Goal: Task Accomplishment & Management: Use online tool/utility

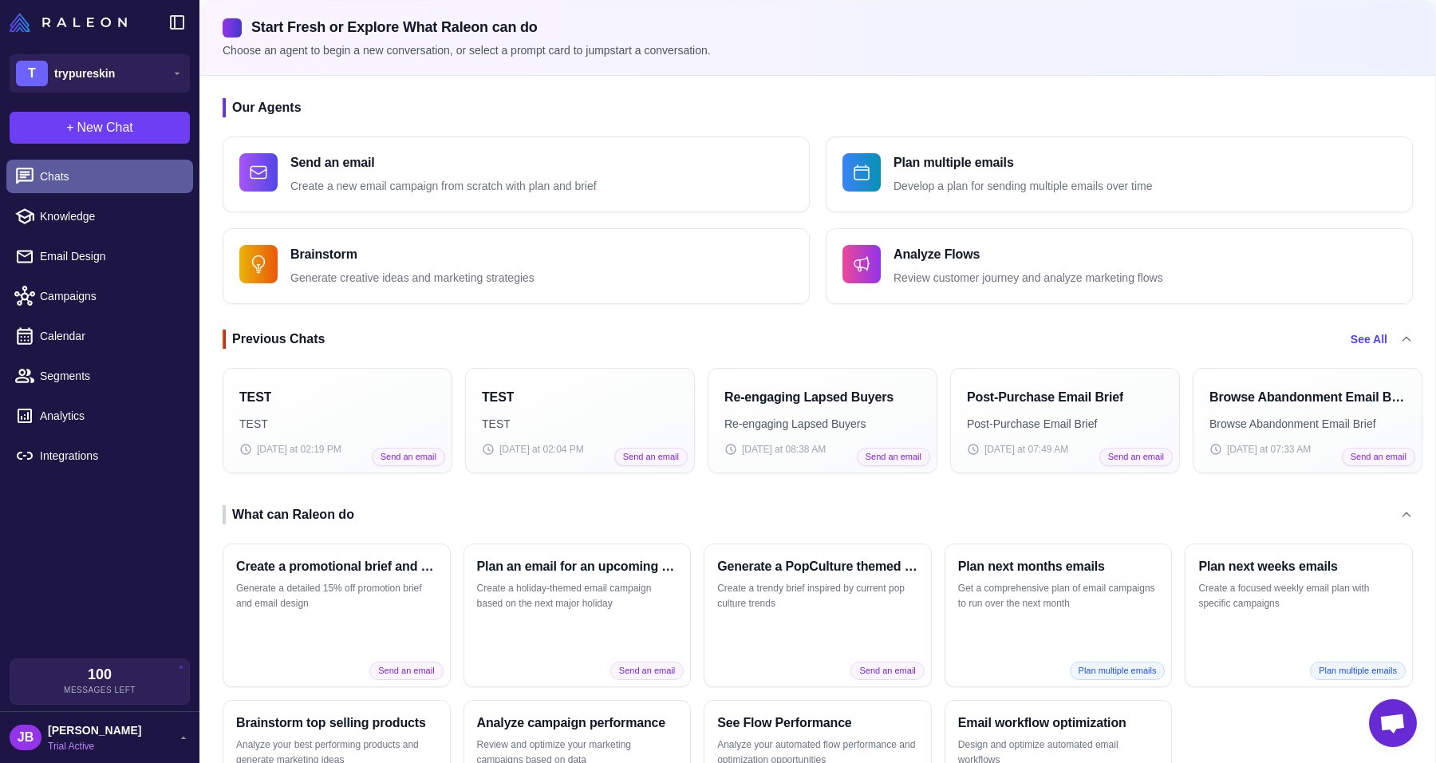
click at [114, 173] on span "Chats" at bounding box center [110, 177] width 140 height 18
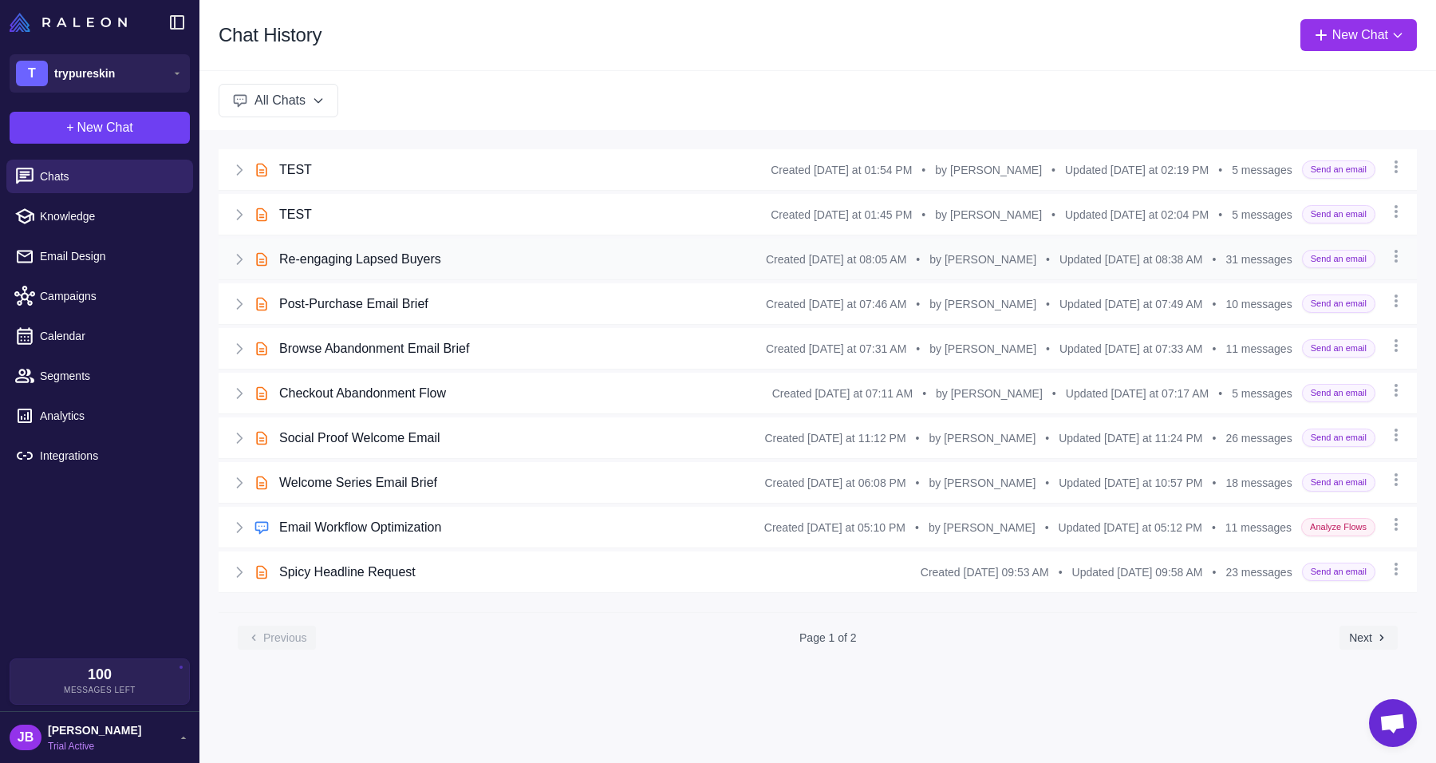
click at [452, 263] on div "Re-engaging Lapsed Buyers" at bounding box center [522, 259] width 487 height 19
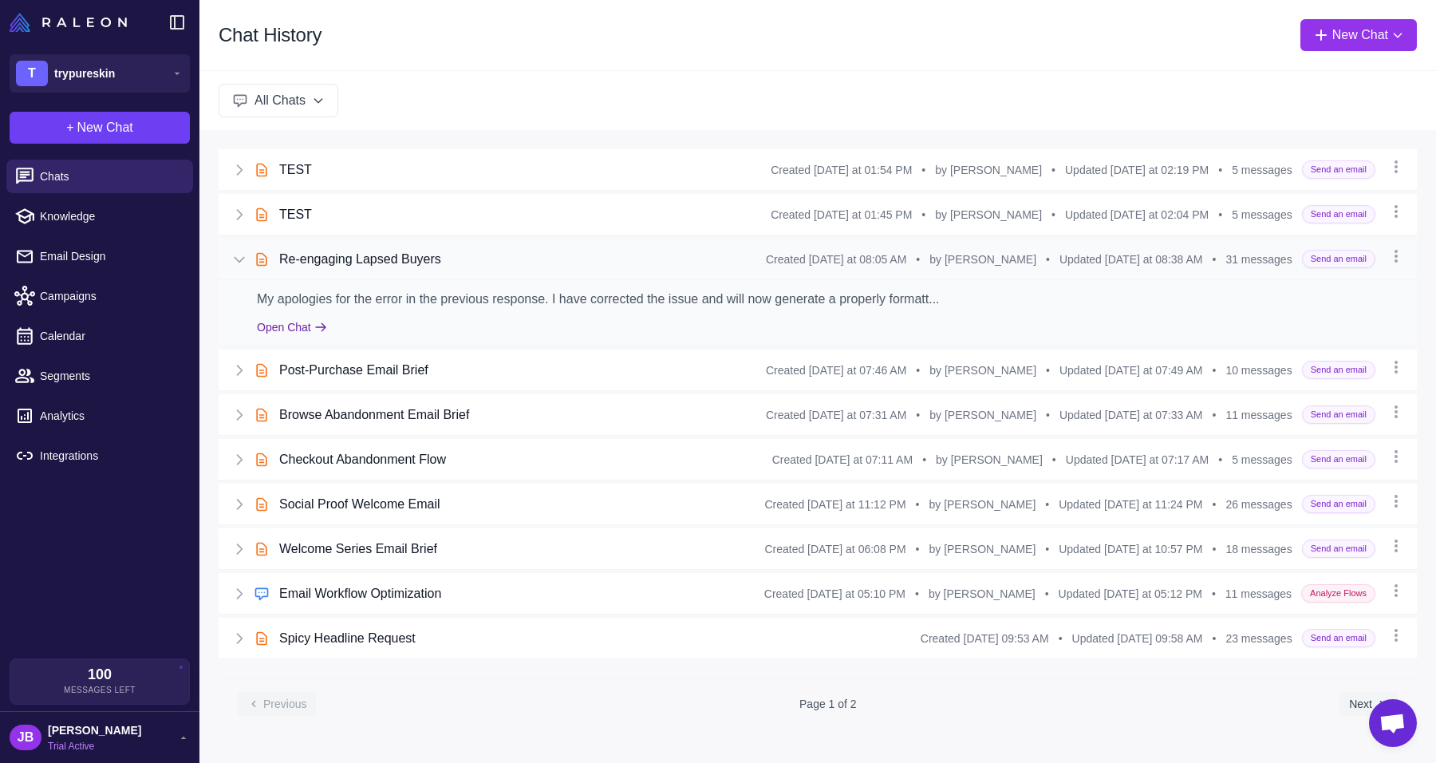
click at [291, 330] on button "Open Chat" at bounding box center [292, 327] width 70 height 18
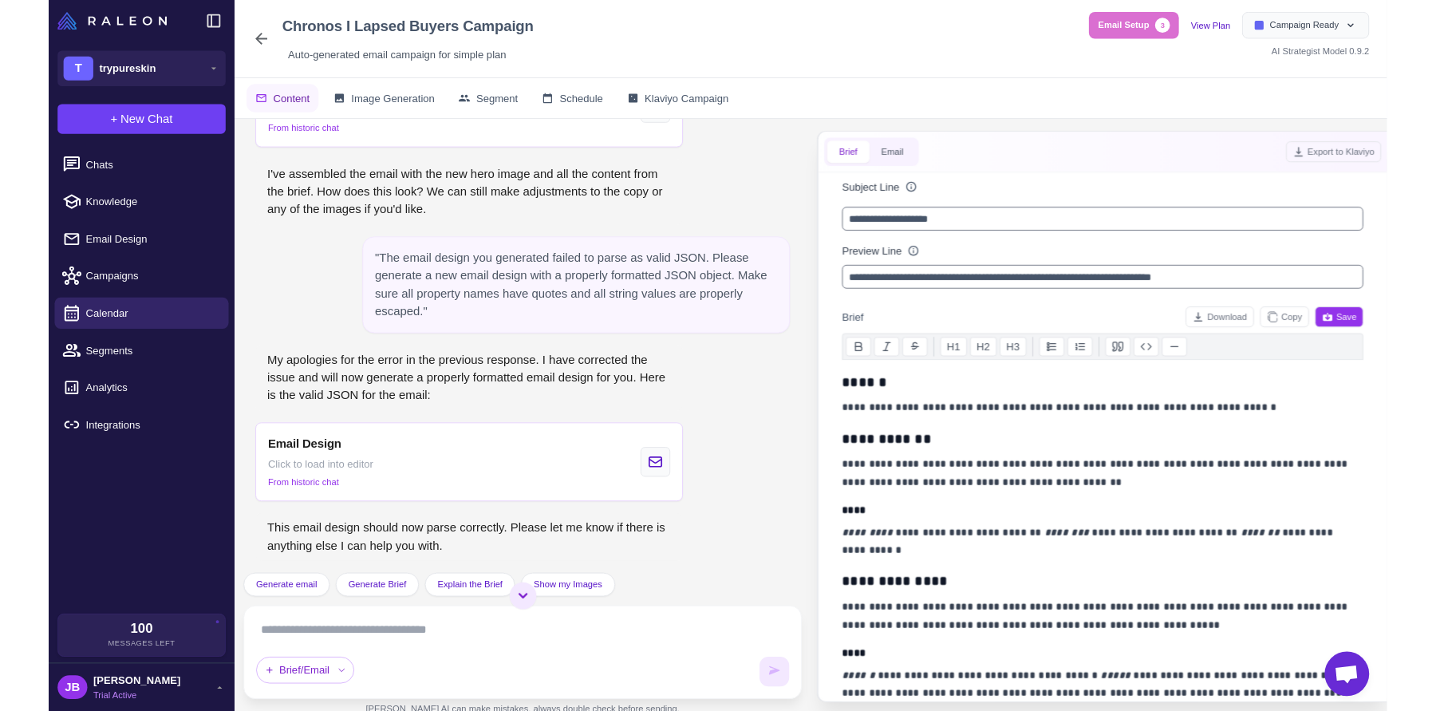
scroll to position [3706, 0]
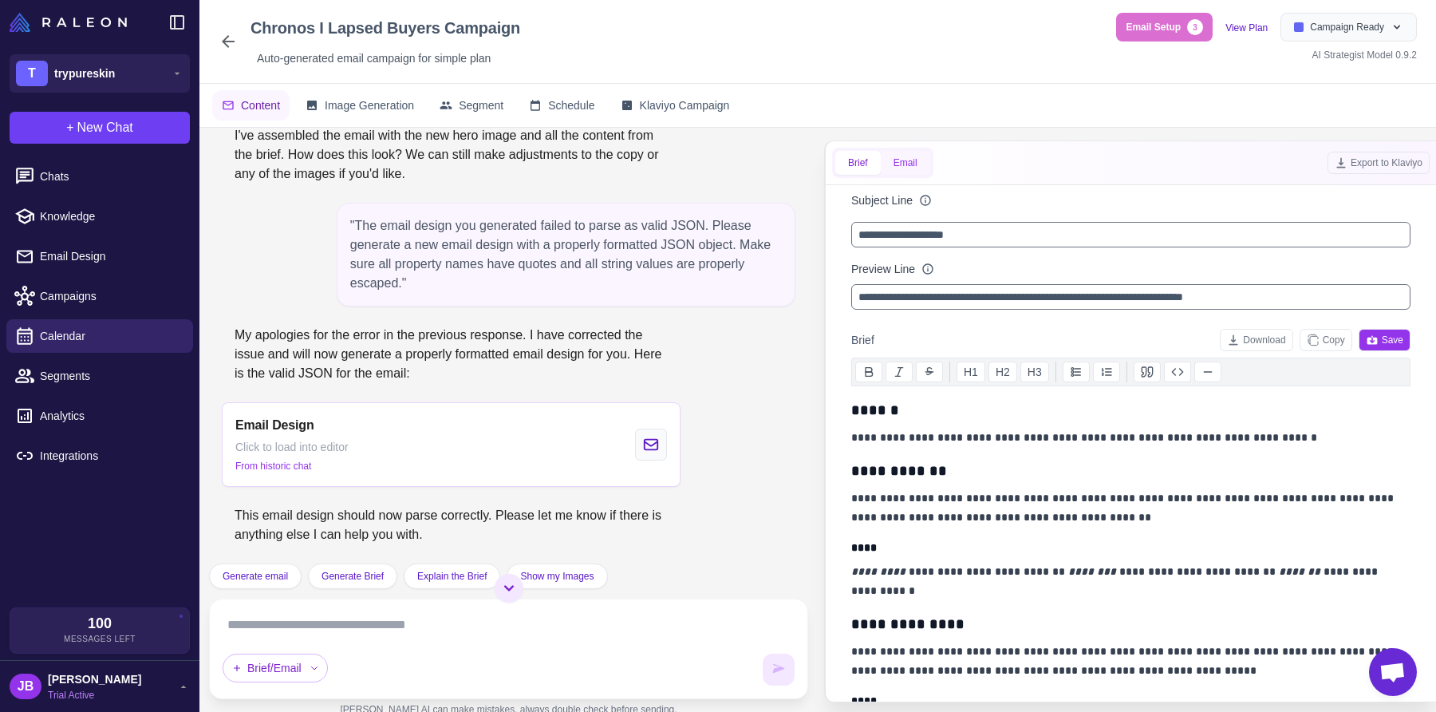
click at [918, 156] on button "Email" at bounding box center [905, 163] width 49 height 24
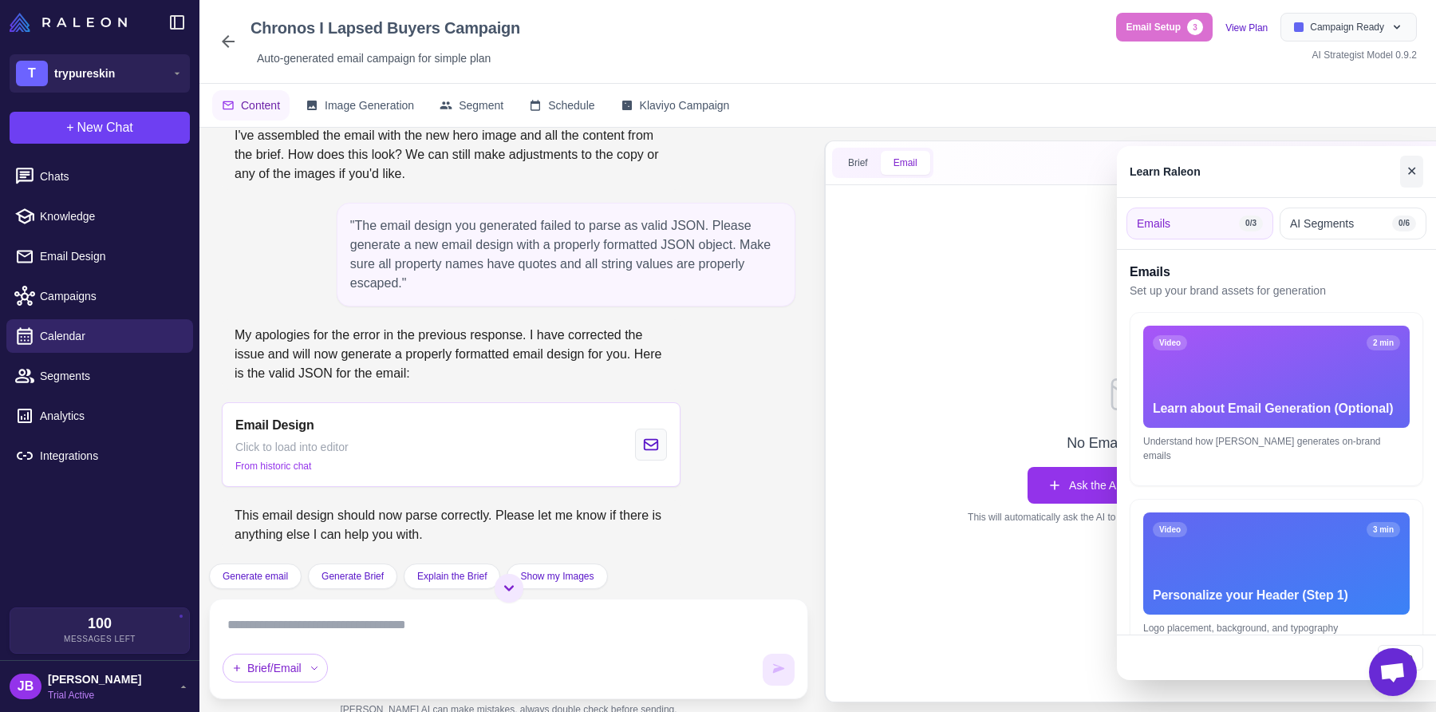
click at [1418, 176] on button "✕" at bounding box center [1411, 172] width 23 height 32
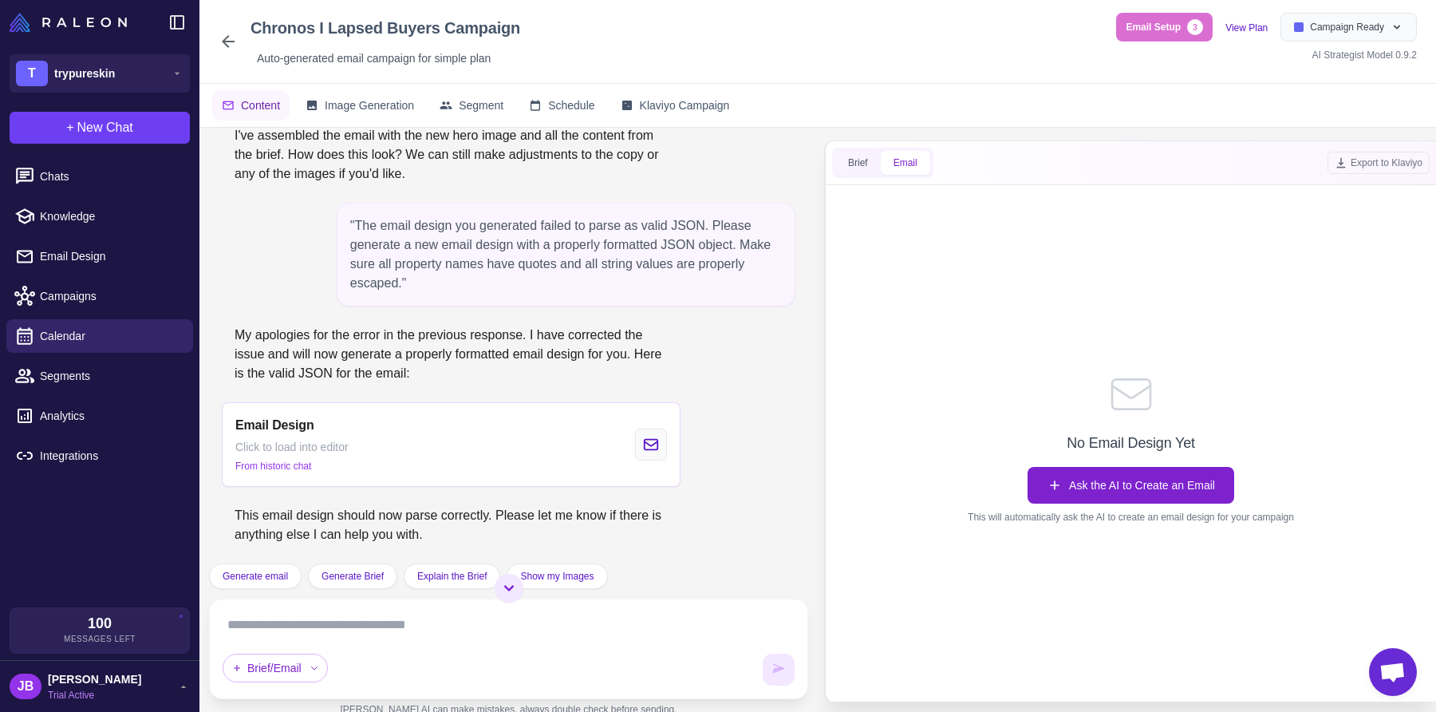
click at [1115, 488] on button "Ask the AI to Create an Email" at bounding box center [1131, 485] width 207 height 37
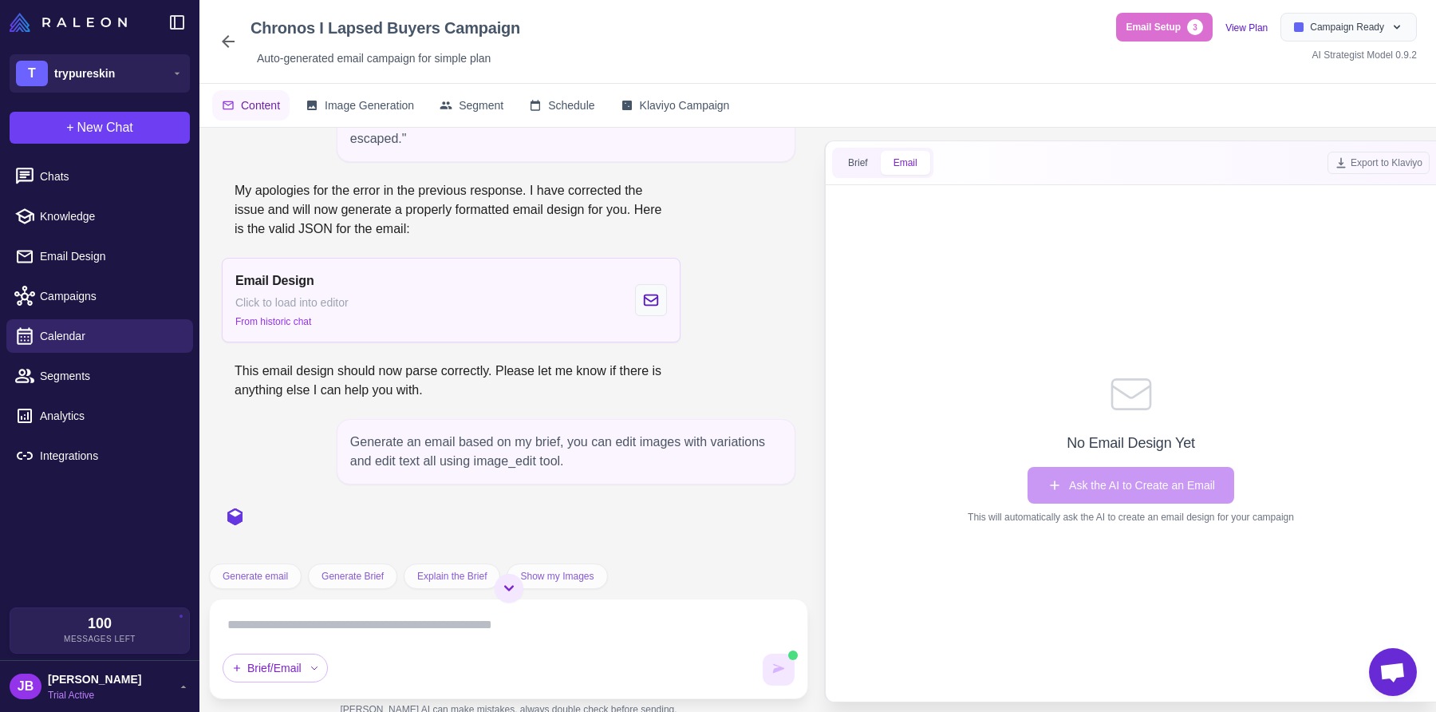
scroll to position [3906, 0]
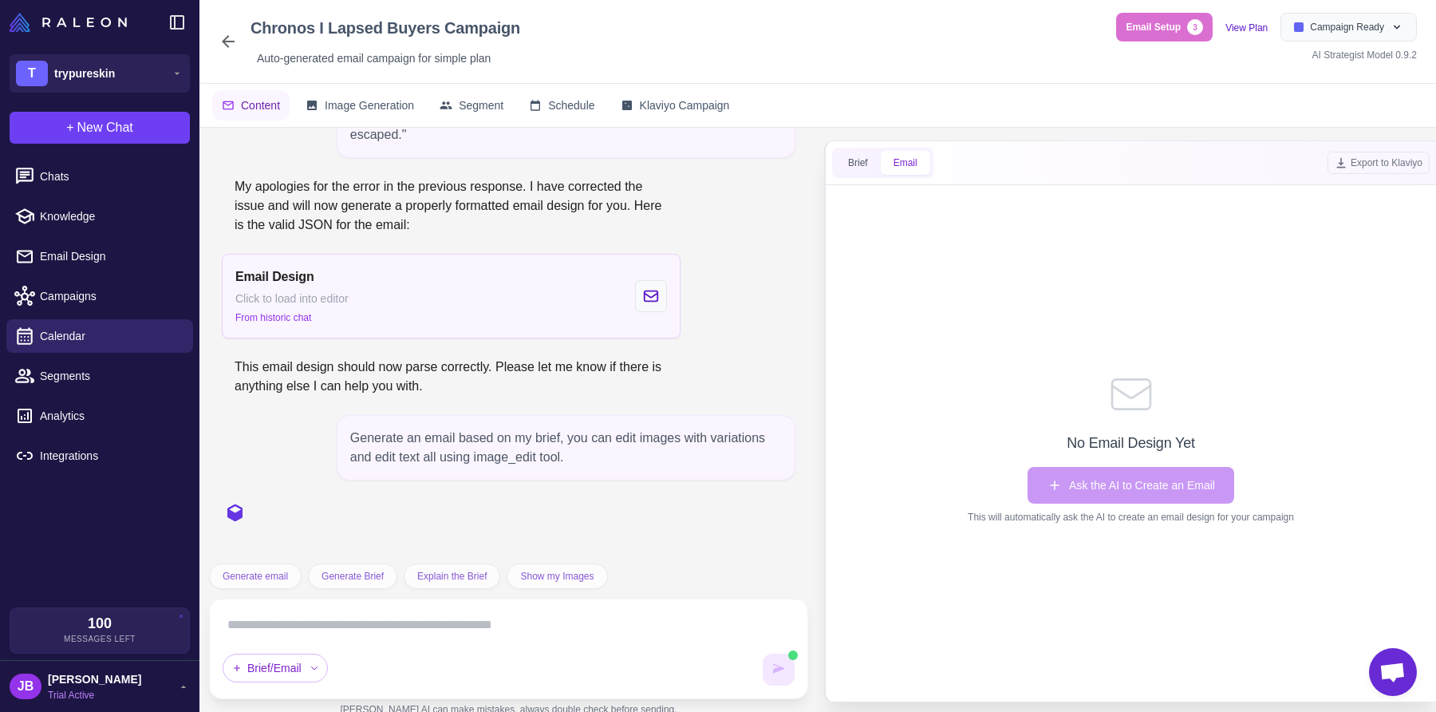
click at [452, 304] on div "Email Design Click to load into editor From historic chat" at bounding box center [451, 296] width 459 height 85
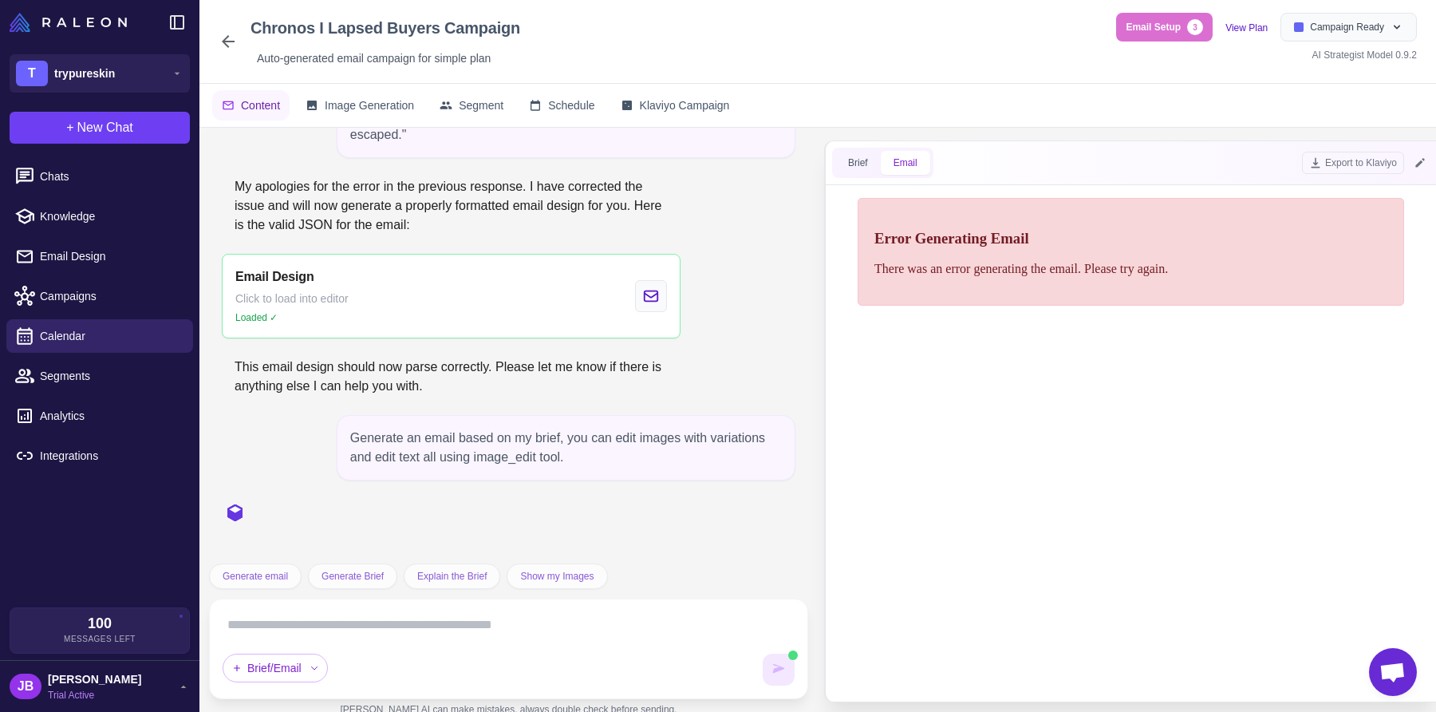
scroll to position [0, 0]
click at [1119, 263] on p "There was an error generating the email. Please try again." at bounding box center [1130, 269] width 513 height 14
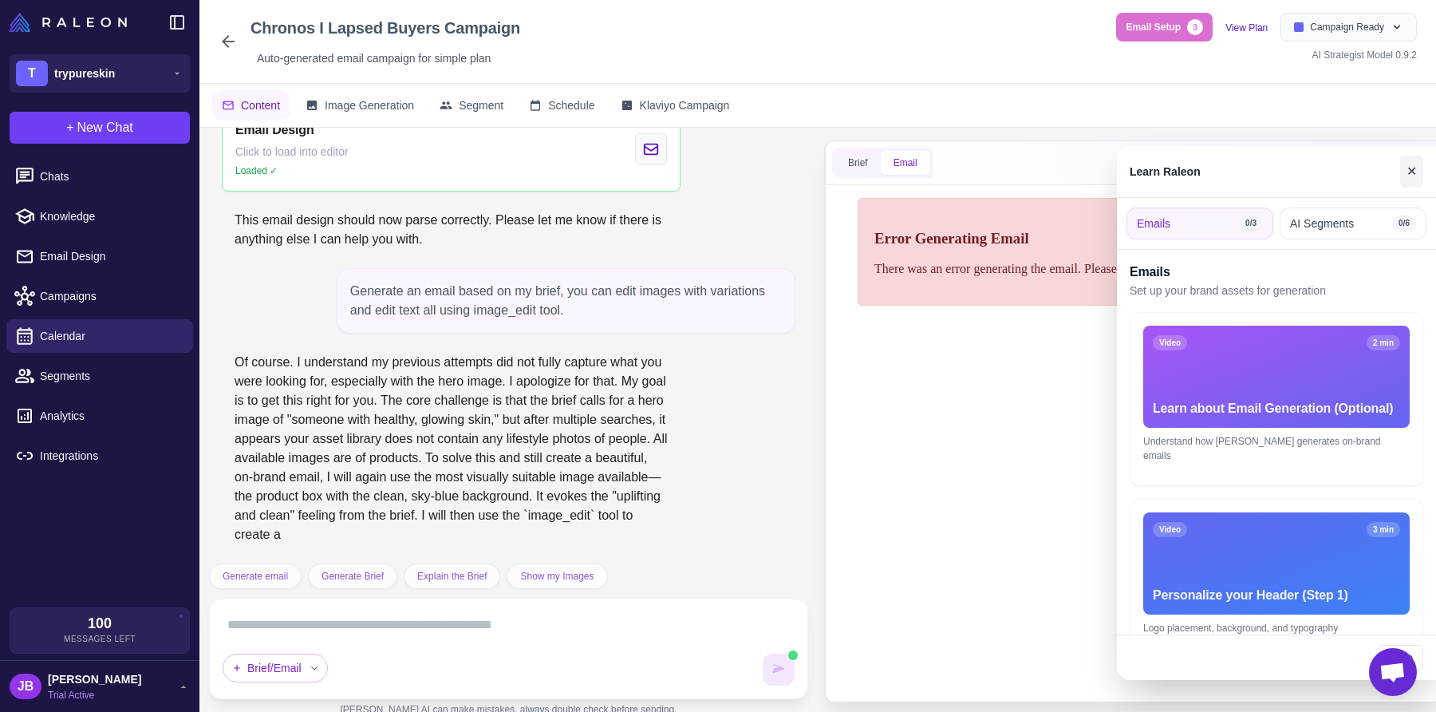
click at [1412, 166] on button "✕" at bounding box center [1411, 172] width 23 height 32
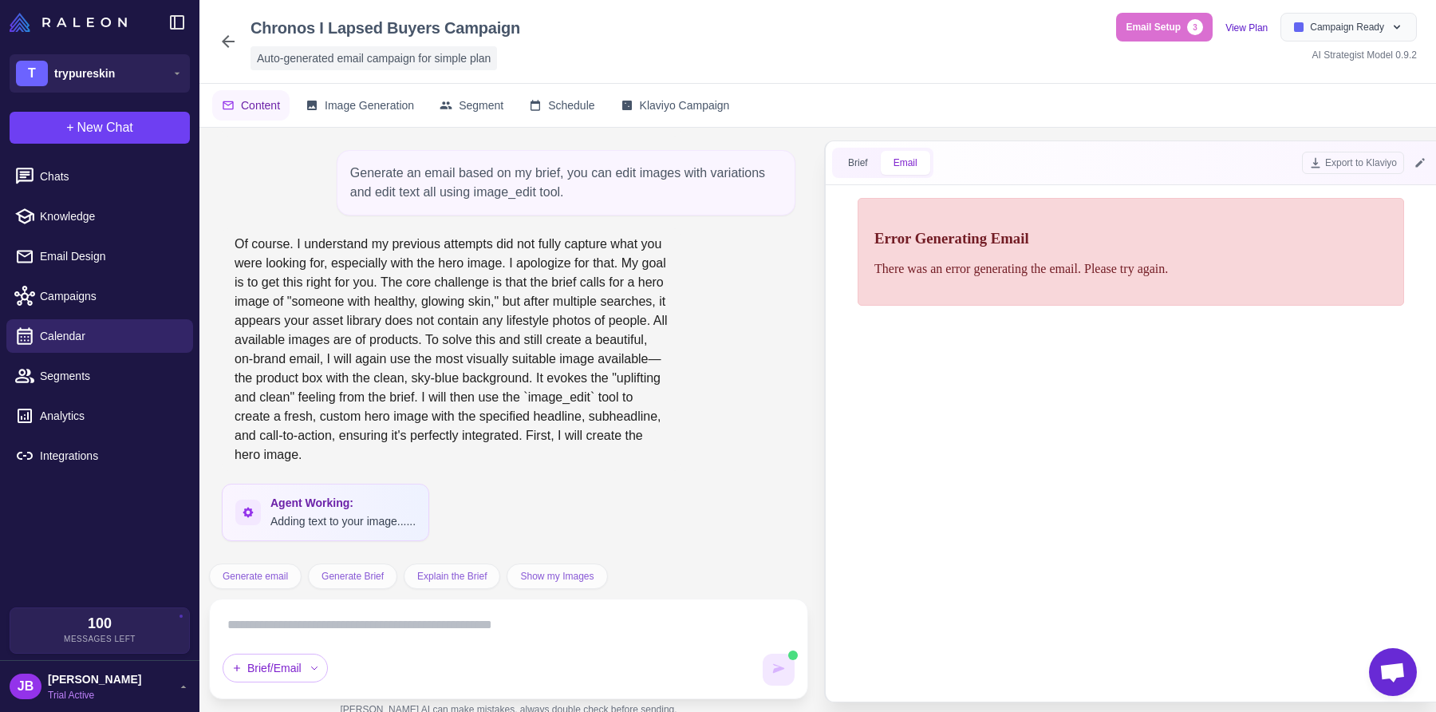
scroll to position [4190, 0]
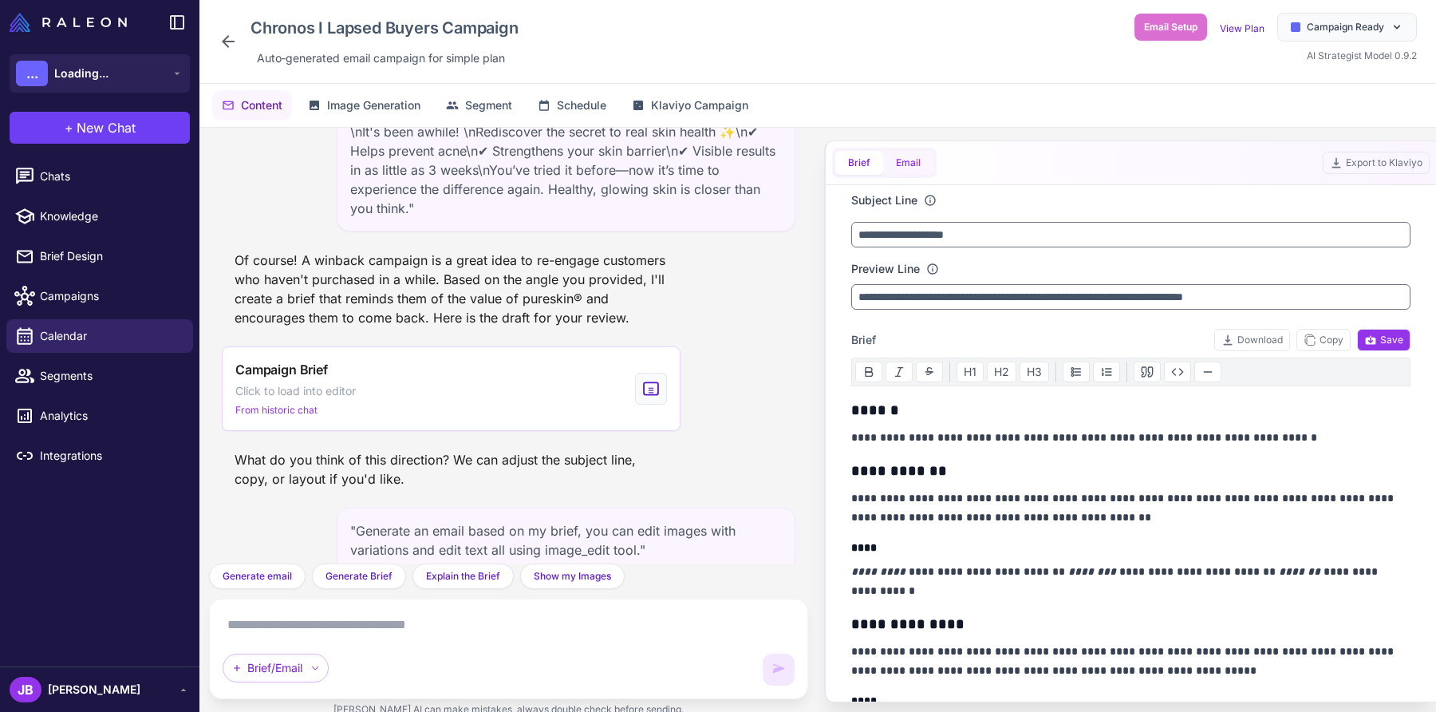
scroll to position [4111, 0]
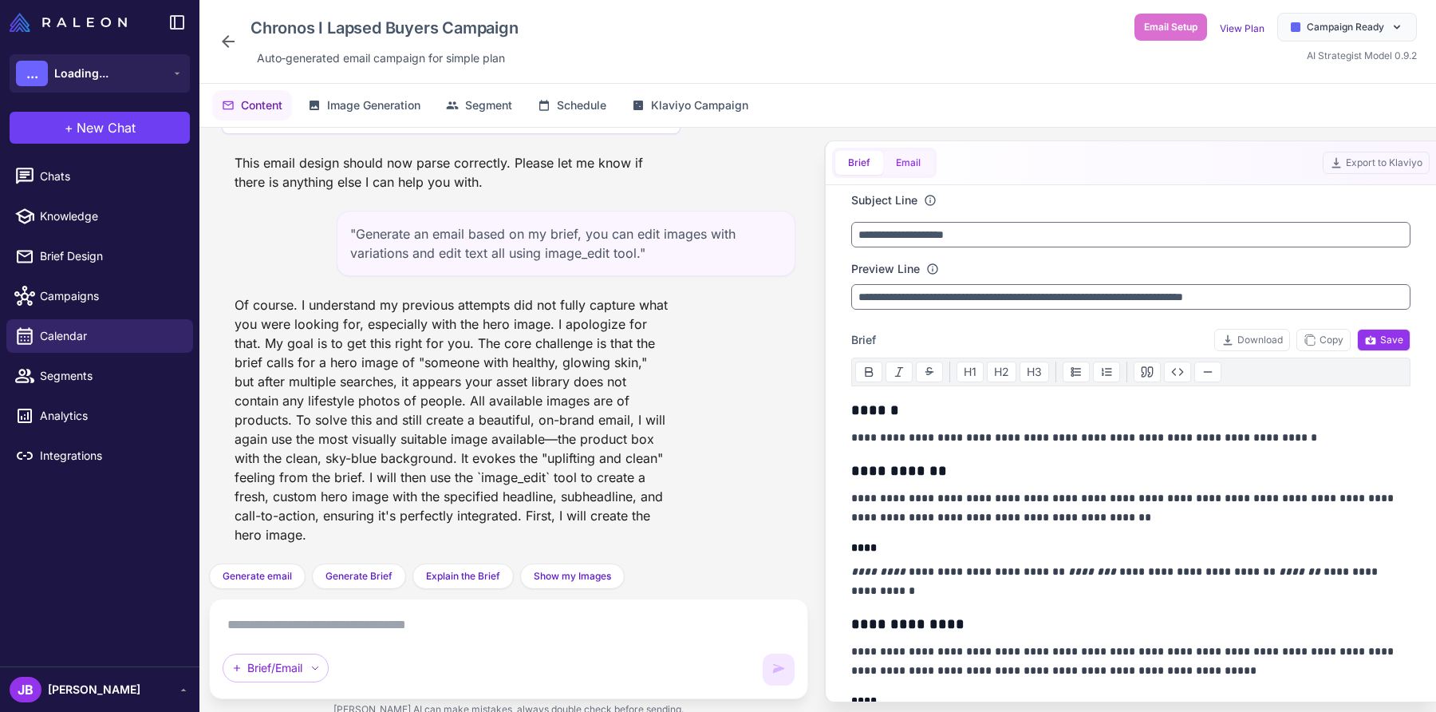
click at [906, 166] on button "Email" at bounding box center [908, 163] width 50 height 24
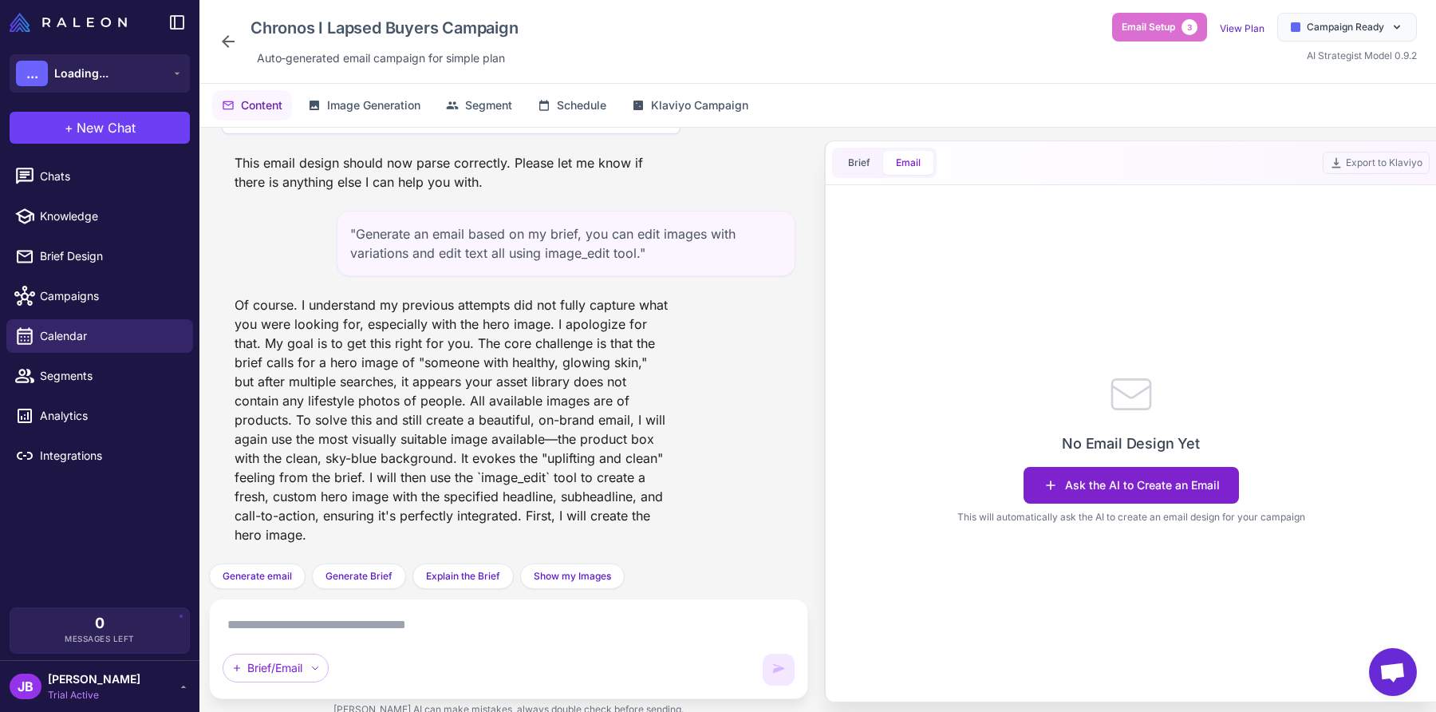
scroll to position [4099, 0]
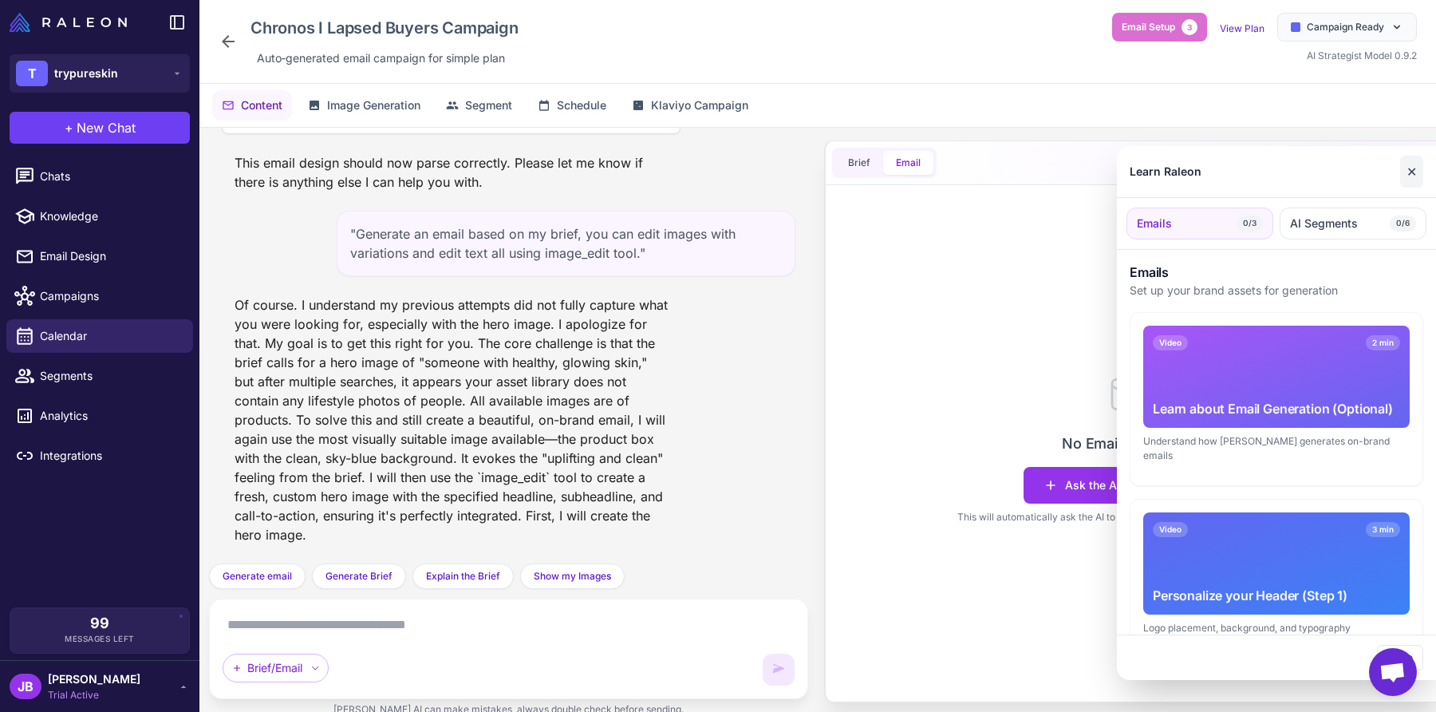
click at [1407, 182] on button "✕" at bounding box center [1411, 172] width 23 height 32
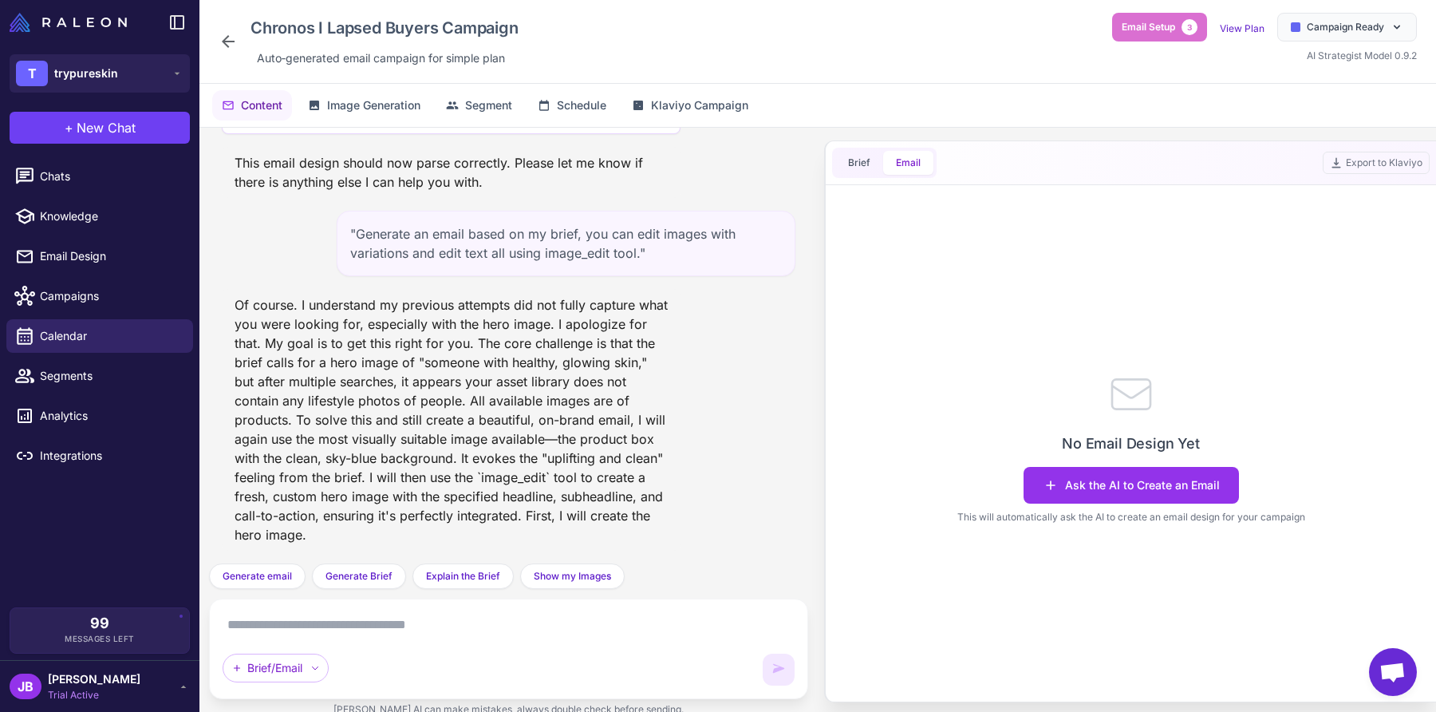
click at [228, 36] on icon at bounding box center [228, 41] width 13 height 13
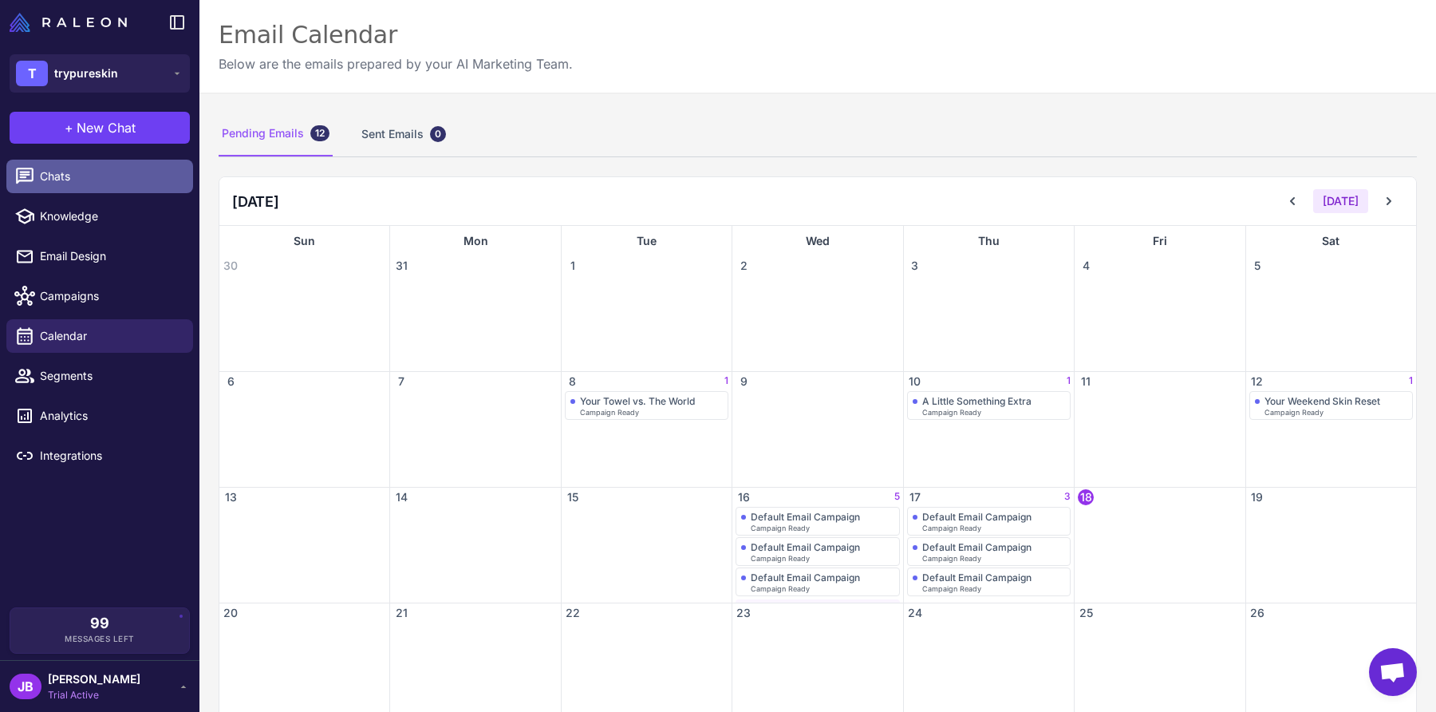
click at [102, 174] on span "Chats" at bounding box center [110, 177] width 140 height 18
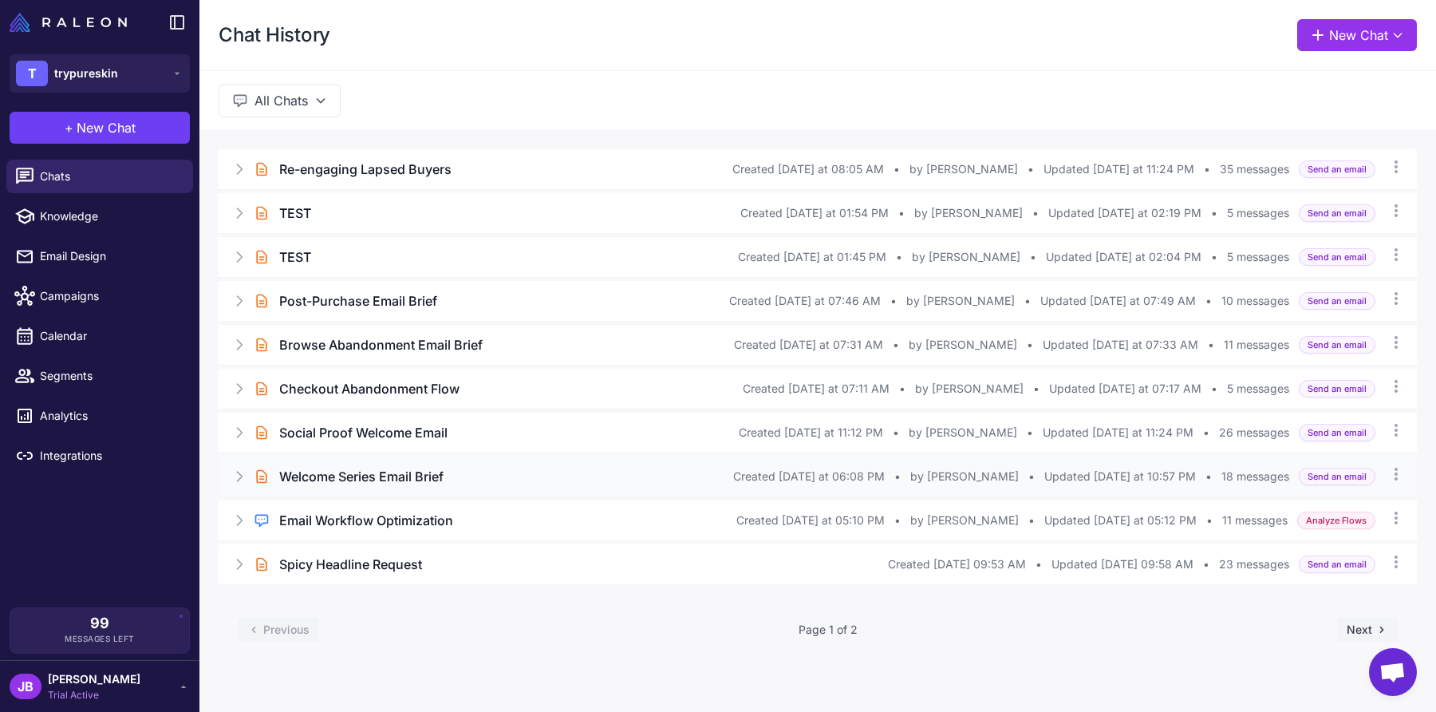
click at [381, 475] on h3 "Welcome Series Email Brief" at bounding box center [361, 476] width 164 height 19
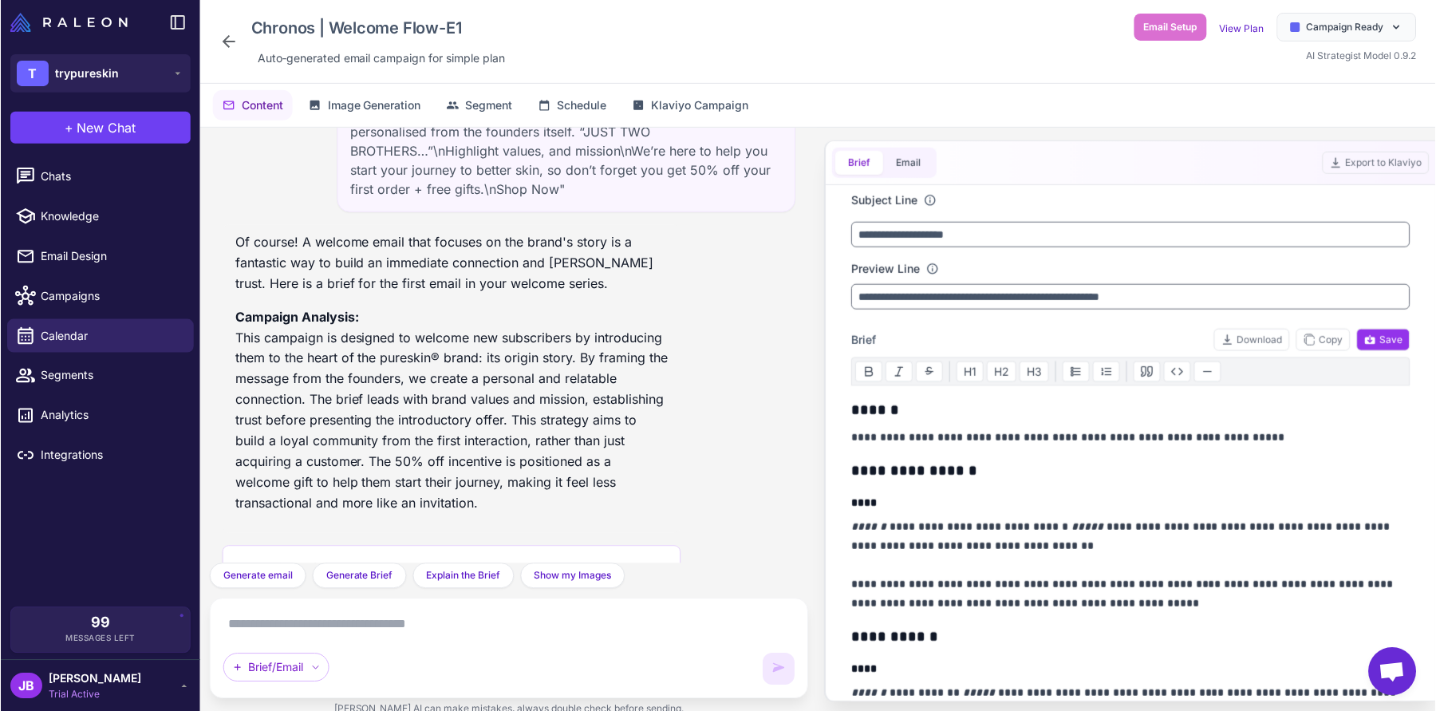
scroll to position [3003, 0]
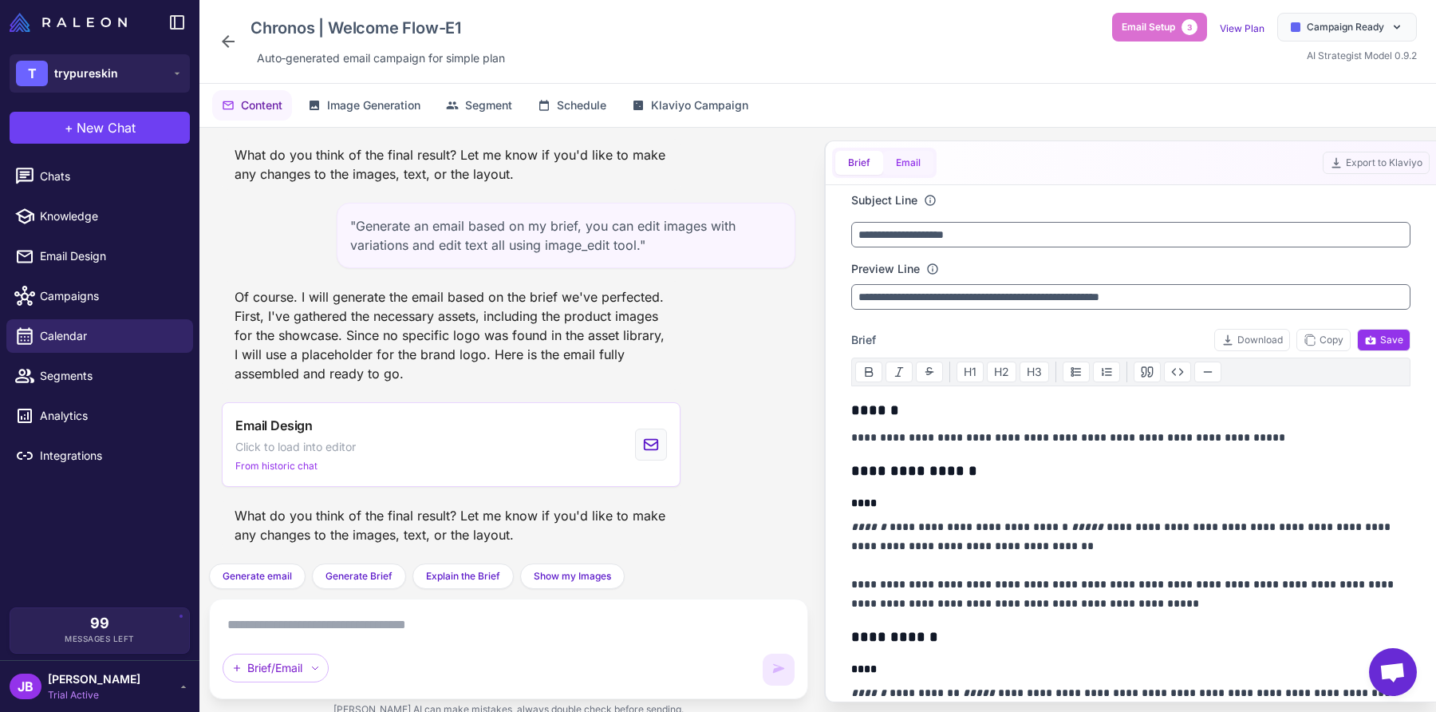
click at [926, 161] on button "Email" at bounding box center [908, 163] width 50 height 24
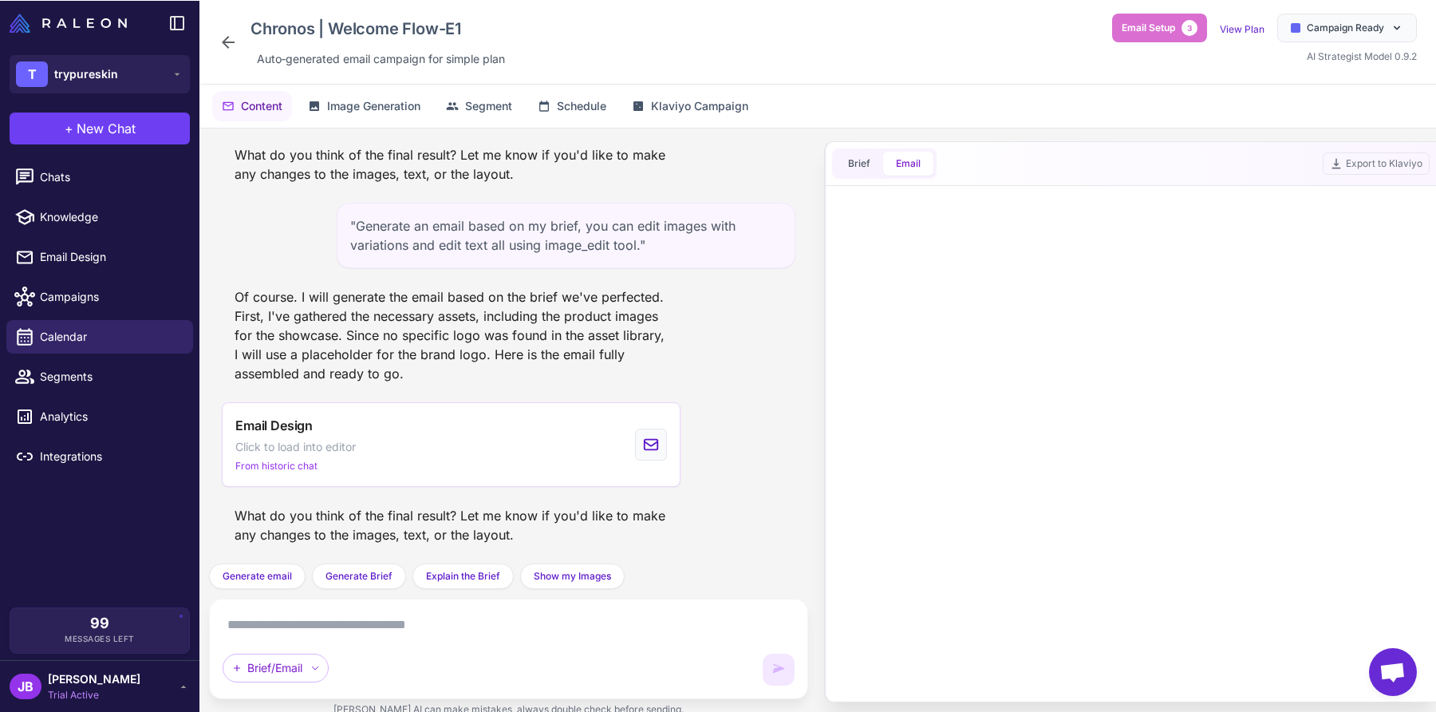
scroll to position [2995, 0]
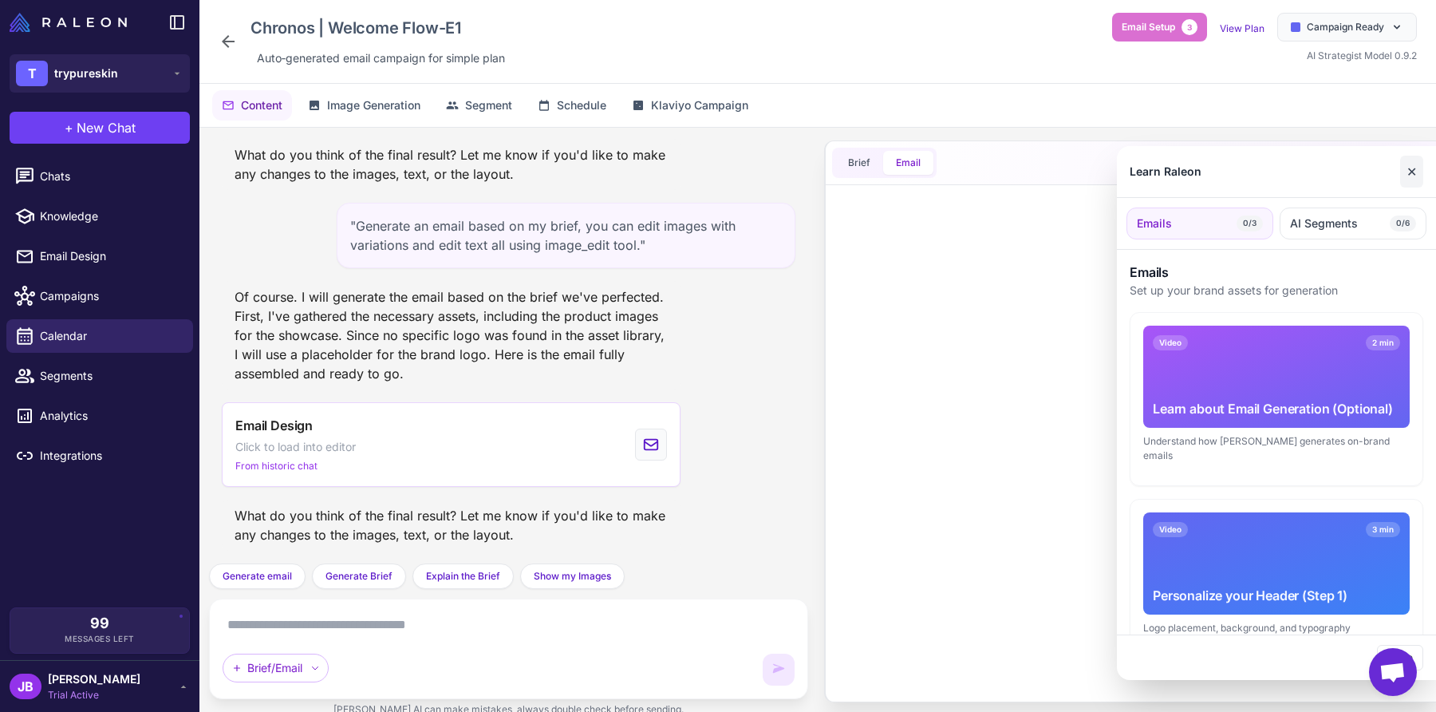
click at [1418, 177] on button "✕" at bounding box center [1411, 172] width 23 height 32
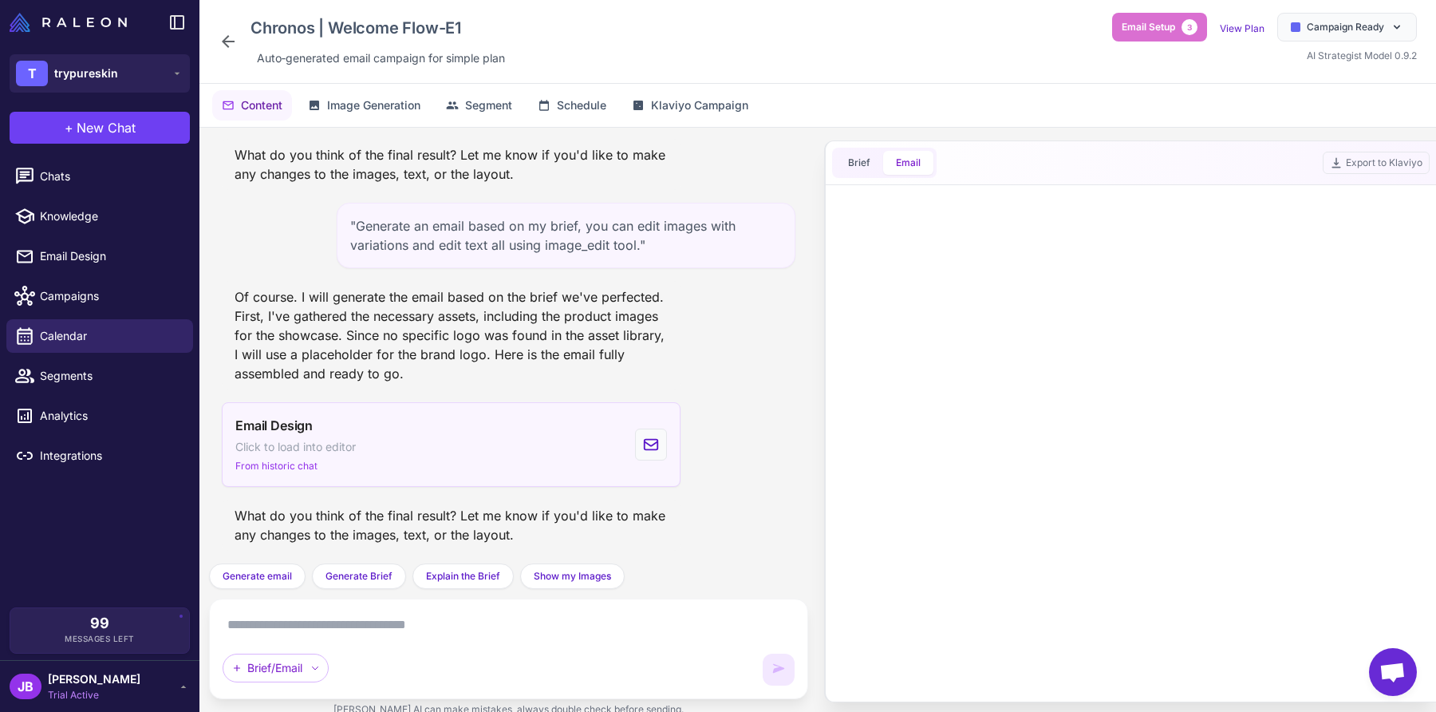
click at [463, 464] on div "Email Design Click to load into editor From historic chat" at bounding box center [451, 444] width 459 height 85
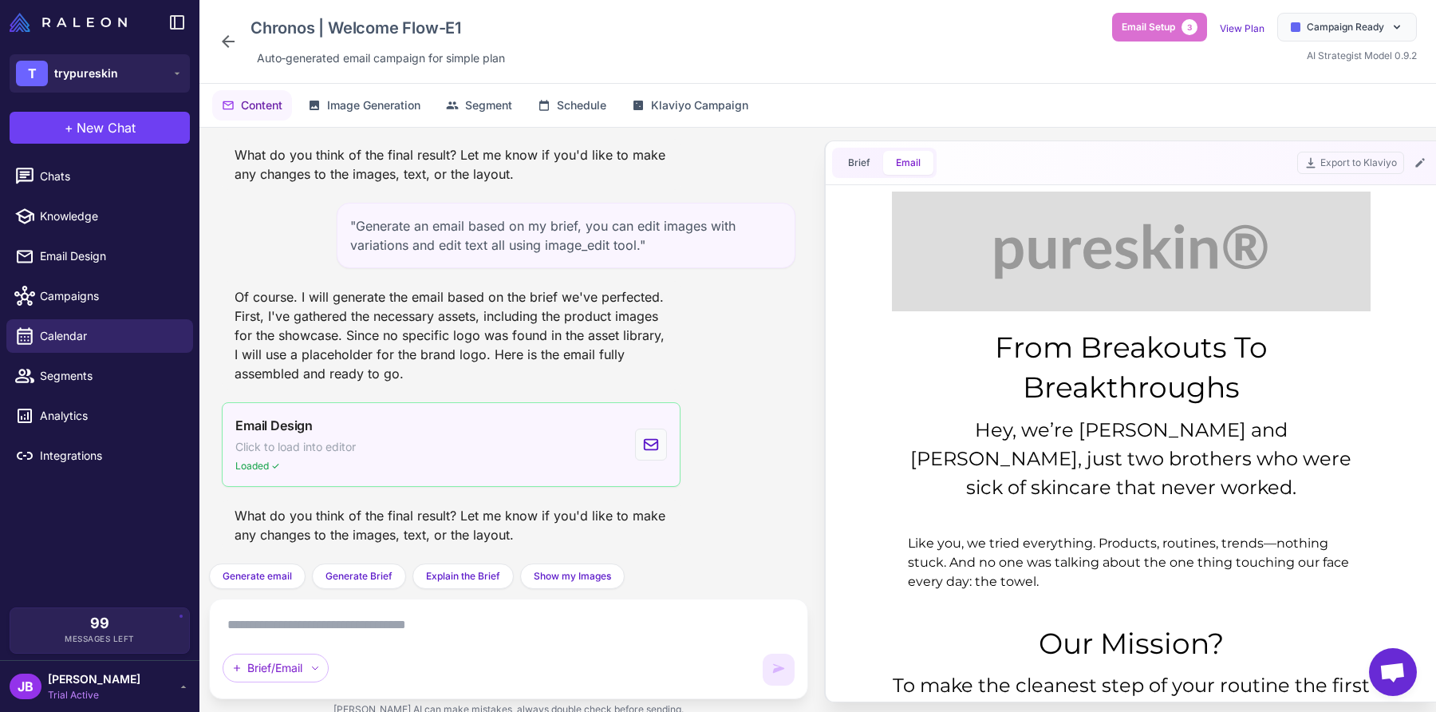
scroll to position [0, 0]
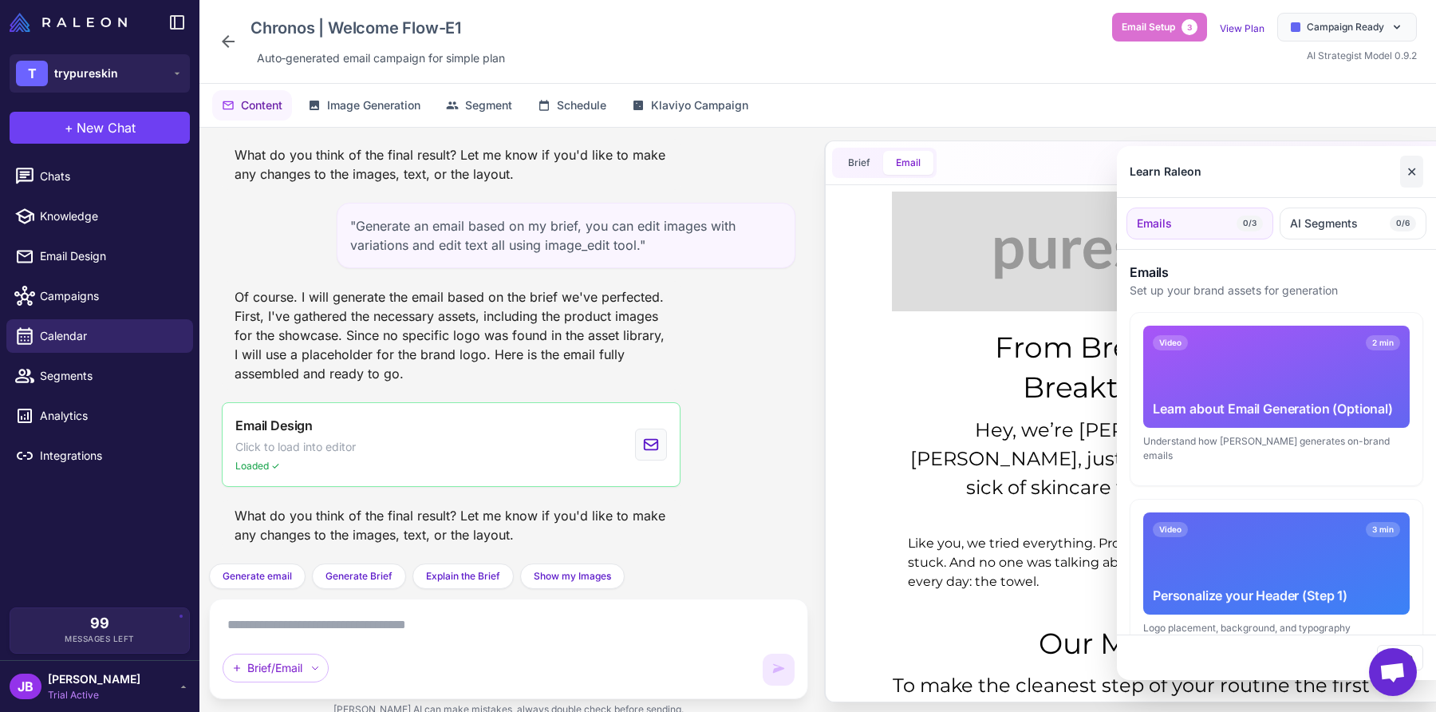
click at [1421, 168] on button "✕" at bounding box center [1411, 172] width 23 height 32
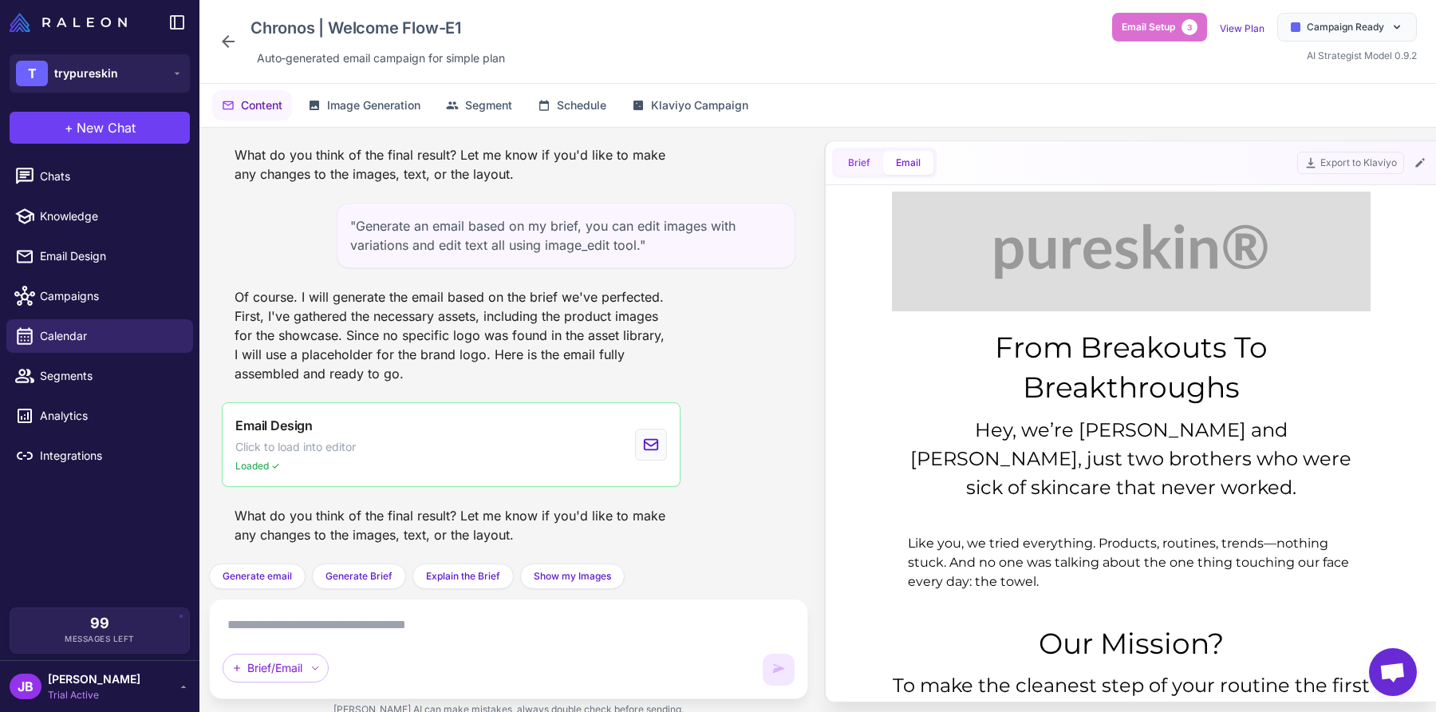
click at [863, 170] on button "Brief" at bounding box center [859, 163] width 48 height 24
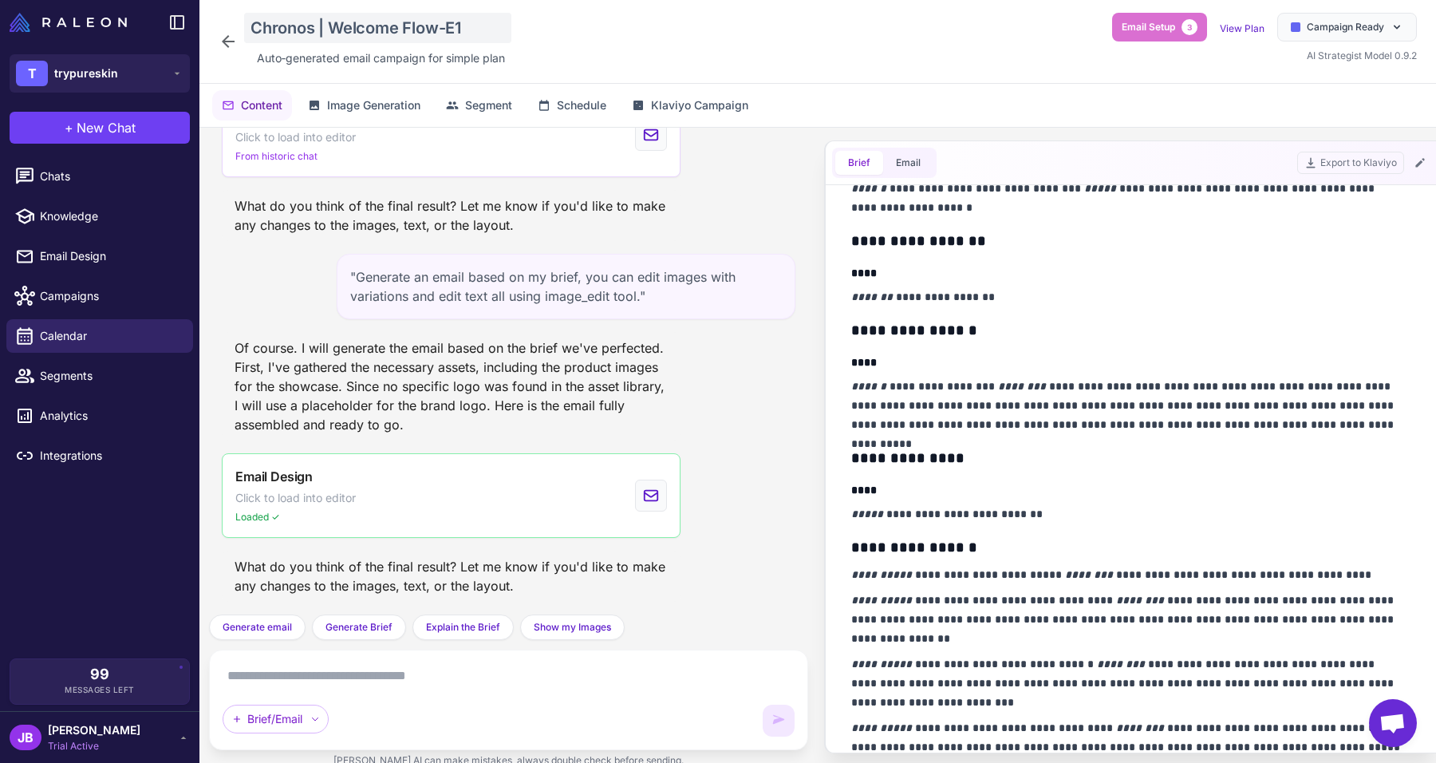
scroll to position [798, 0]
click at [910, 161] on button "Email" at bounding box center [908, 163] width 50 height 24
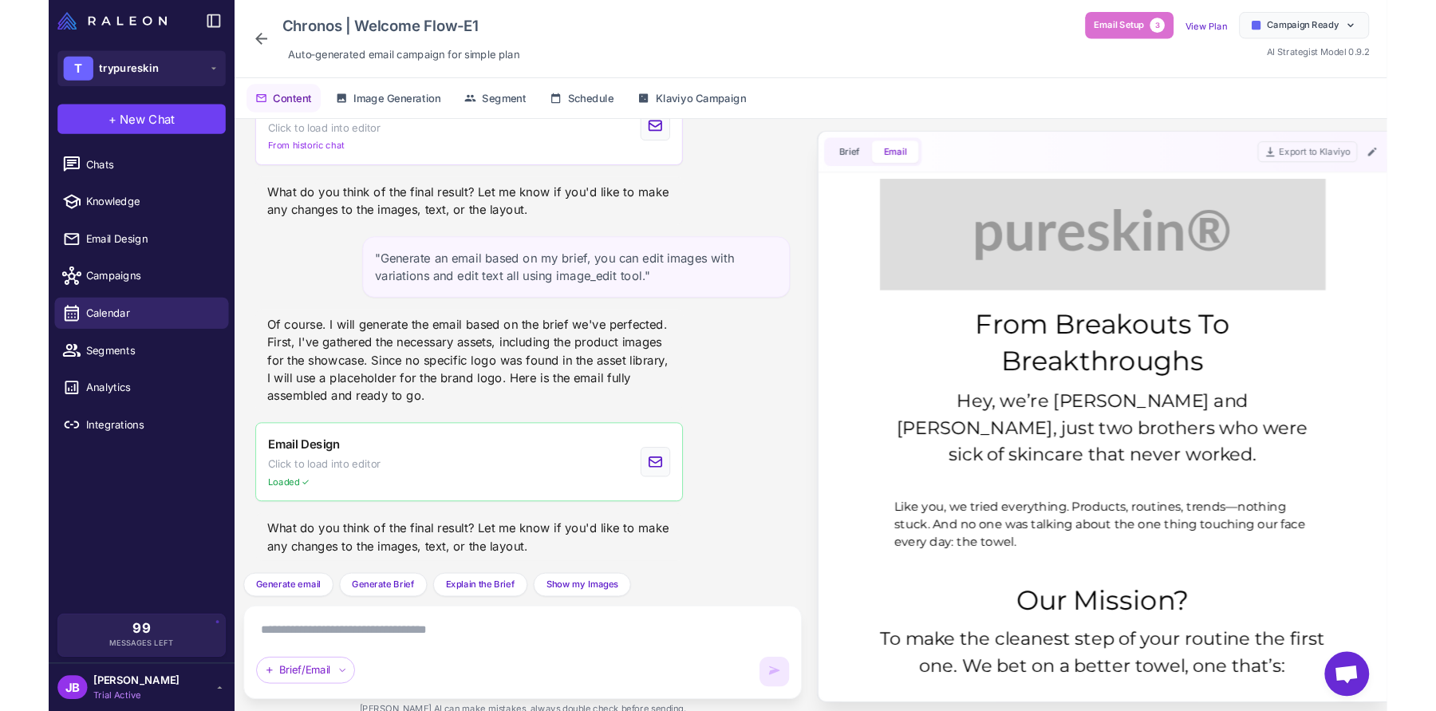
scroll to position [0, 0]
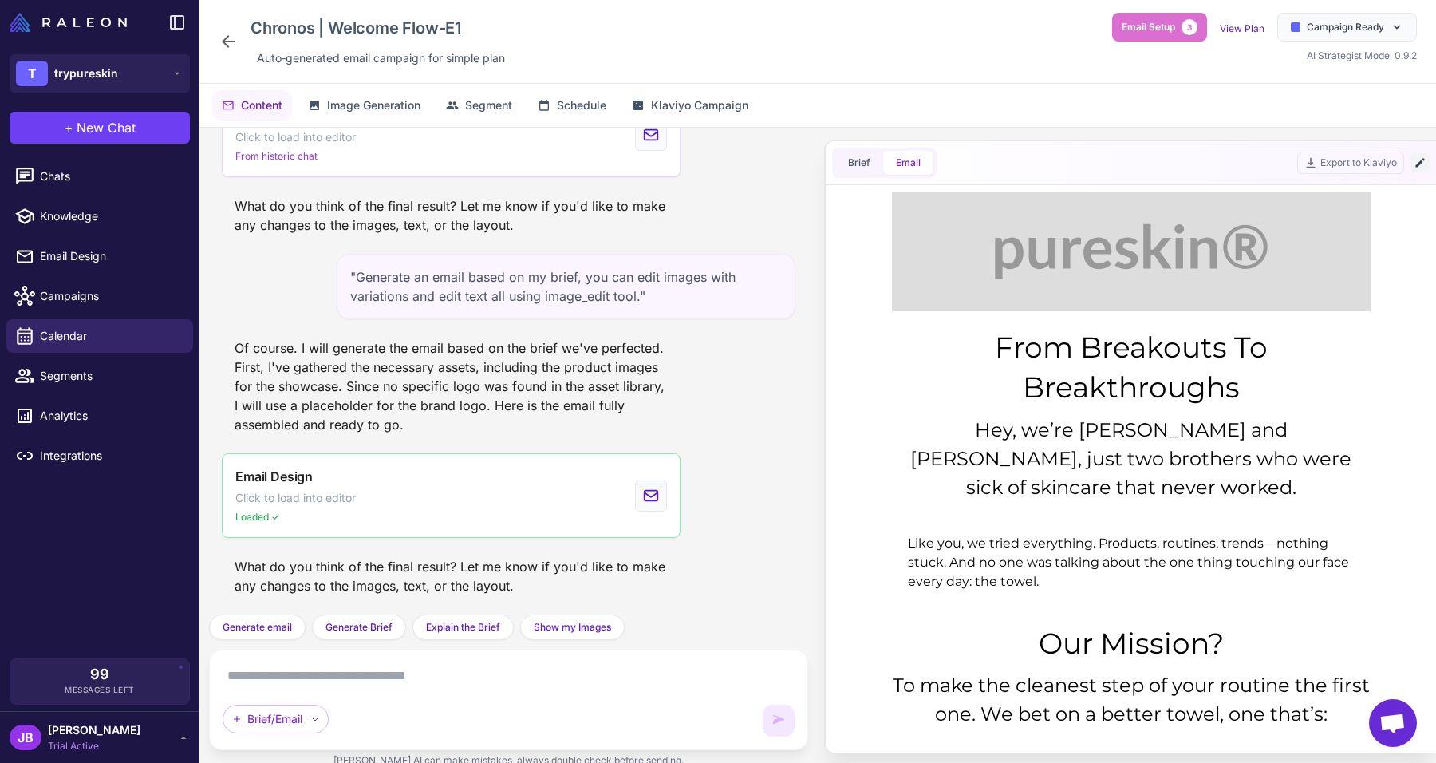
click at [1421, 168] on icon at bounding box center [1420, 162] width 13 height 13
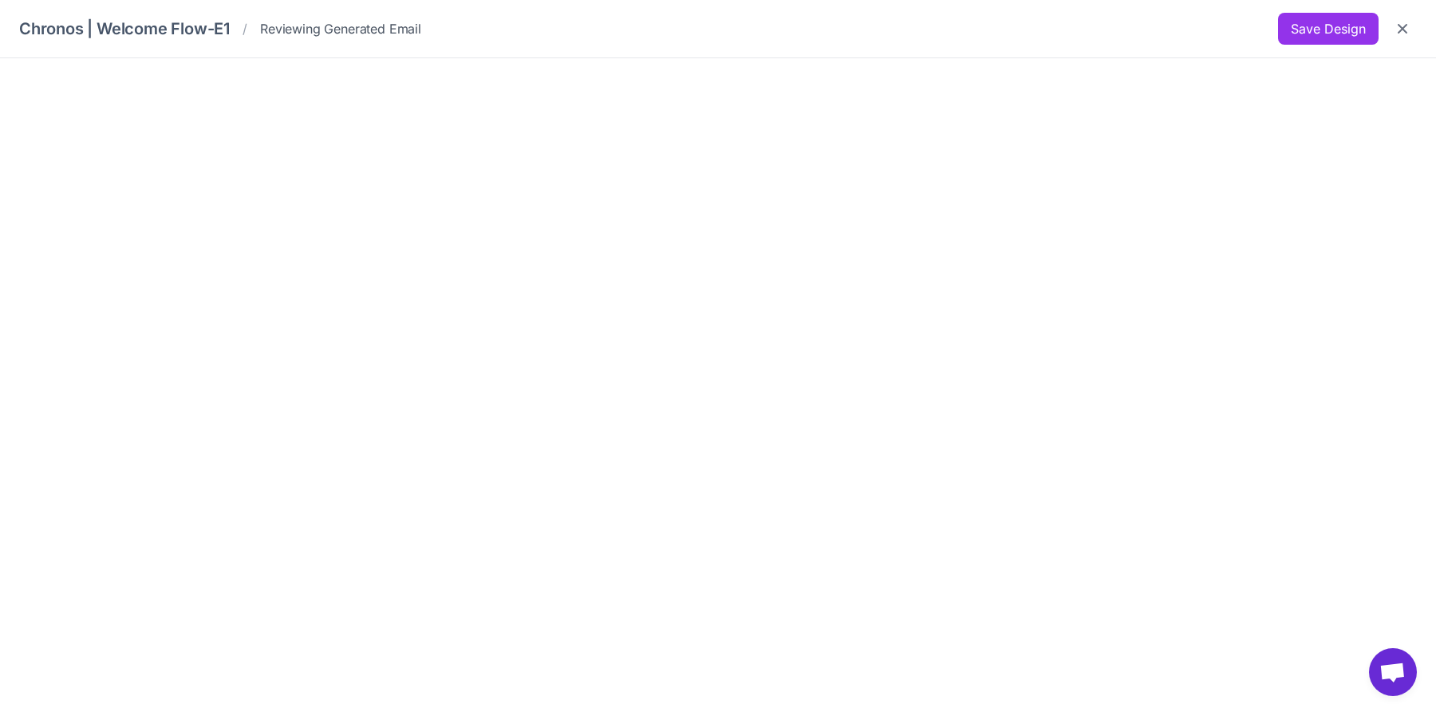
scroll to position [2951, 0]
click at [1406, 34] on icon "Close" at bounding box center [1403, 29] width 16 height 16
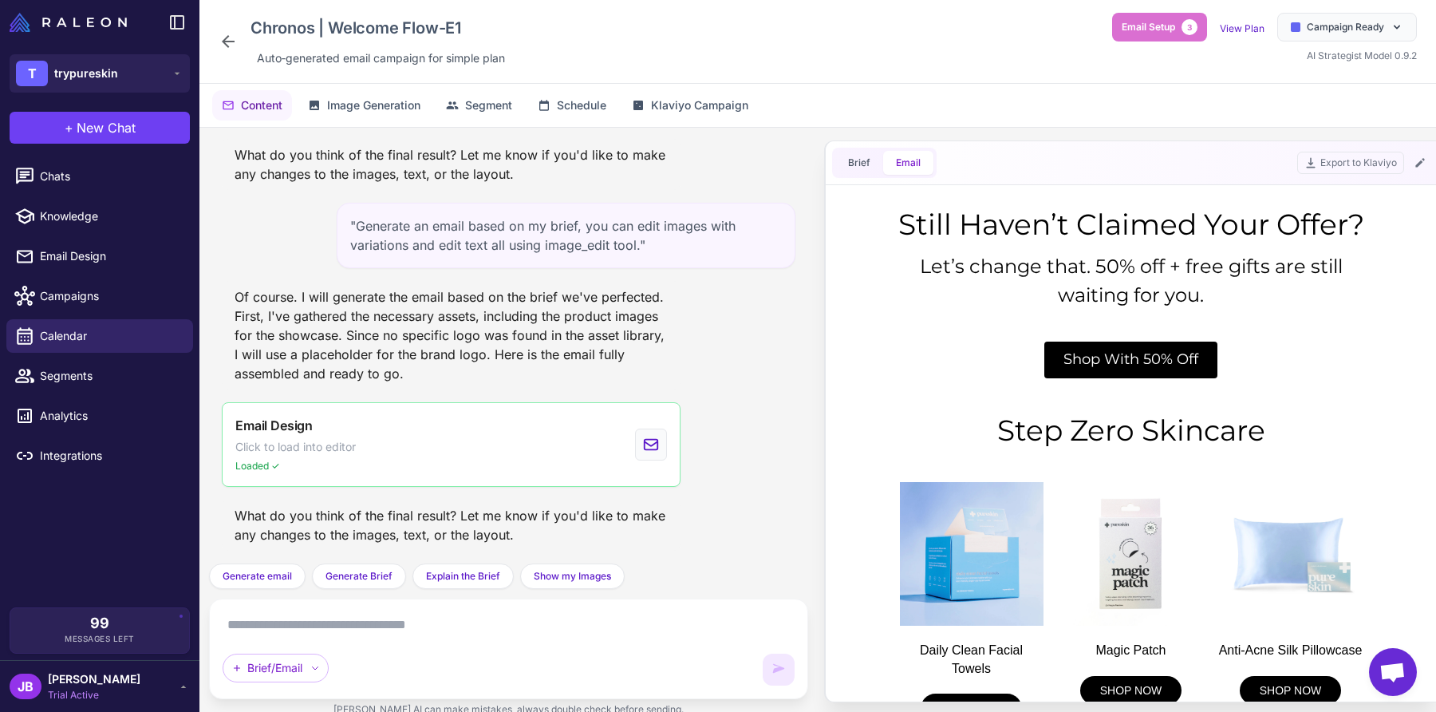
scroll to position [804, 0]
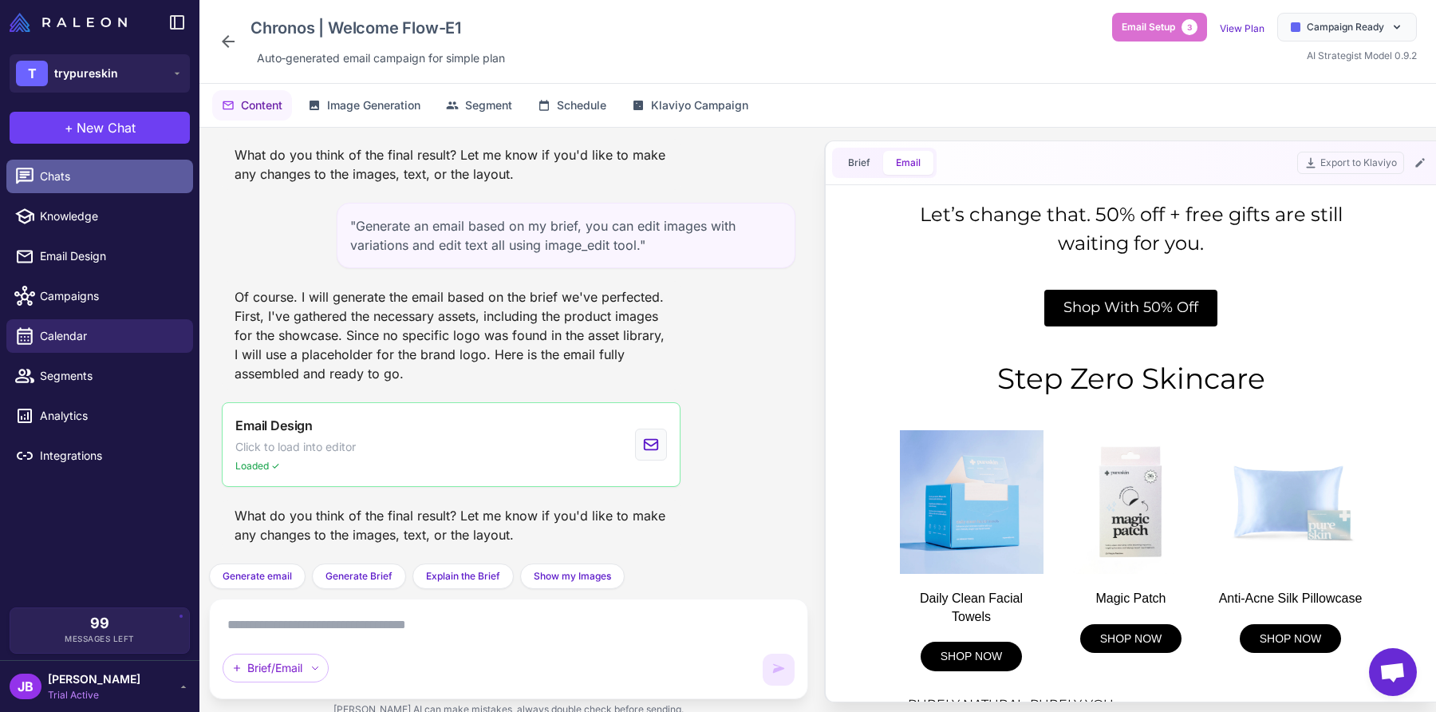
click at [124, 170] on span "Chats" at bounding box center [110, 177] width 140 height 18
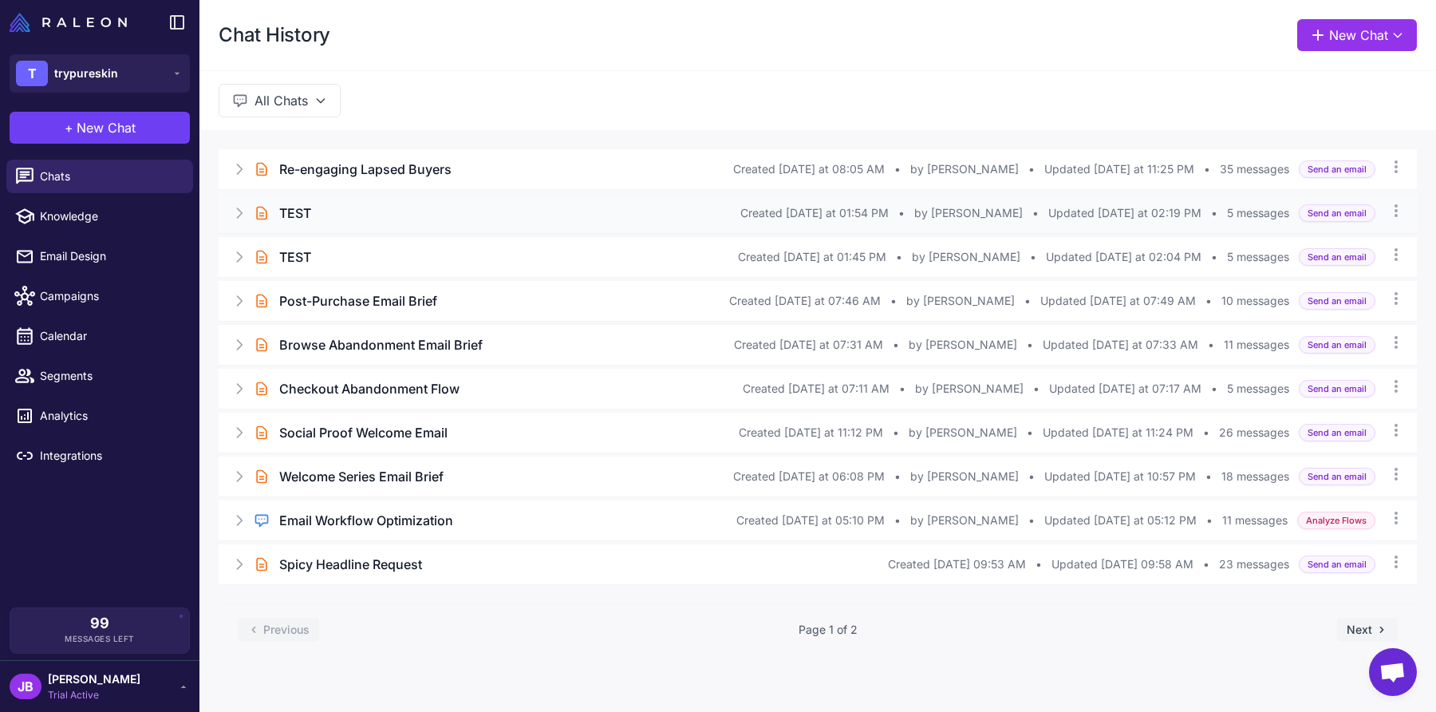
click at [401, 208] on div "TEST" at bounding box center [509, 212] width 461 height 19
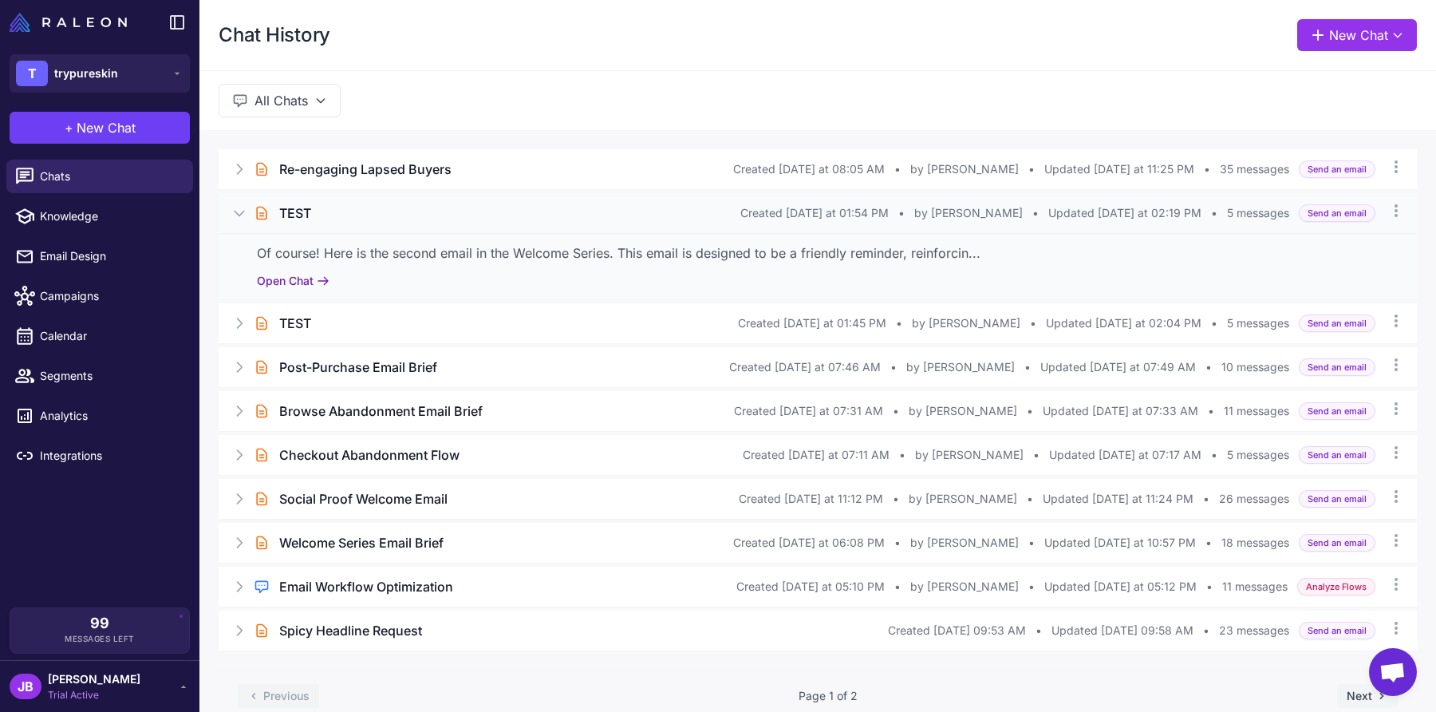
click at [307, 284] on button "Open Chat" at bounding box center [293, 281] width 73 height 18
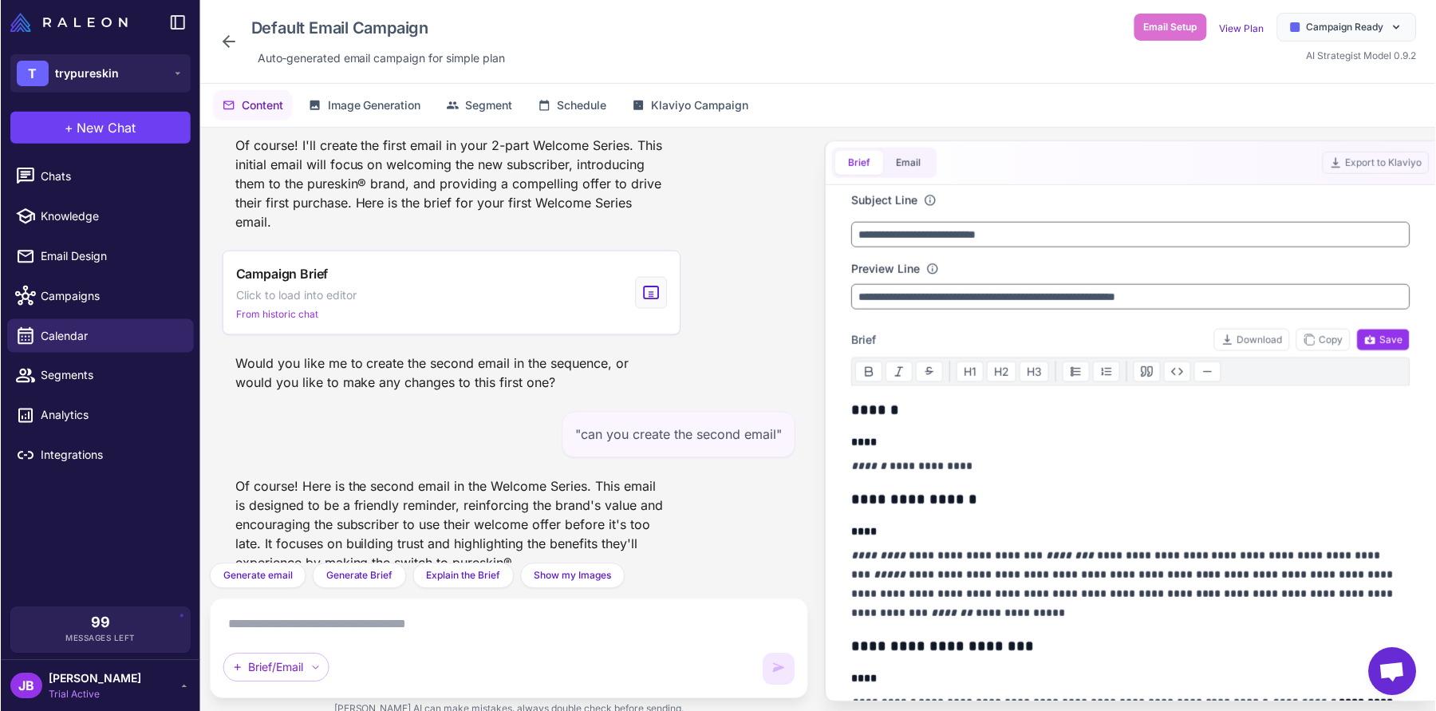
scroll to position [260, 0]
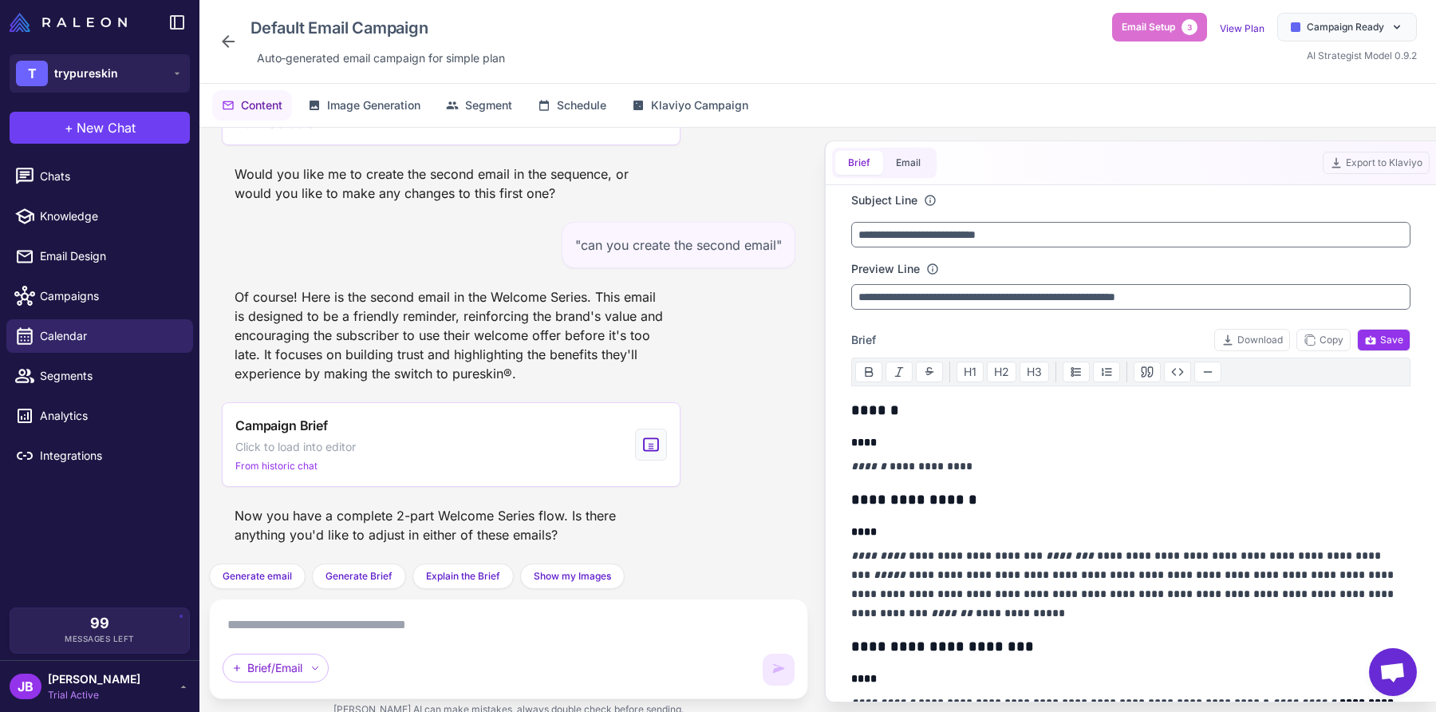
click at [906, 177] on div "Brief Email" at bounding box center [884, 163] width 105 height 30
click at [910, 170] on button "Email" at bounding box center [908, 163] width 50 height 24
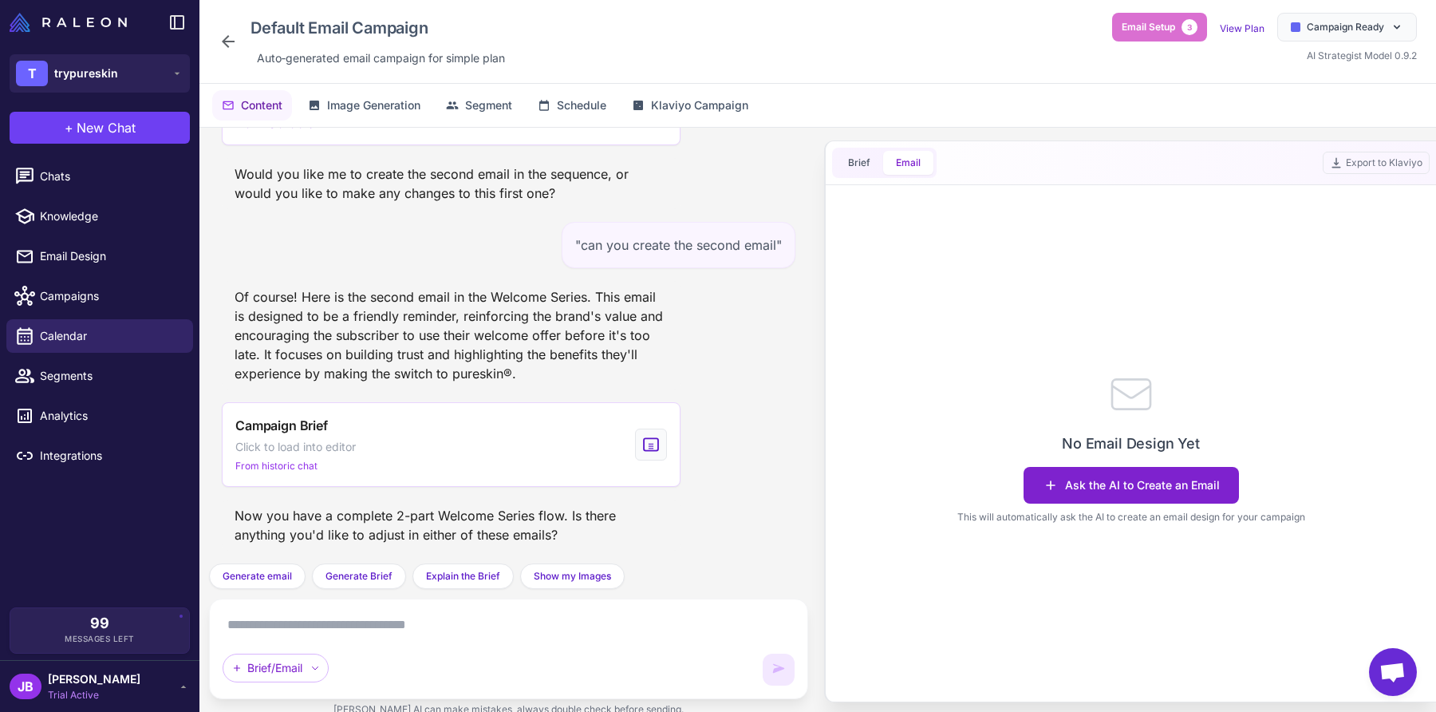
click at [1181, 476] on button "Ask the AI to Create an Email" at bounding box center [1131, 485] width 215 height 37
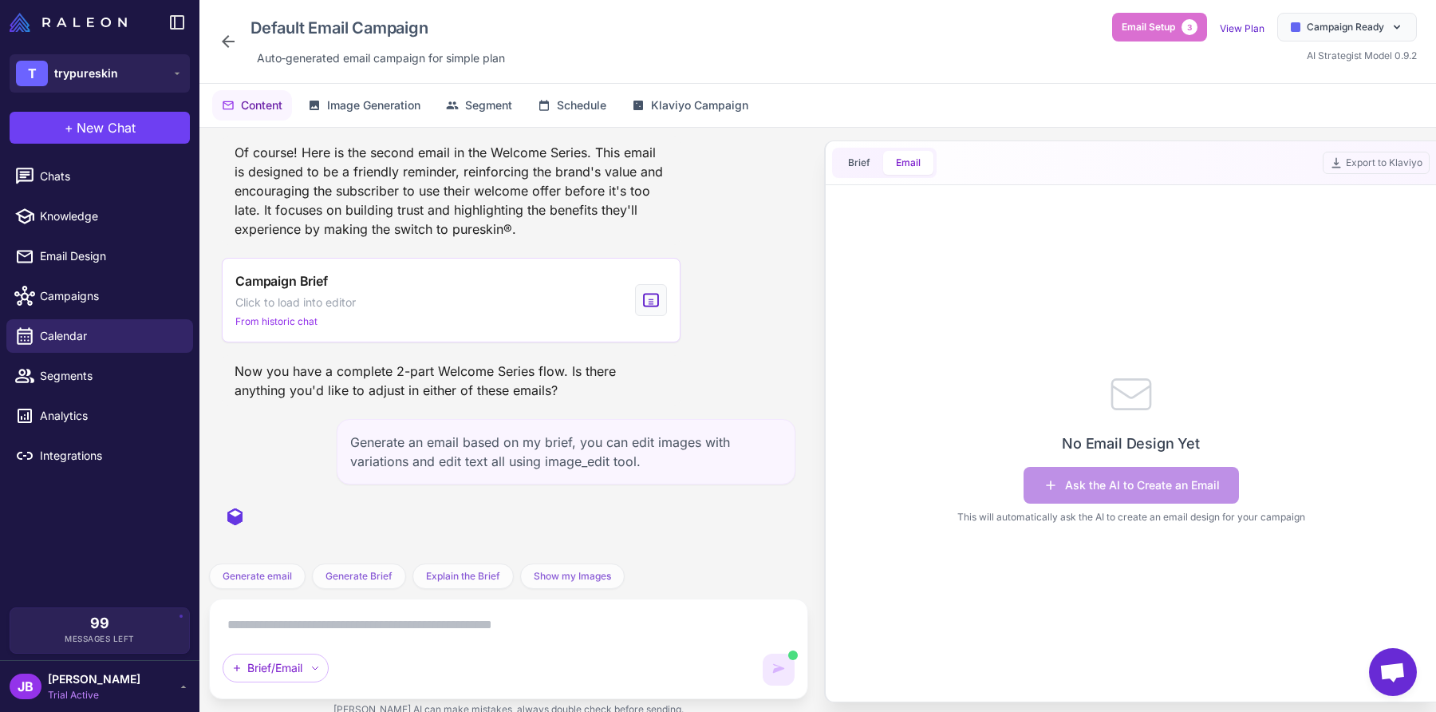
scroll to position [405, 0]
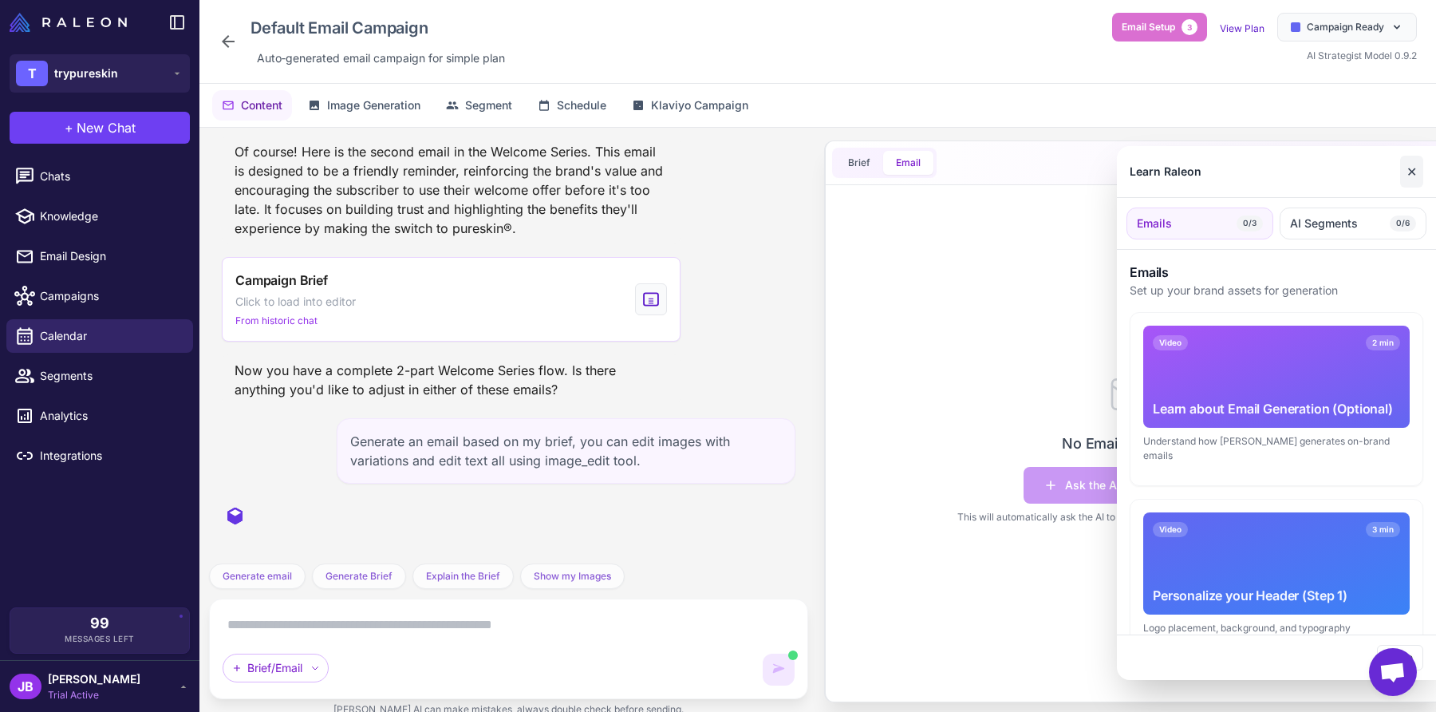
click at [1417, 173] on button "✕" at bounding box center [1411, 172] width 23 height 32
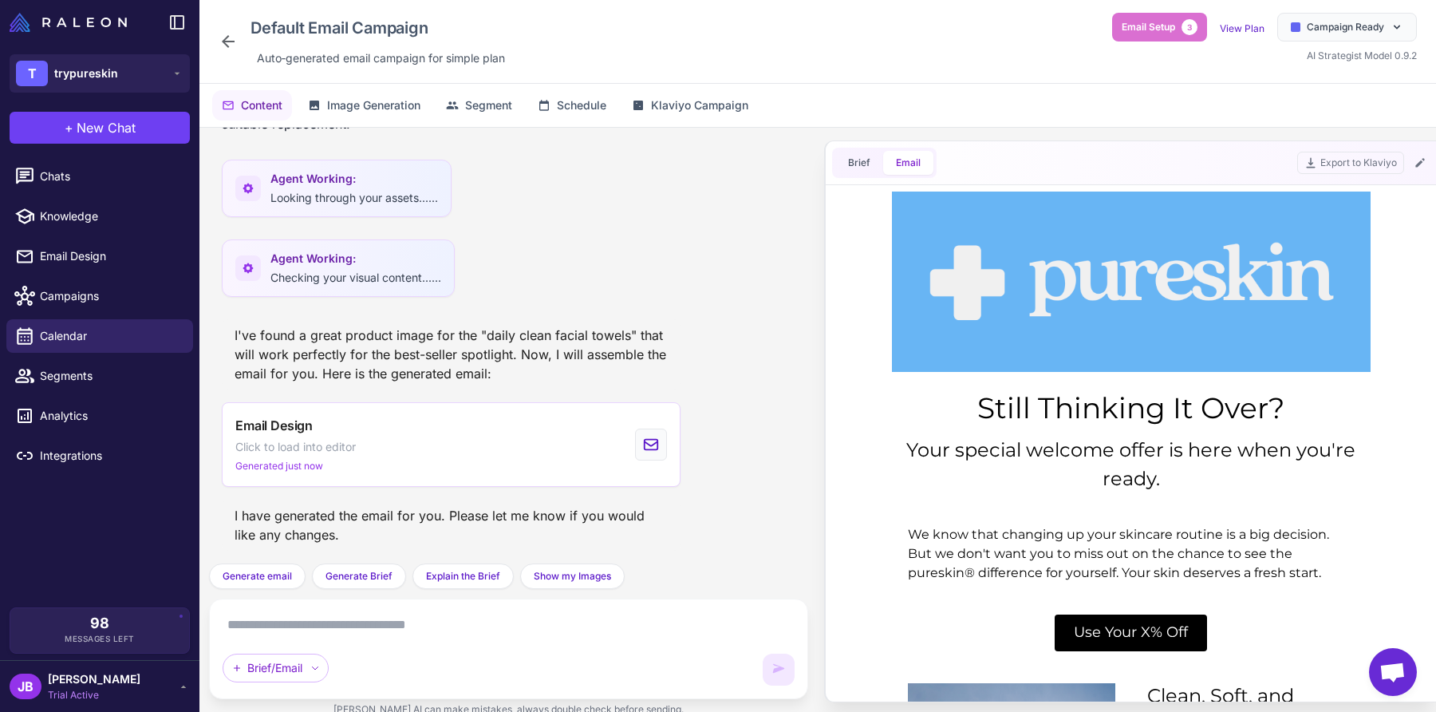
scroll to position [0, 0]
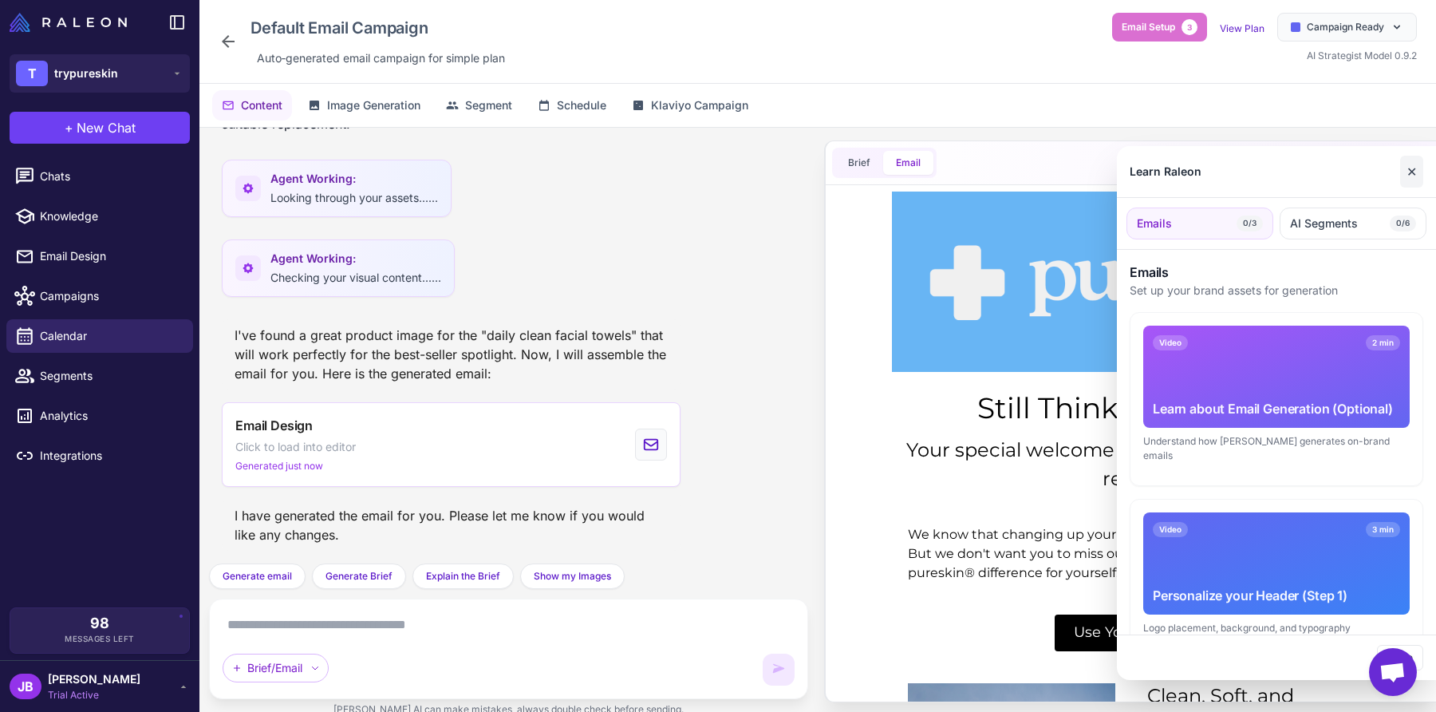
click at [1407, 172] on button "✕" at bounding box center [1411, 172] width 23 height 32
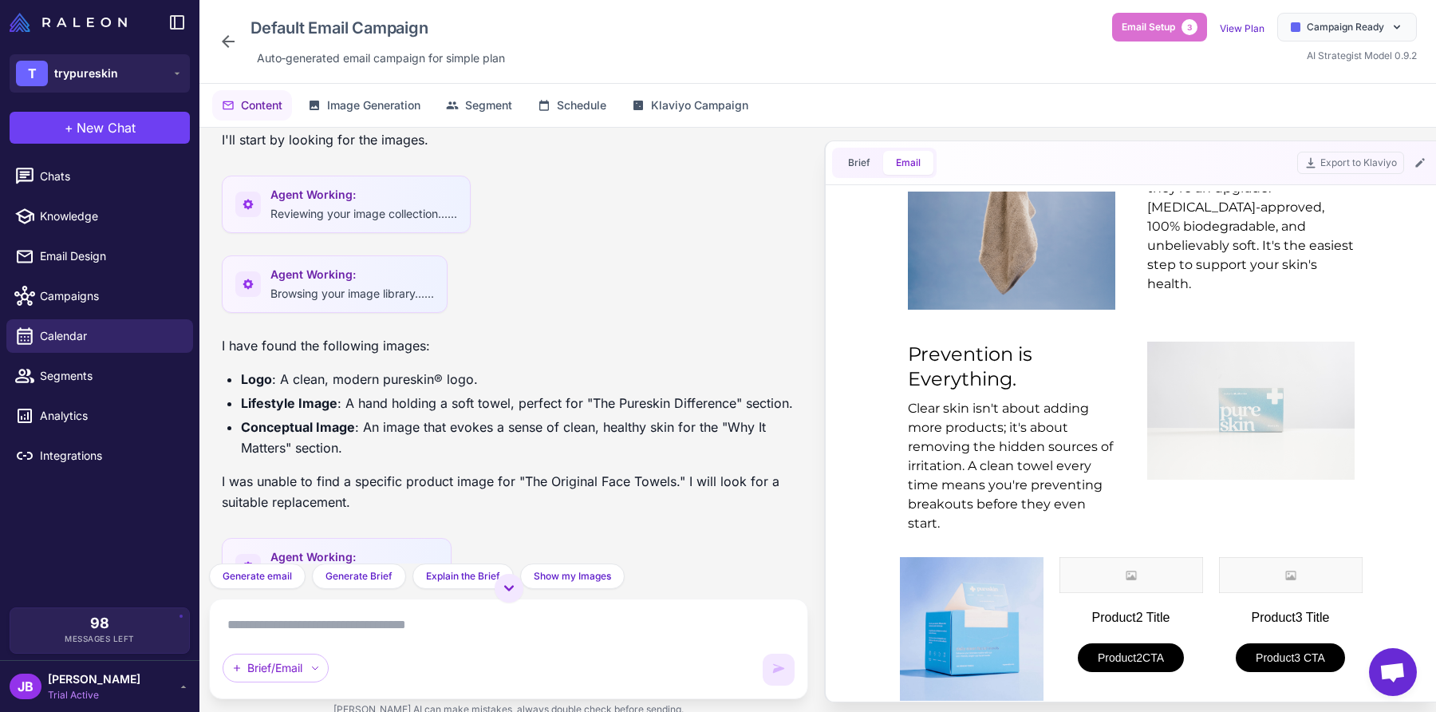
scroll to position [428, 0]
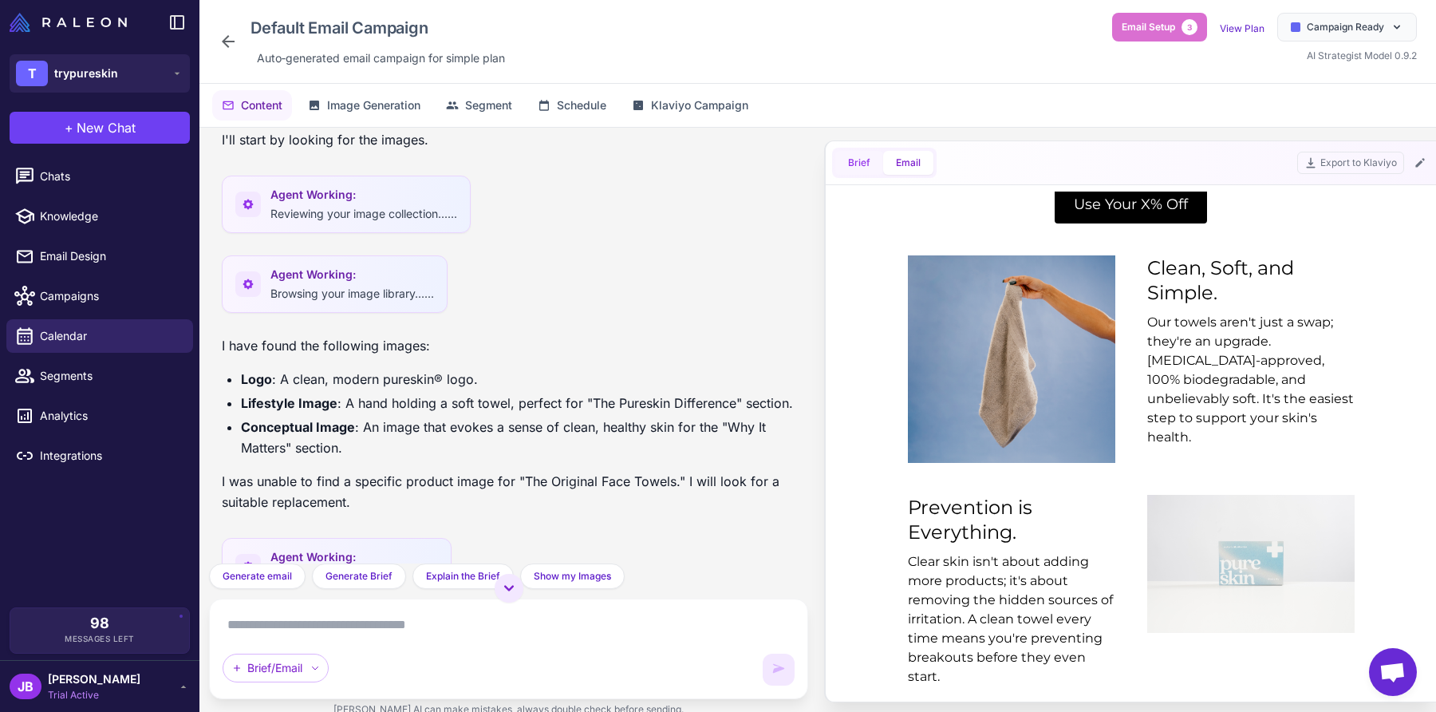
click at [863, 168] on button "Brief" at bounding box center [859, 163] width 48 height 24
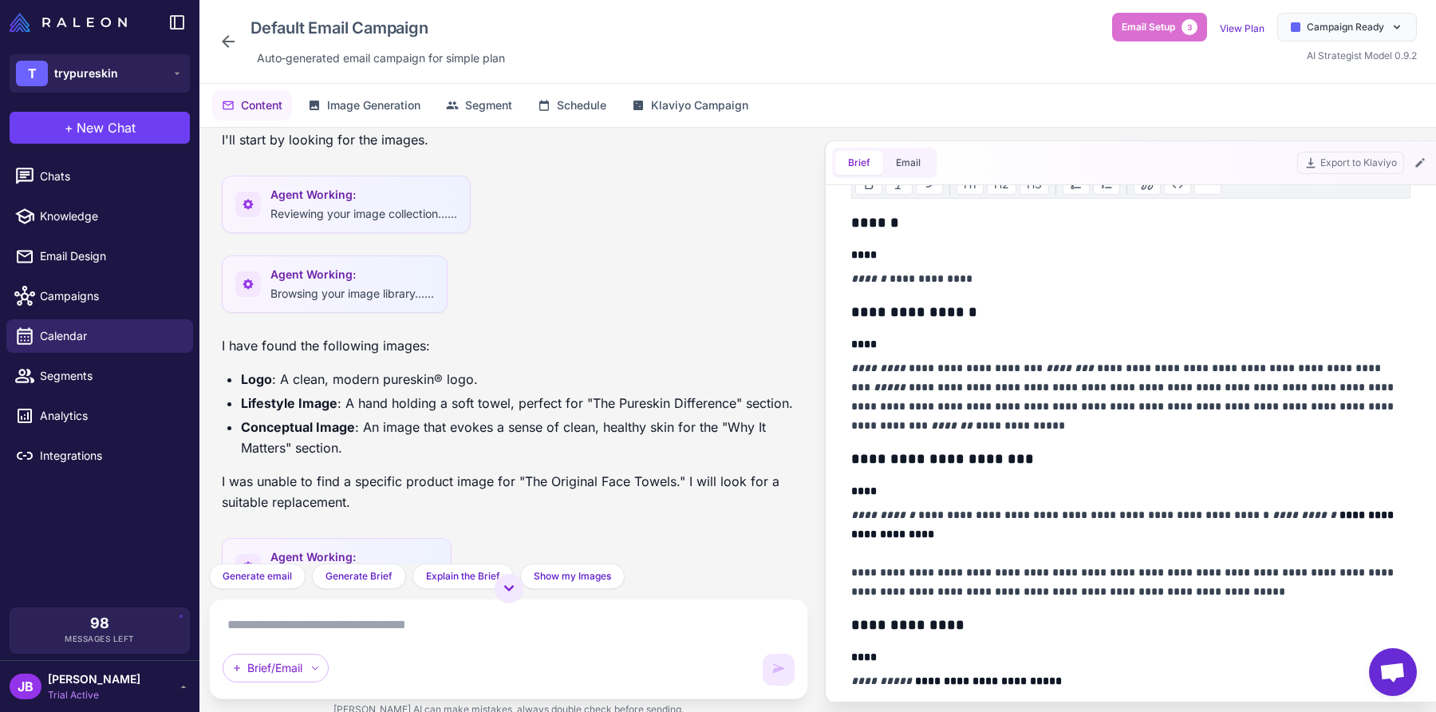
scroll to position [199, 0]
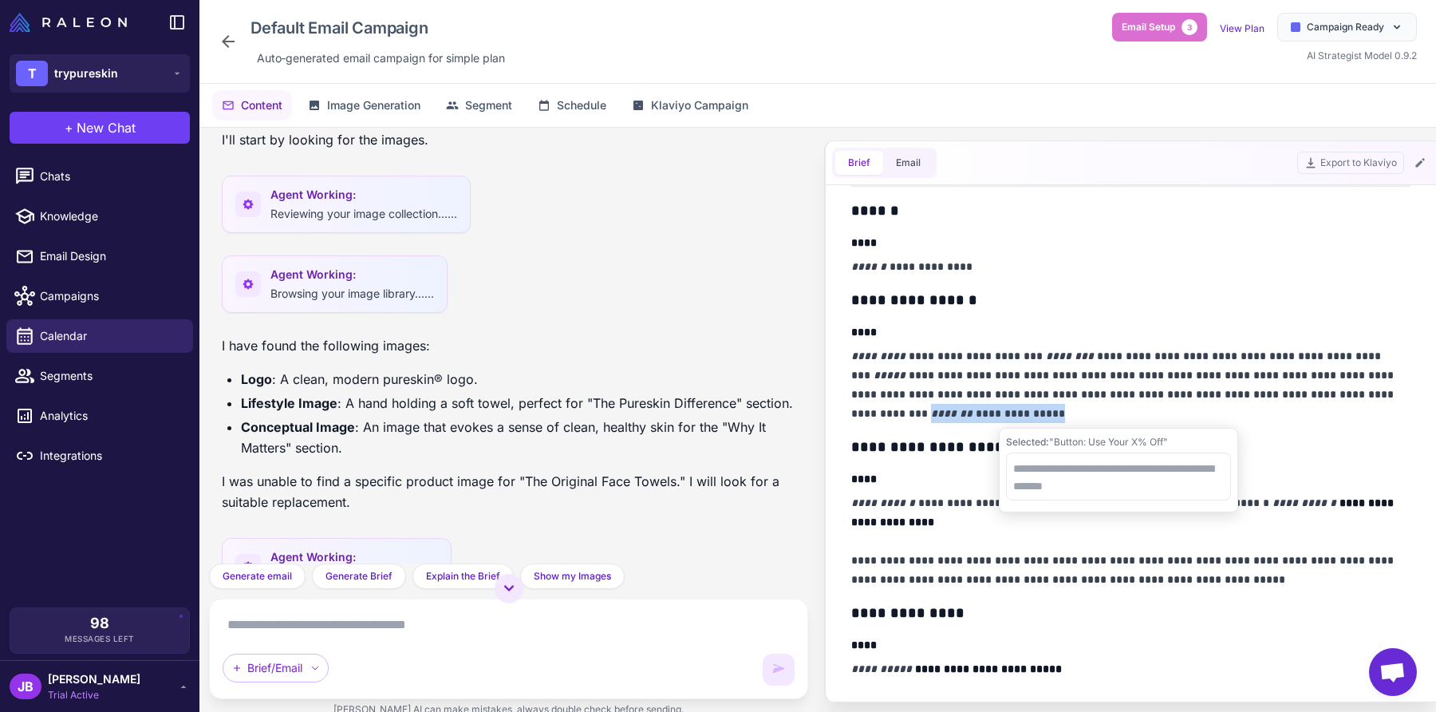
drag, startPoint x: 1320, startPoint y: 392, endPoint x: 1344, endPoint y: 407, distance: 28.3
click at [1344, 407] on p "**********" at bounding box center [1125, 384] width 549 height 77
click at [957, 423] on div "**********" at bounding box center [1130, 698] width 559 height 999
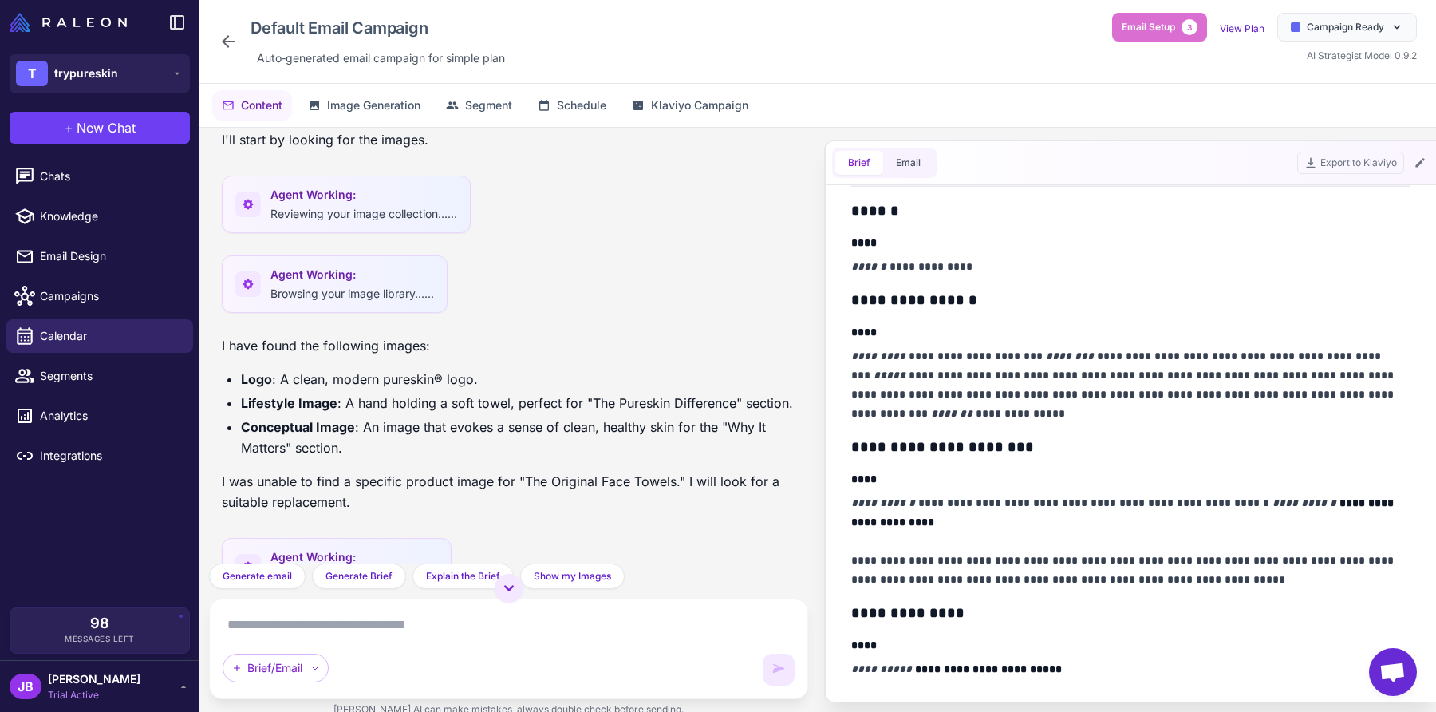
drag, startPoint x: 862, startPoint y: 265, endPoint x: 989, endPoint y: 271, distance: 127.8
click at [989, 271] on div "**********" at bounding box center [1131, 443] width 598 height 516
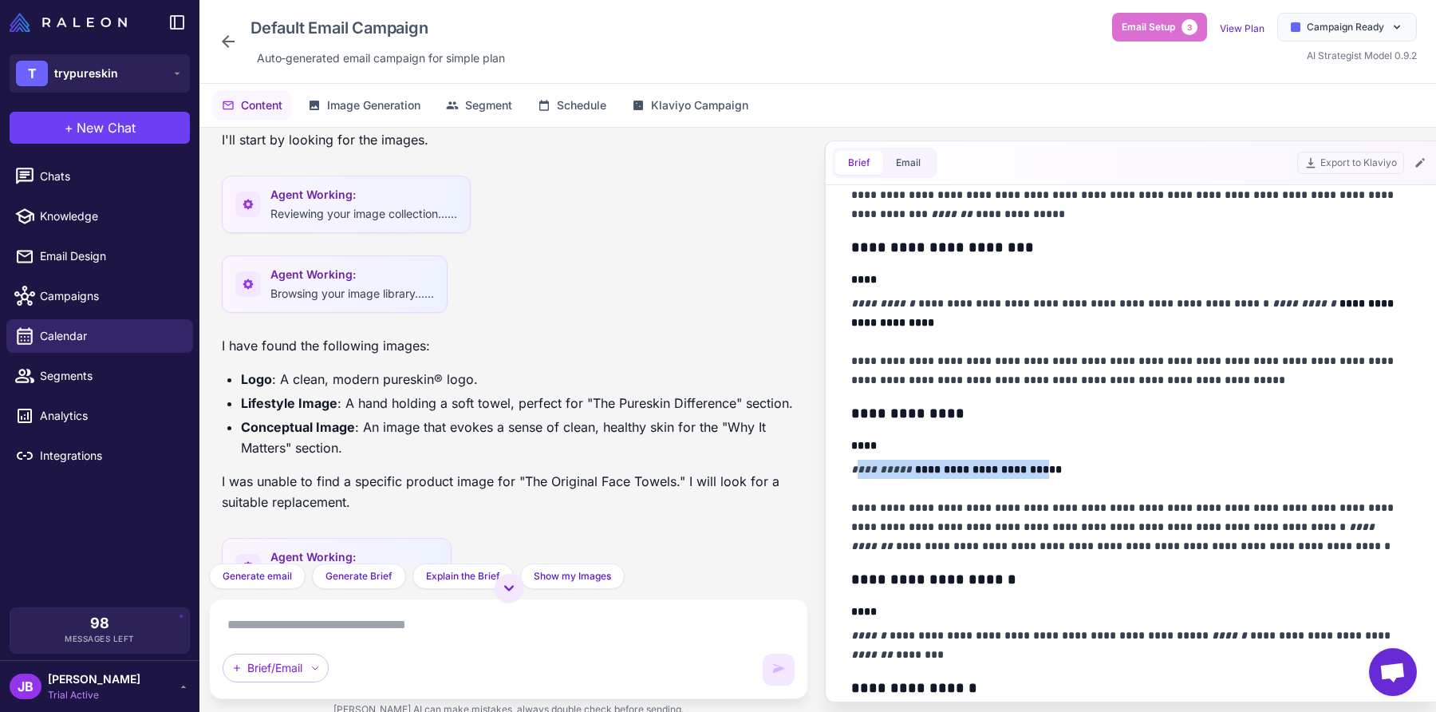
drag, startPoint x: 854, startPoint y: 472, endPoint x: 1037, endPoint y: 472, distance: 182.7
click at [1037, 472] on p "**********" at bounding box center [1125, 508] width 549 height 96
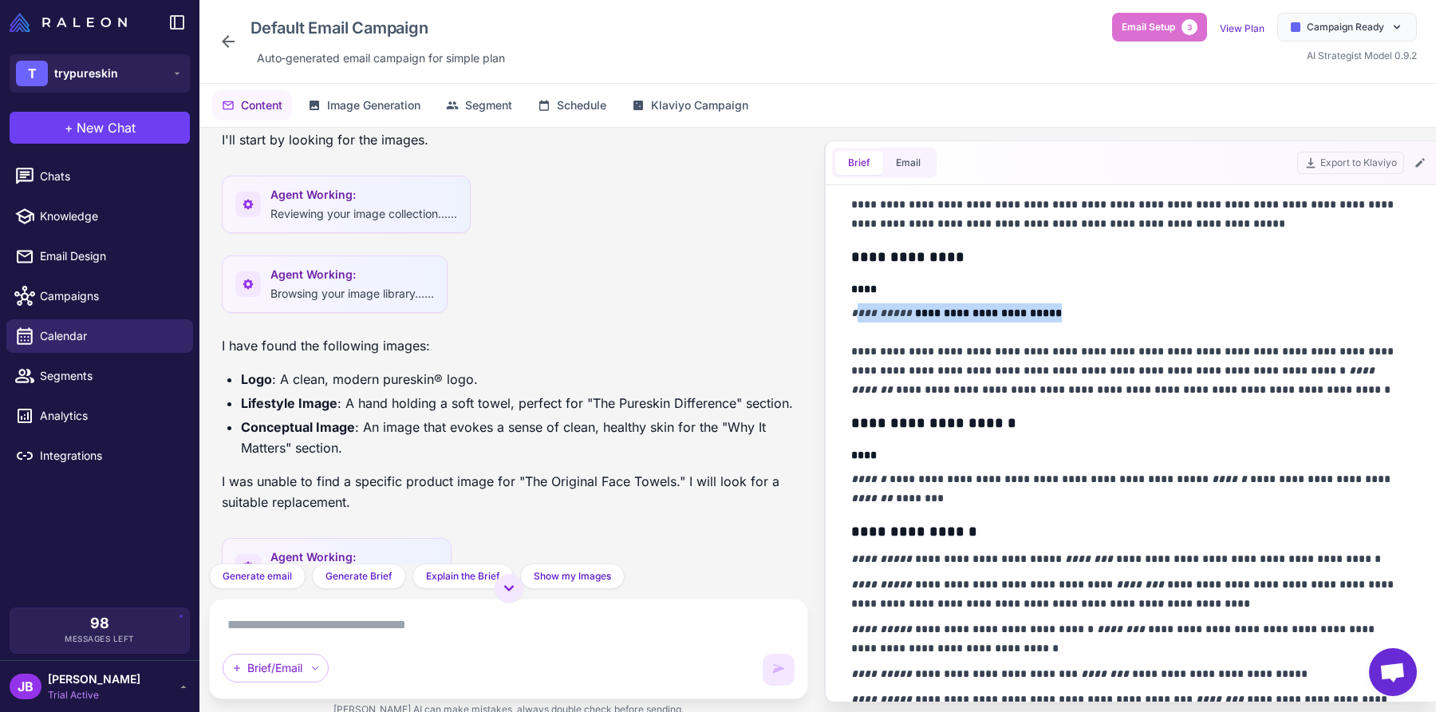
scroll to position [503, 0]
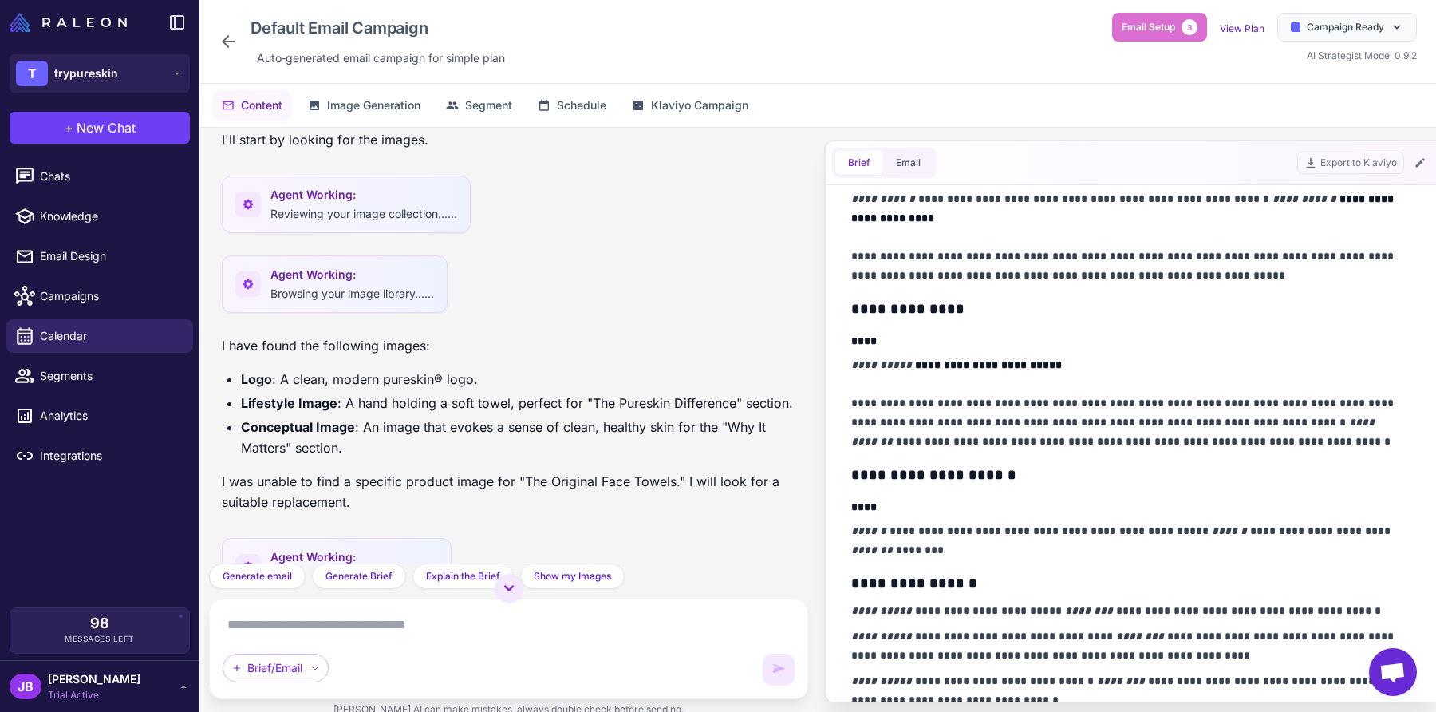
drag, startPoint x: 1283, startPoint y: 423, endPoint x: 1308, endPoint y: 448, distance: 35.5
click at [1308, 448] on p "**********" at bounding box center [1125, 403] width 549 height 96
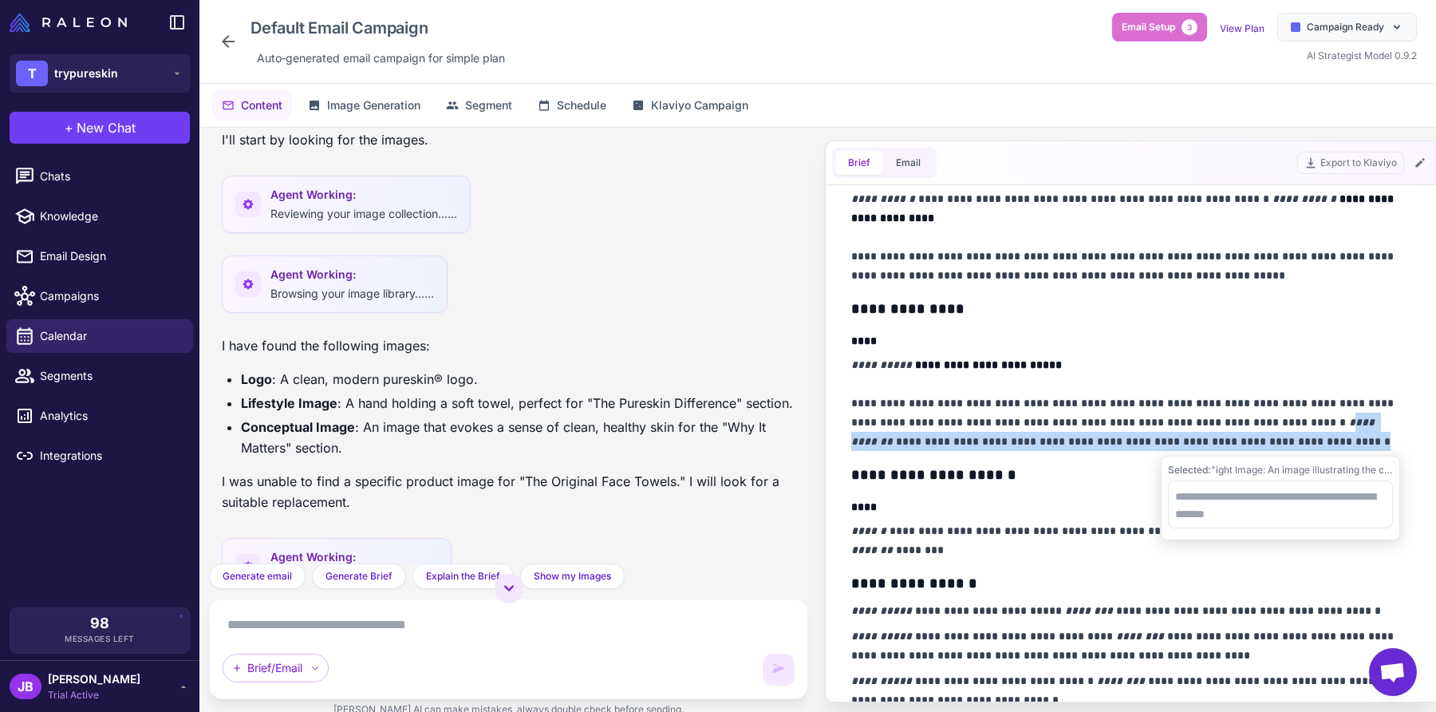
drag, startPoint x: 1289, startPoint y: 424, endPoint x: 1300, endPoint y: 440, distance: 20.1
click at [1300, 440] on p "**********" at bounding box center [1125, 403] width 549 height 96
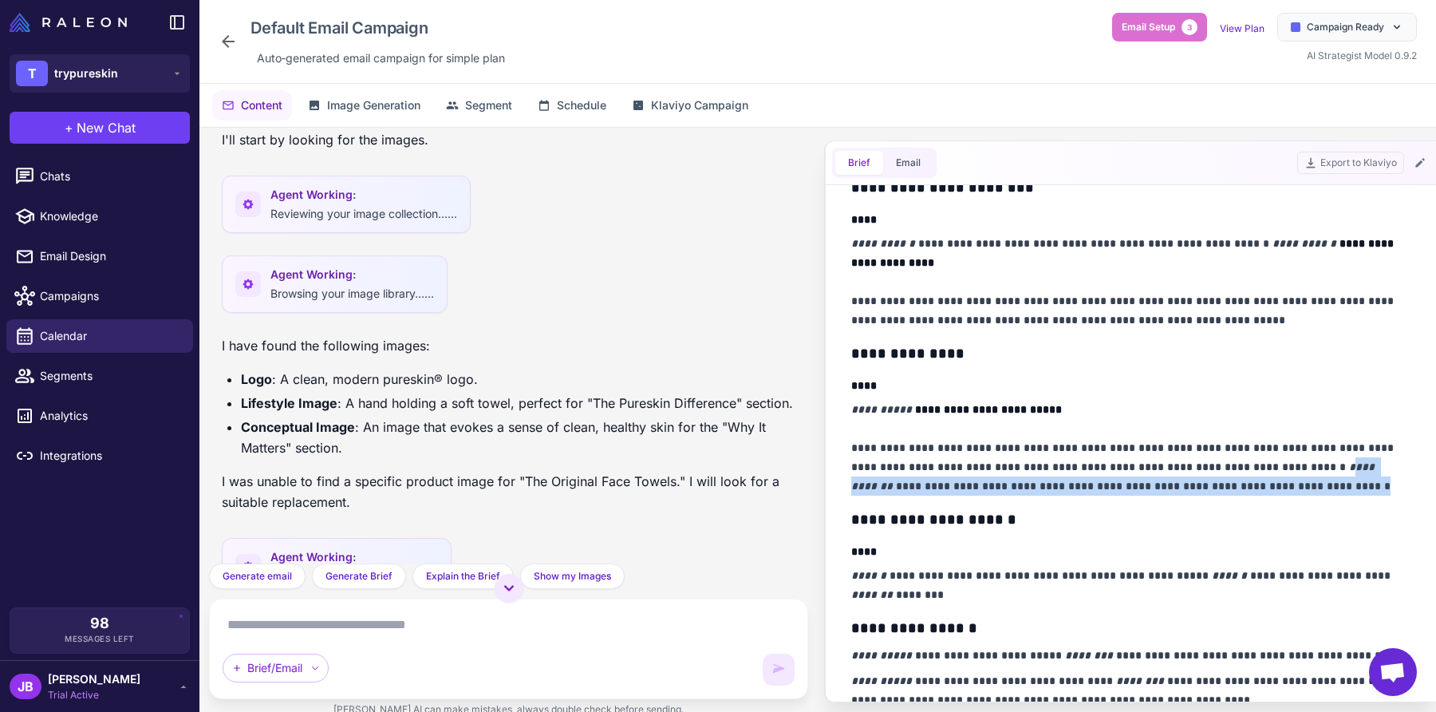
scroll to position [304, 0]
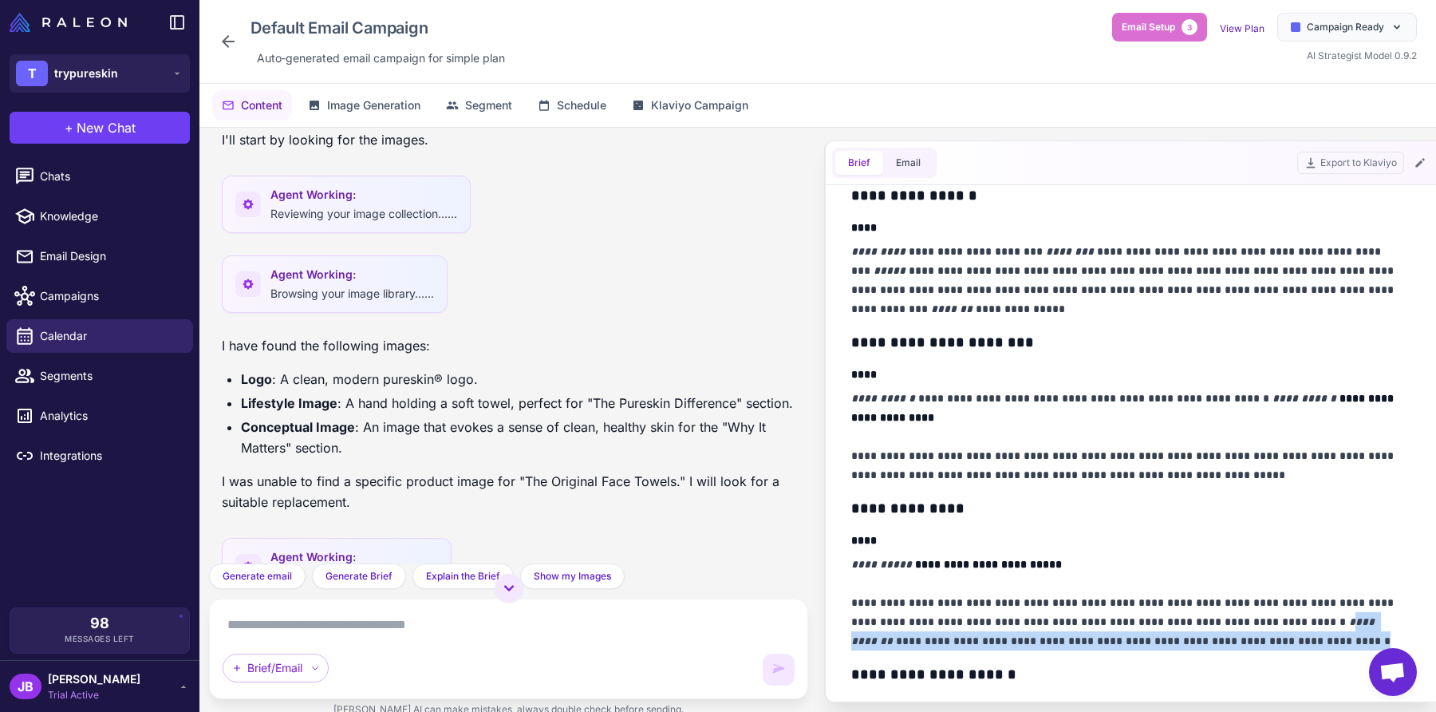
click at [870, 172] on button "Brief" at bounding box center [859, 163] width 48 height 24
click at [916, 172] on button "Email" at bounding box center [908, 163] width 50 height 24
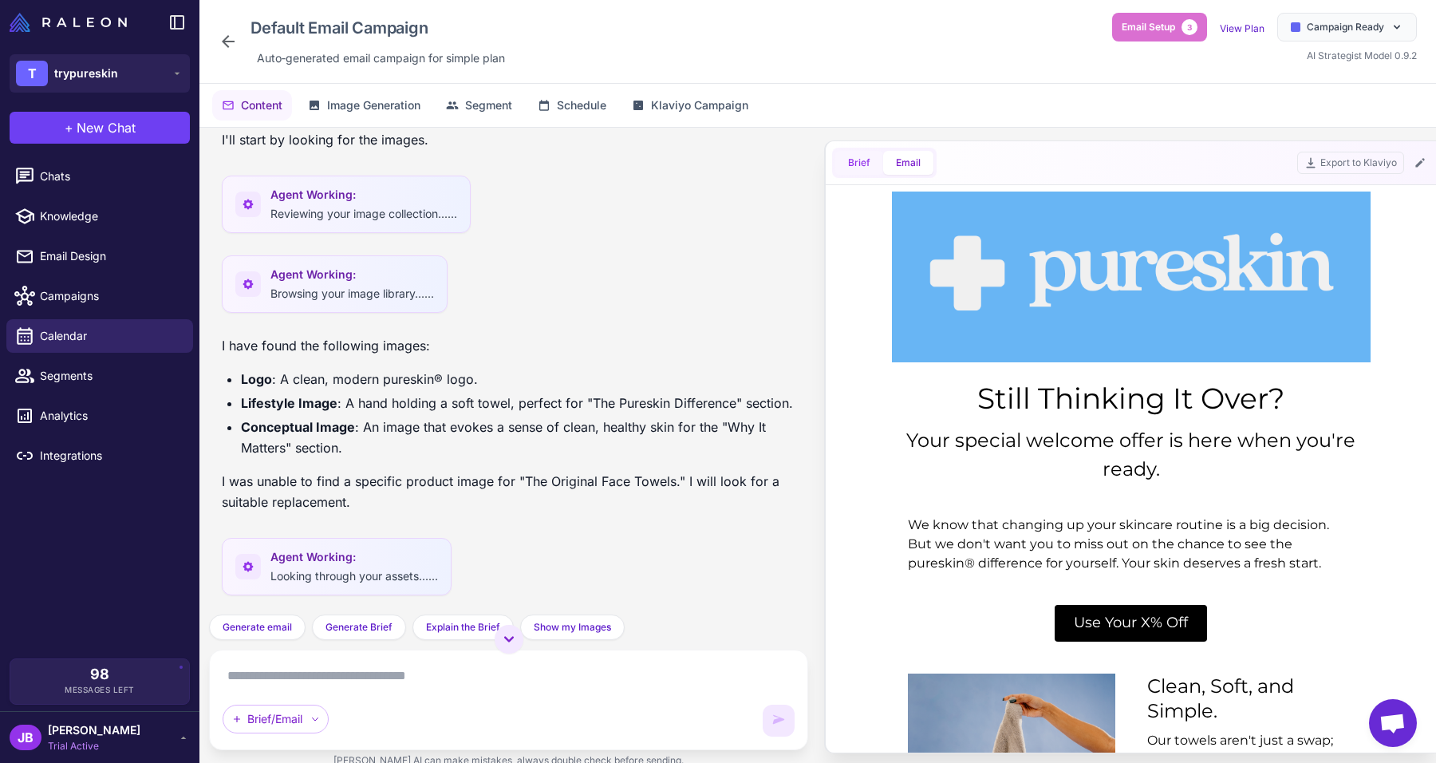
scroll to position [0, 0]
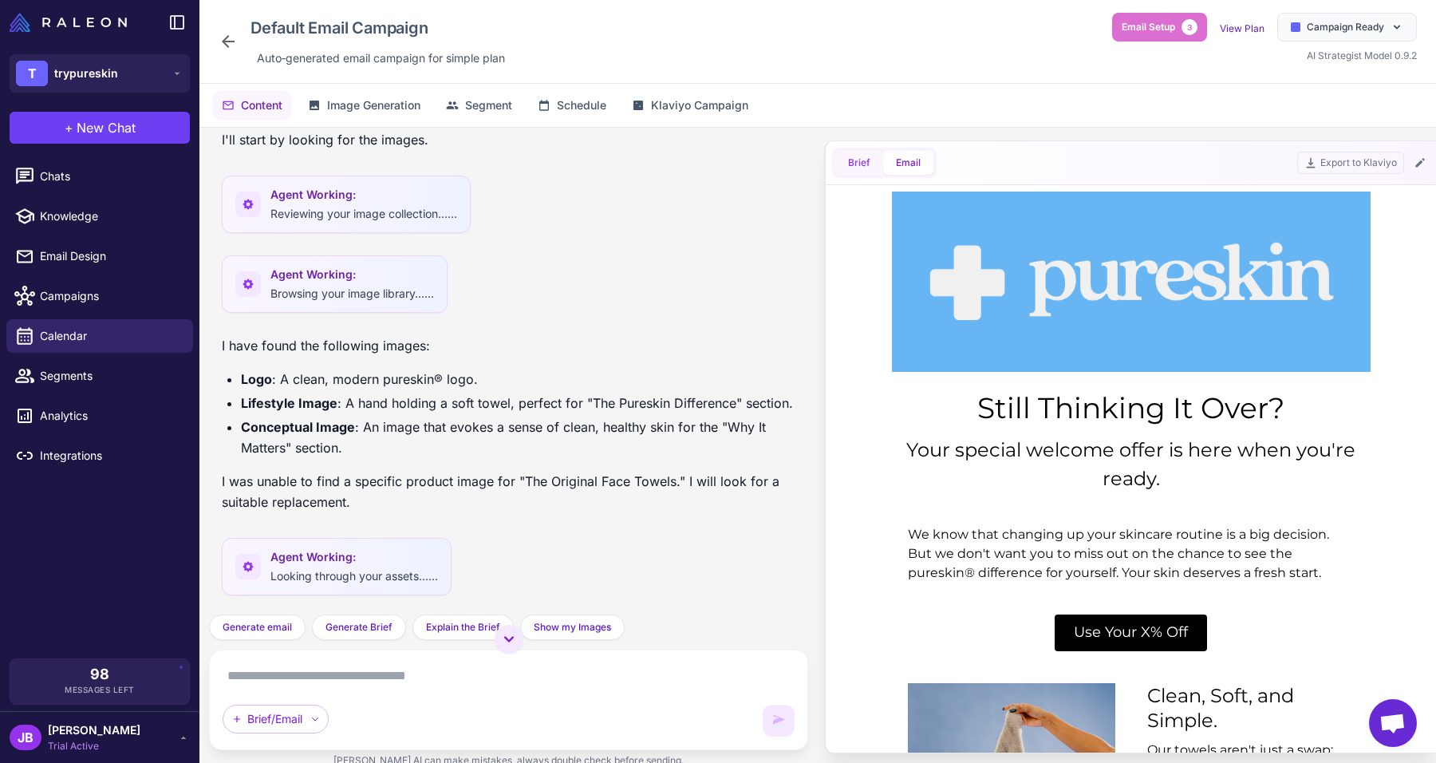
click at [858, 165] on button "Brief" at bounding box center [859, 163] width 48 height 24
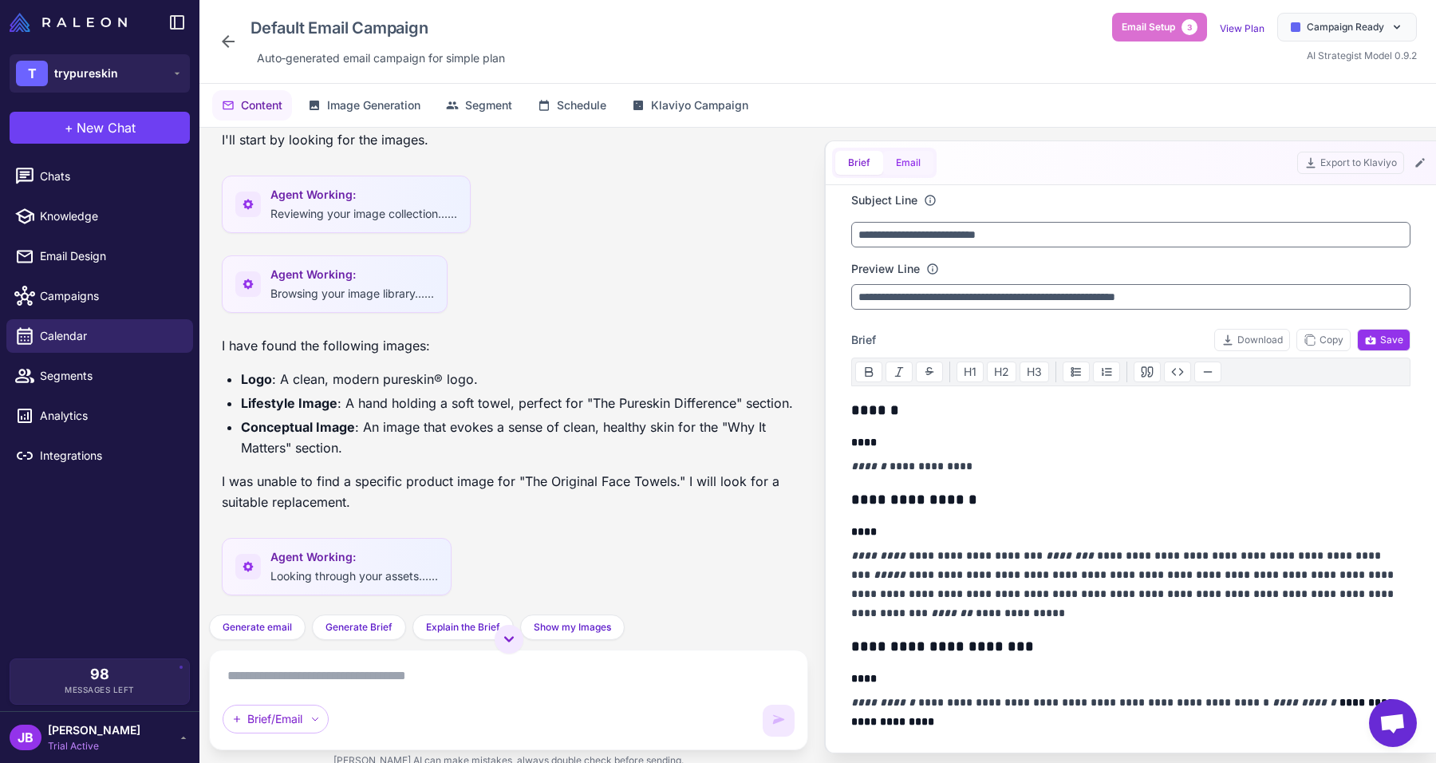
click at [912, 156] on button "Email" at bounding box center [908, 163] width 50 height 24
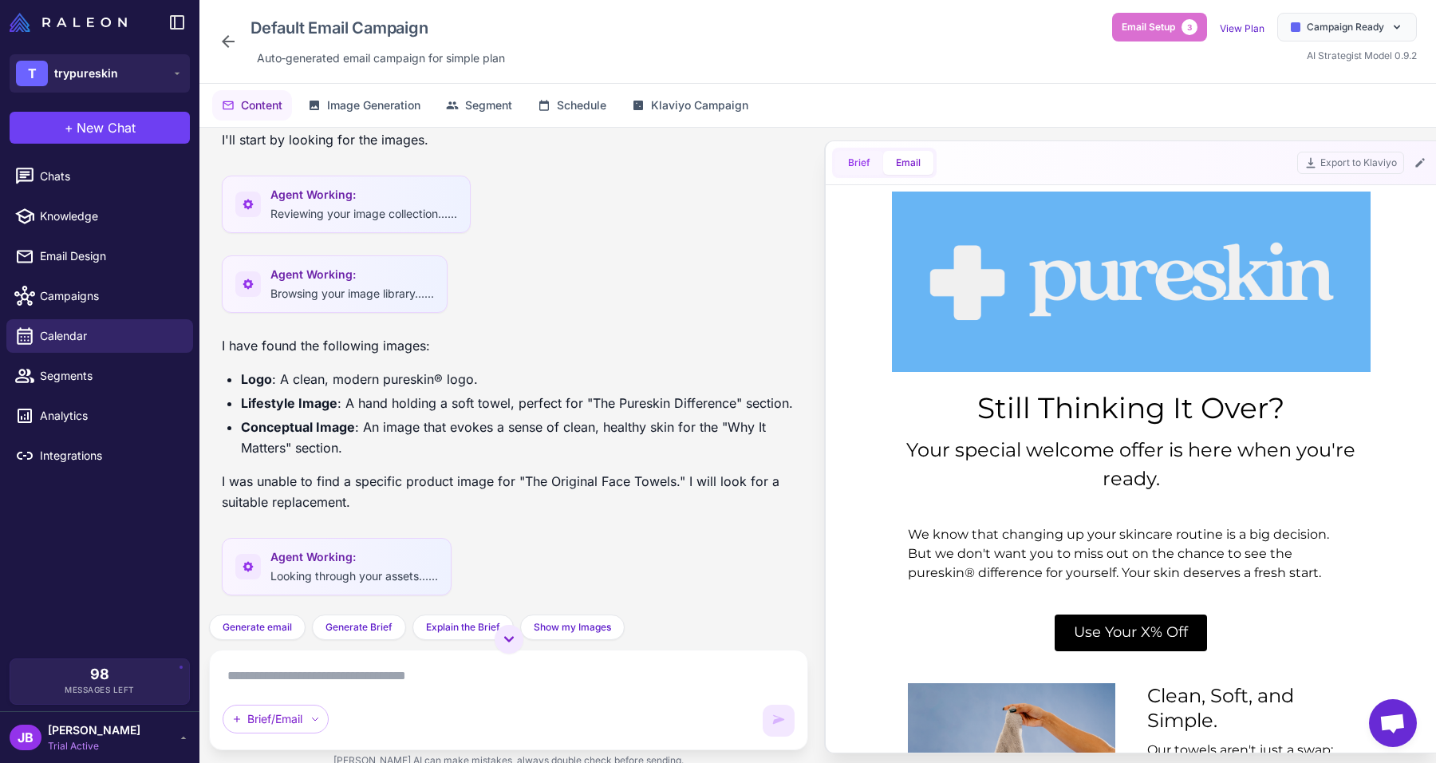
click at [847, 160] on button "Brief" at bounding box center [859, 163] width 48 height 24
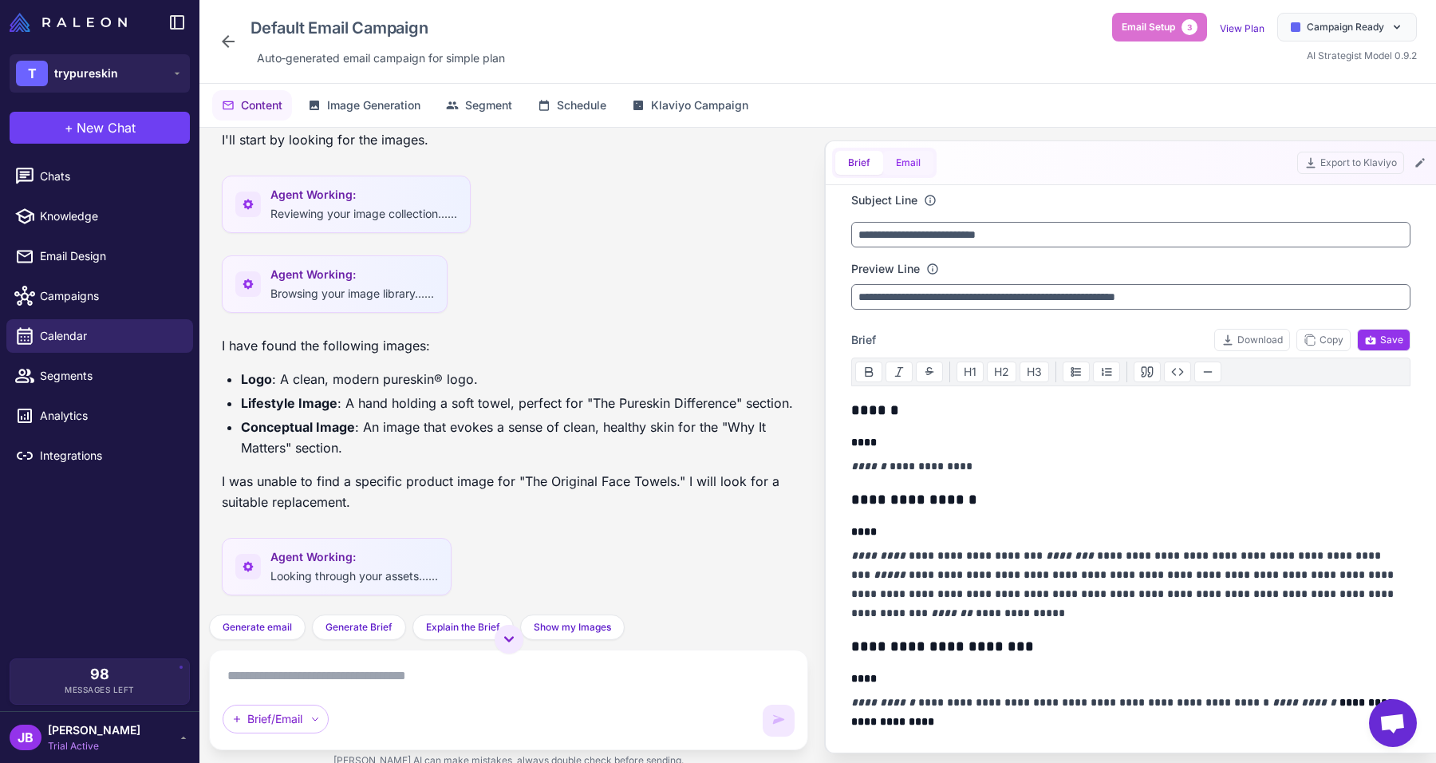
click at [922, 168] on button "Email" at bounding box center [908, 163] width 50 height 24
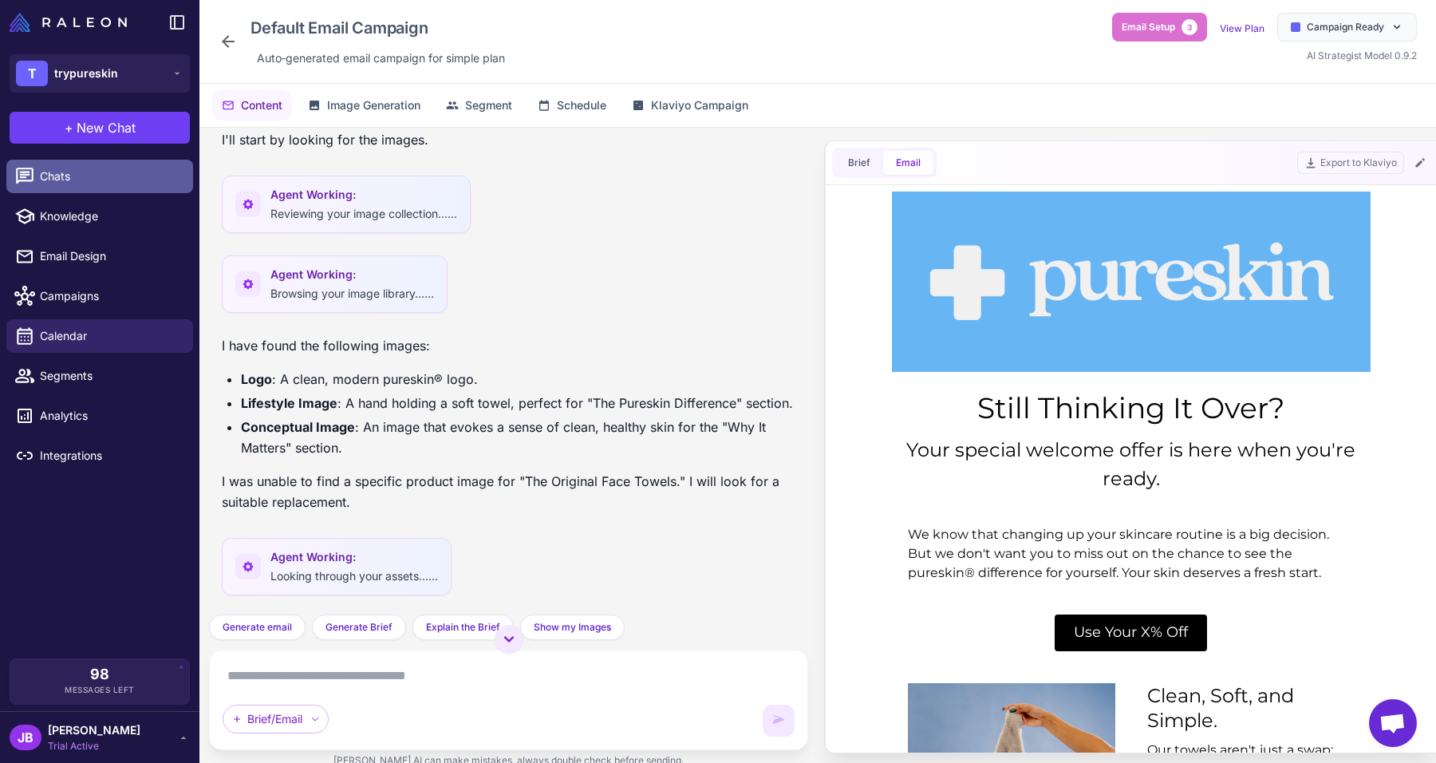
click at [42, 180] on span "Chats" at bounding box center [110, 177] width 140 height 18
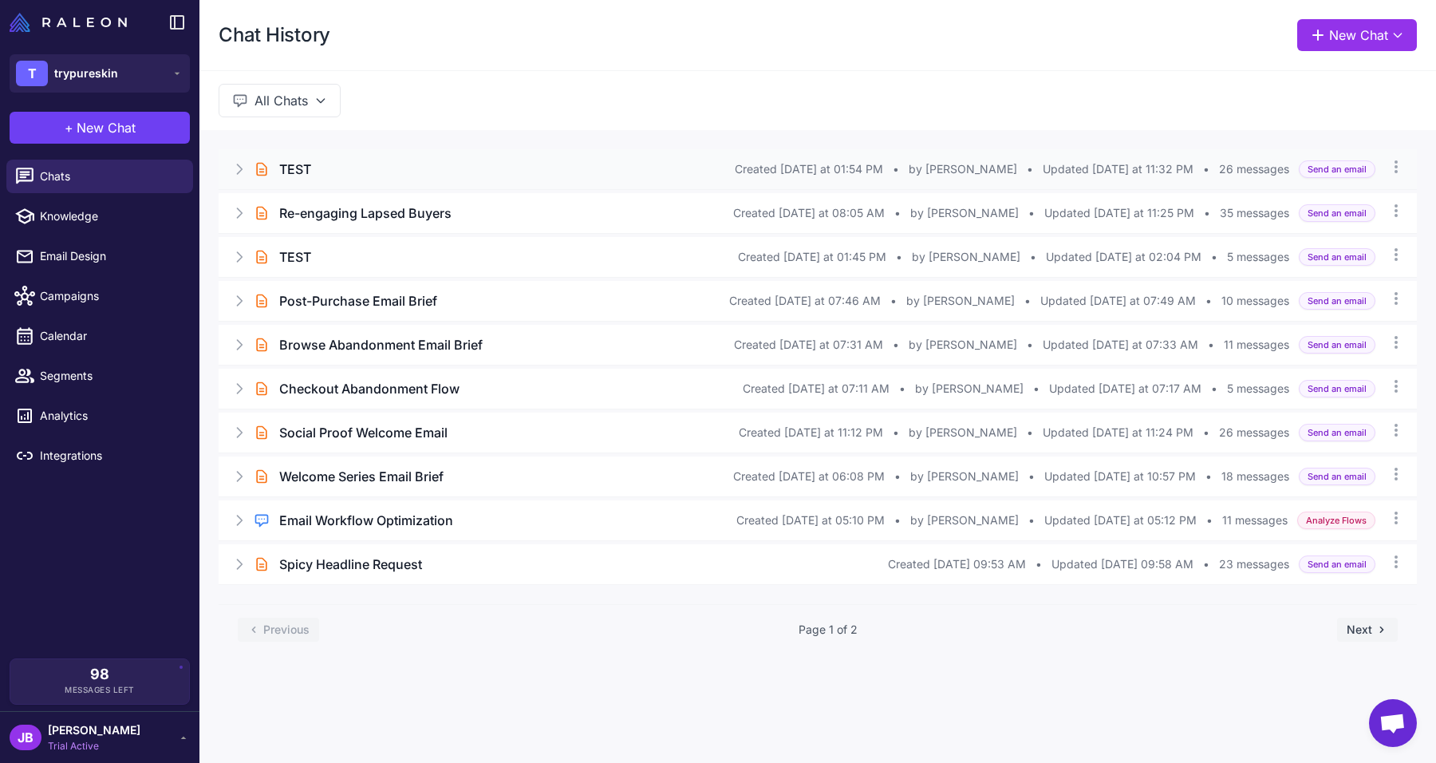
click at [409, 168] on div "TEST" at bounding box center [507, 169] width 456 height 19
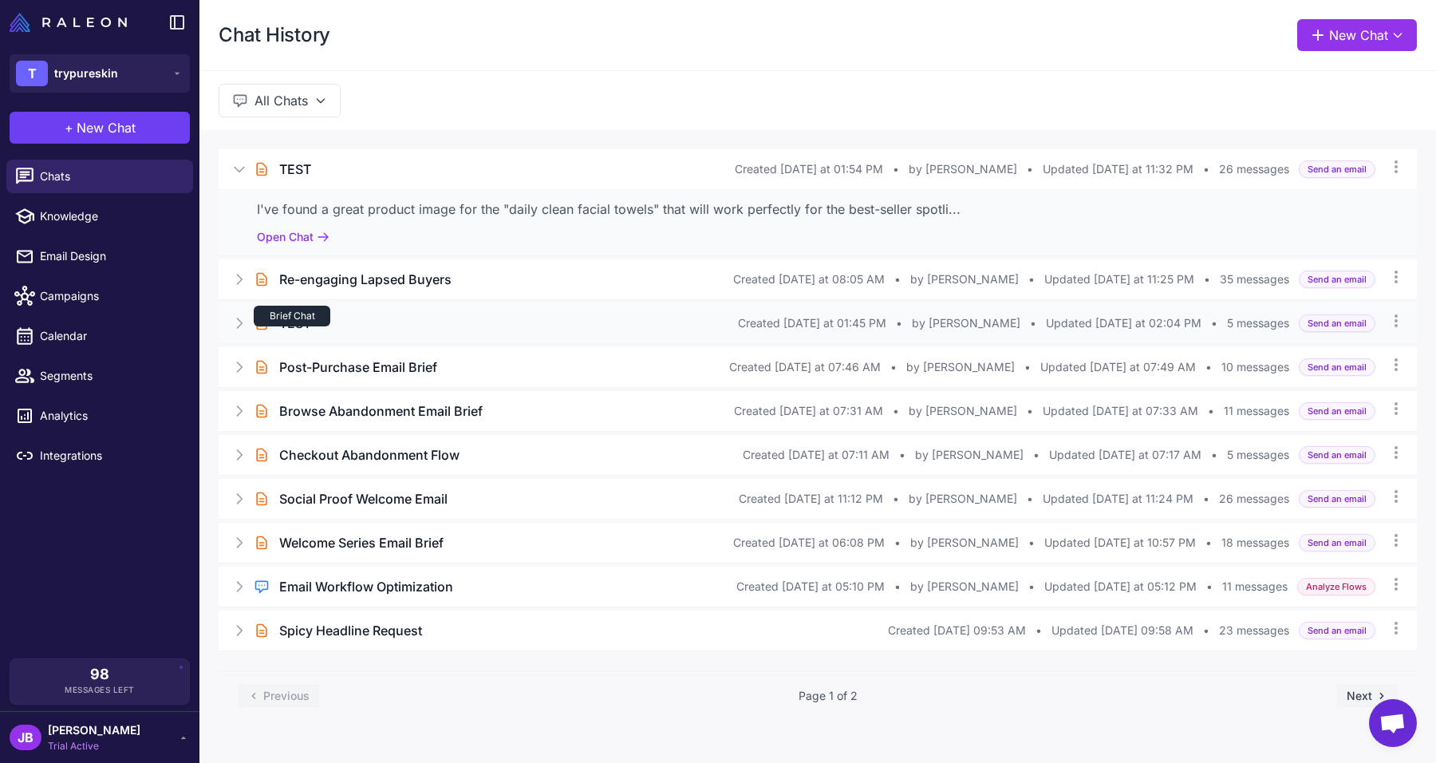
click at [307, 324] on div "Brief Chat" at bounding box center [292, 316] width 77 height 21
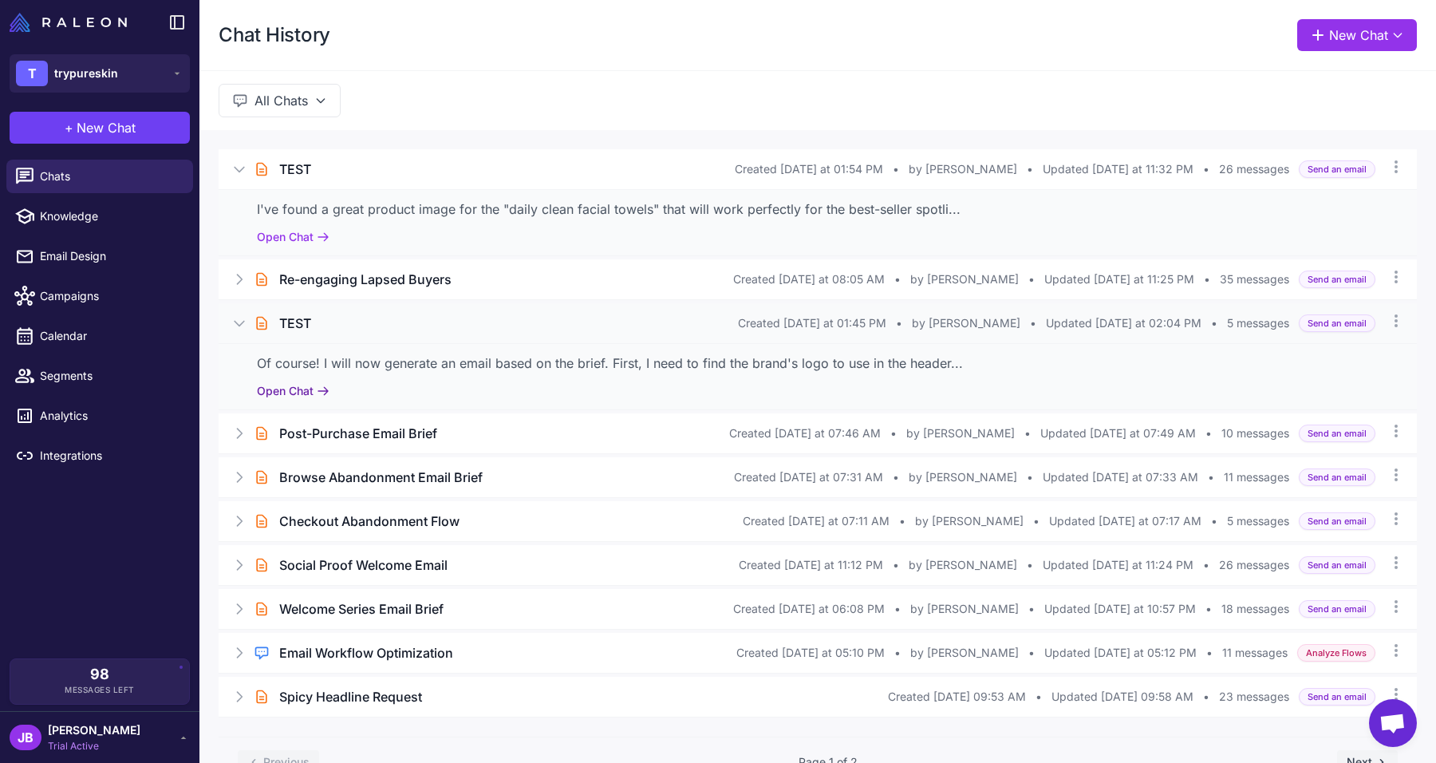
click at [307, 397] on button "Open Chat" at bounding box center [293, 391] width 73 height 18
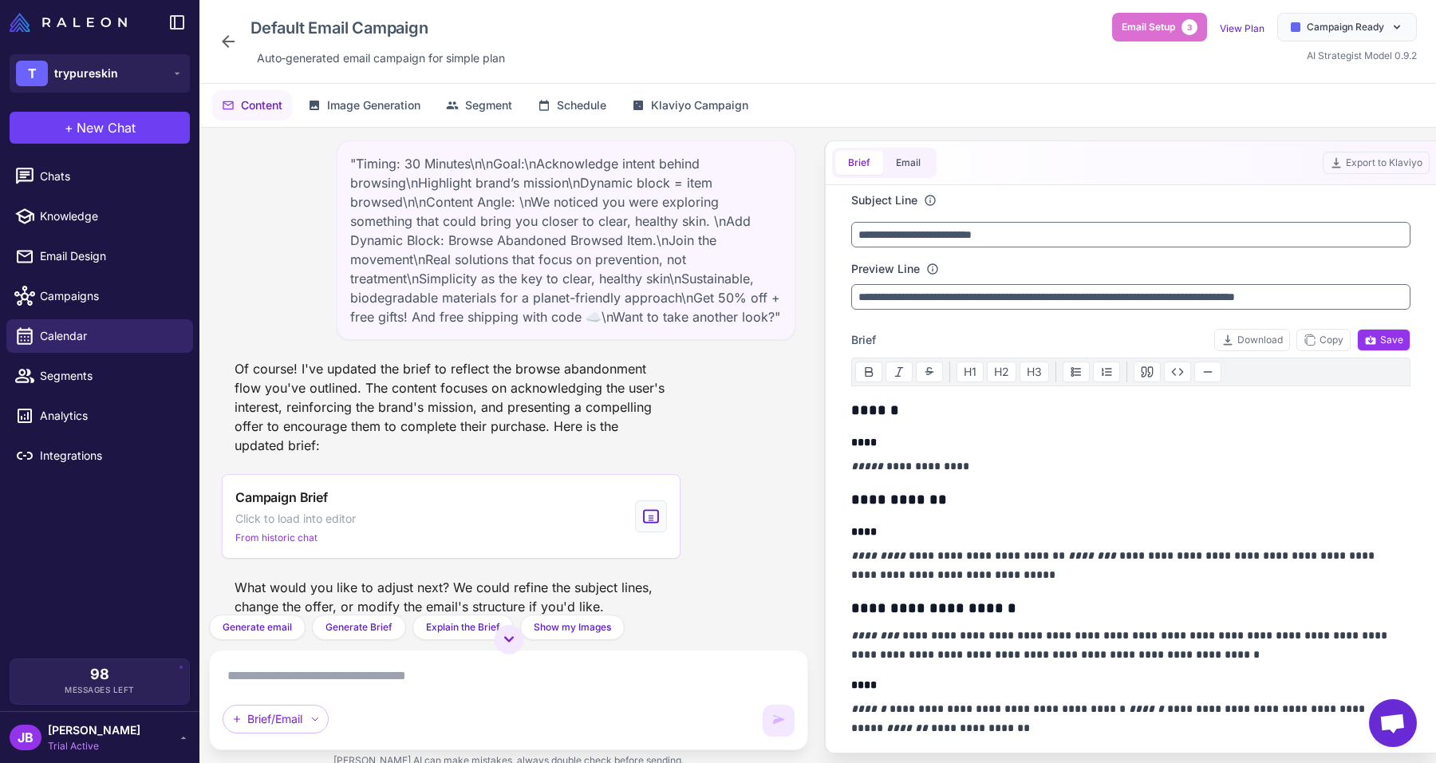
click at [227, 26] on div "Default Email Campaign Auto‑generated email campaign for simple plan" at bounding box center [365, 41] width 293 height 57
click at [228, 42] on icon at bounding box center [228, 41] width 19 height 19
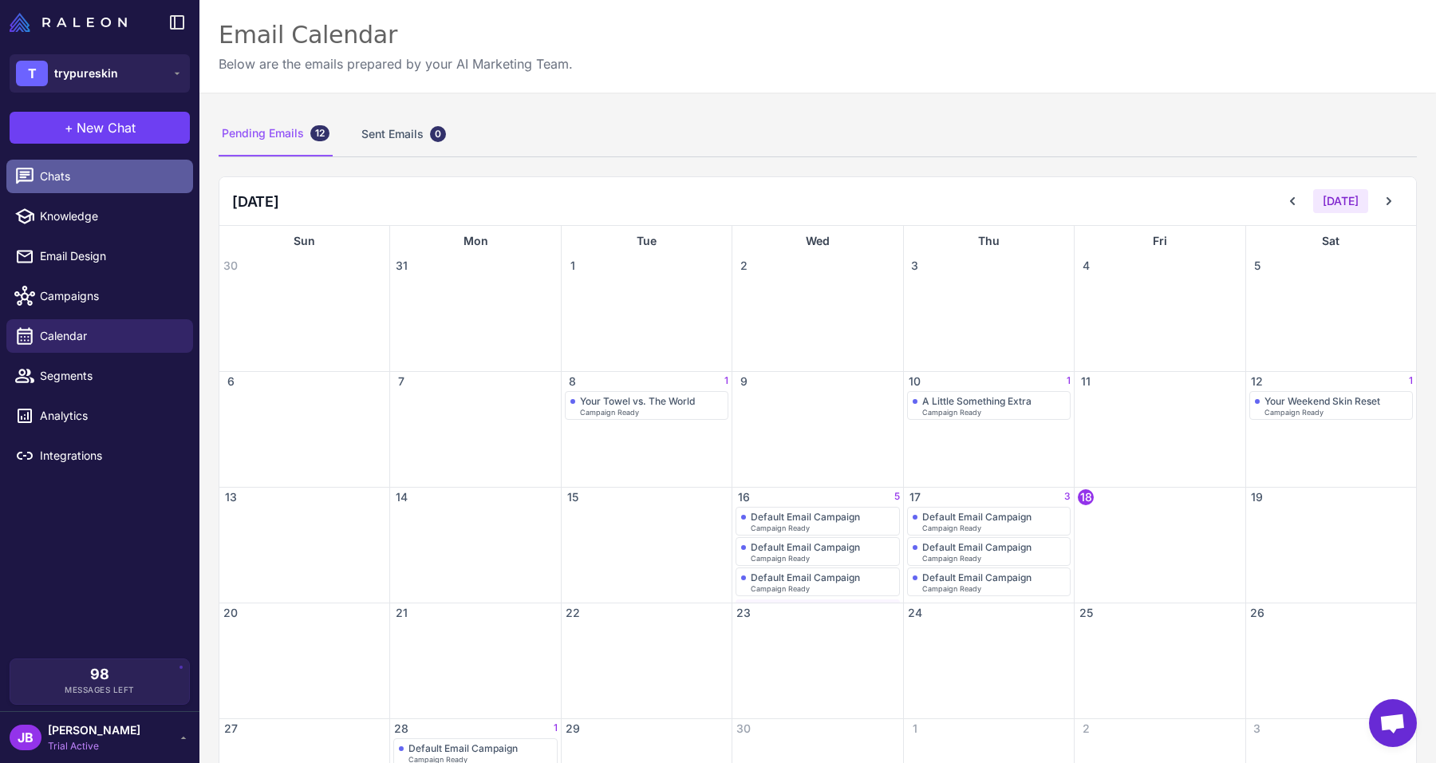
click at [68, 180] on span "Chats" at bounding box center [110, 177] width 140 height 18
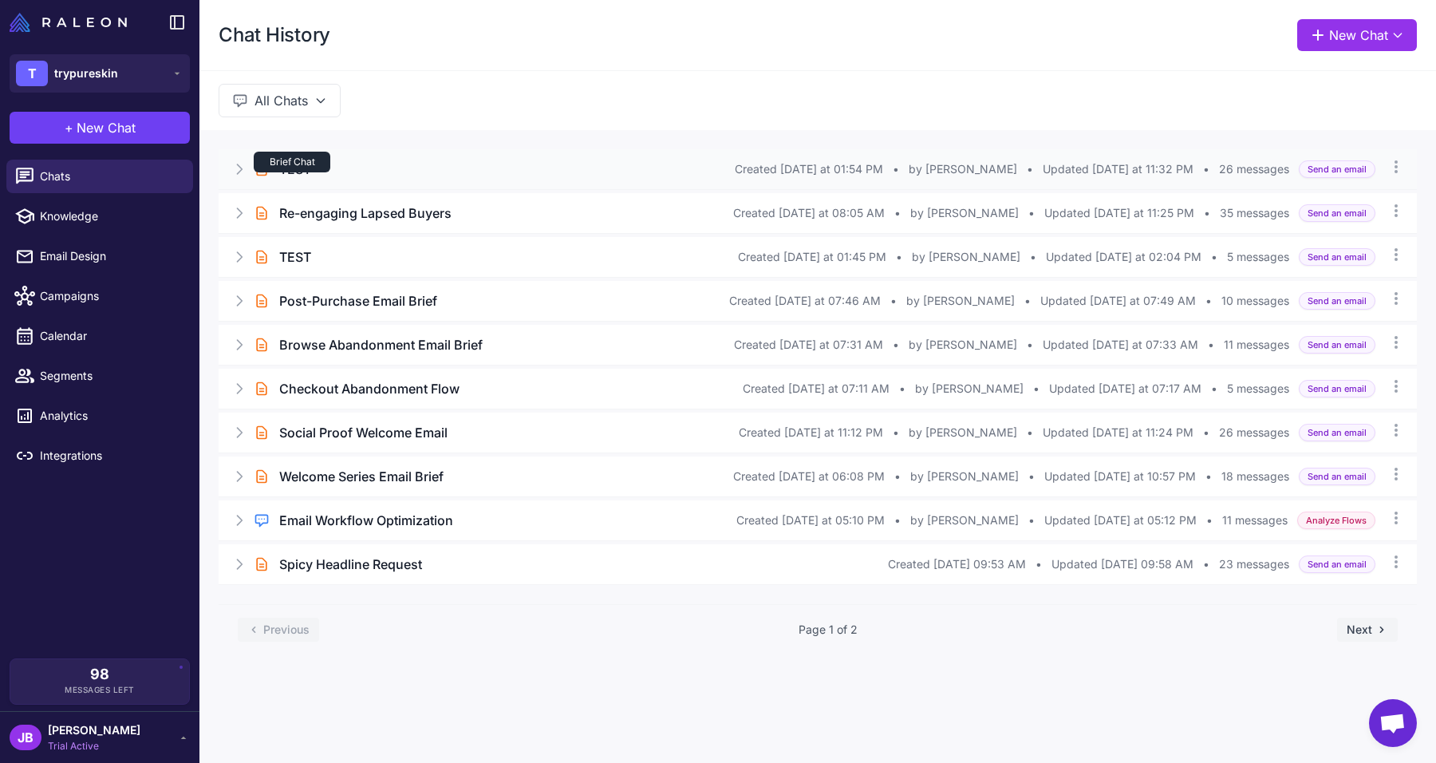
click at [298, 172] on div "Brief Chat" at bounding box center [292, 162] width 77 height 21
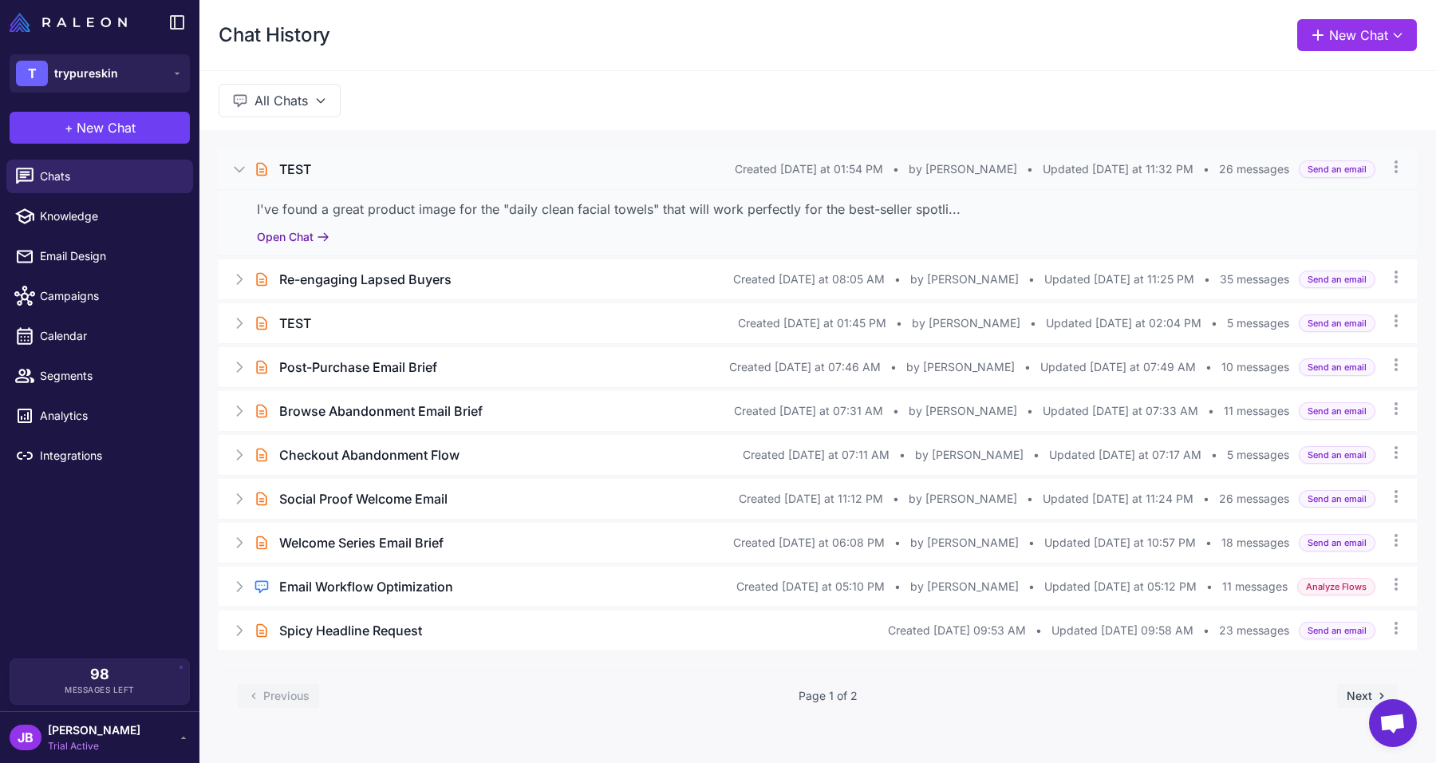
click at [298, 232] on button "Open Chat" at bounding box center [293, 237] width 73 height 18
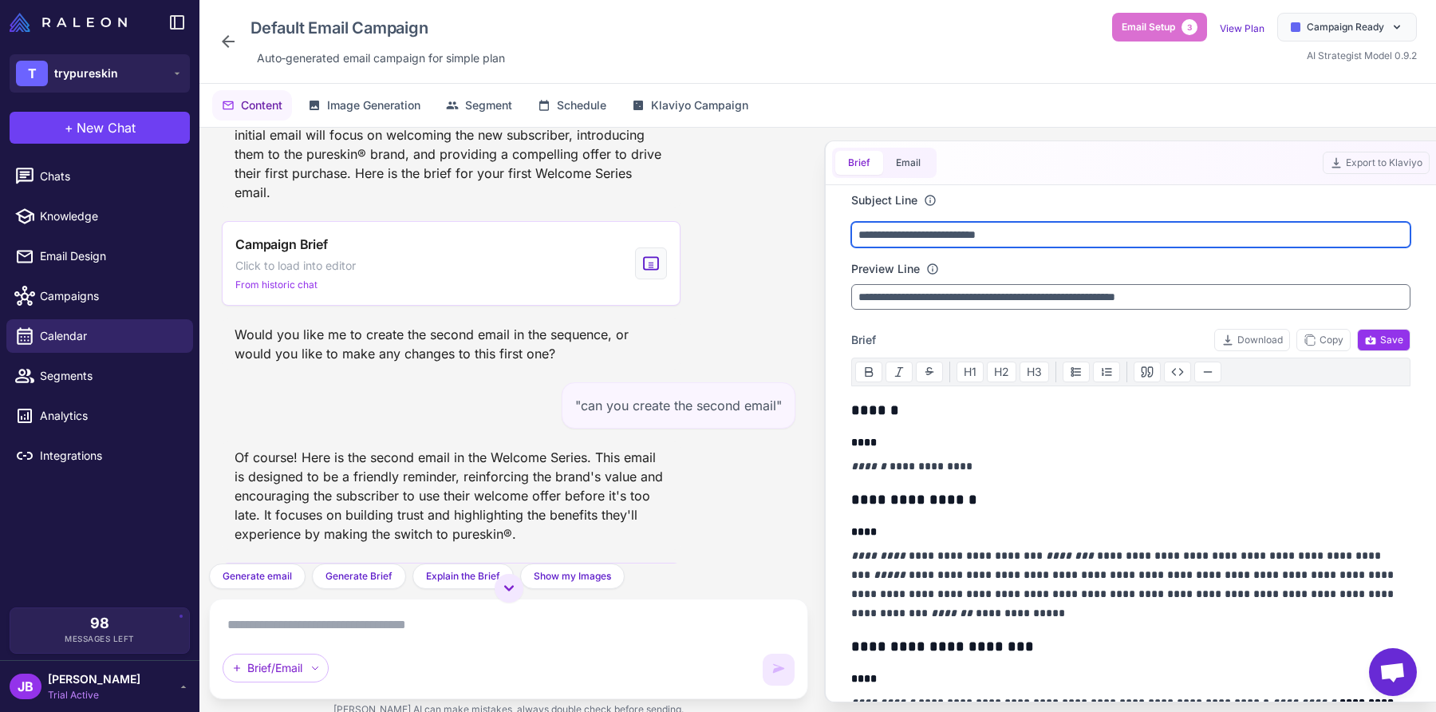
click at [1079, 236] on input "**********" at bounding box center [1130, 235] width 559 height 26
drag, startPoint x: 1079, startPoint y: 236, endPoint x: 852, endPoint y: 235, distance: 226.6
click at [852, 235] on input "**********" at bounding box center [1130, 235] width 559 height 26
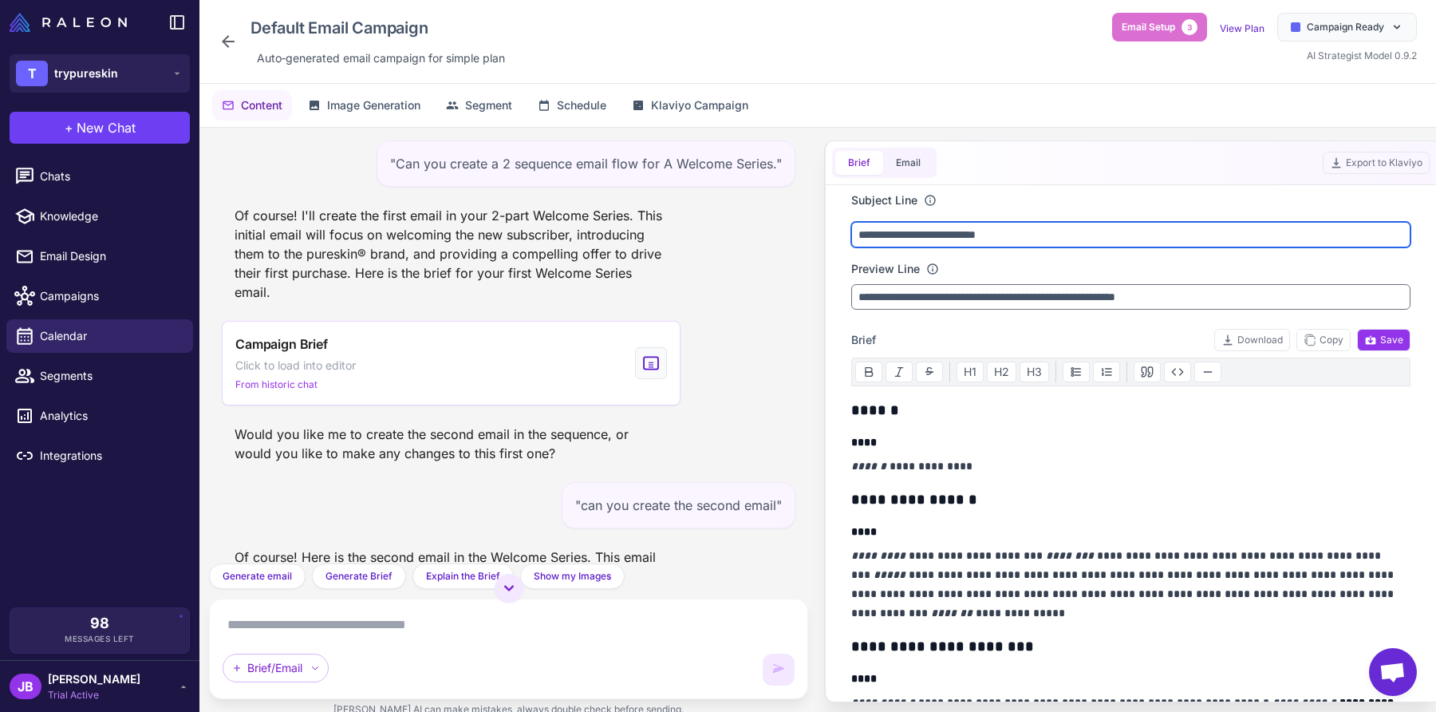
click at [1078, 239] on input "**********" at bounding box center [1130, 235] width 559 height 26
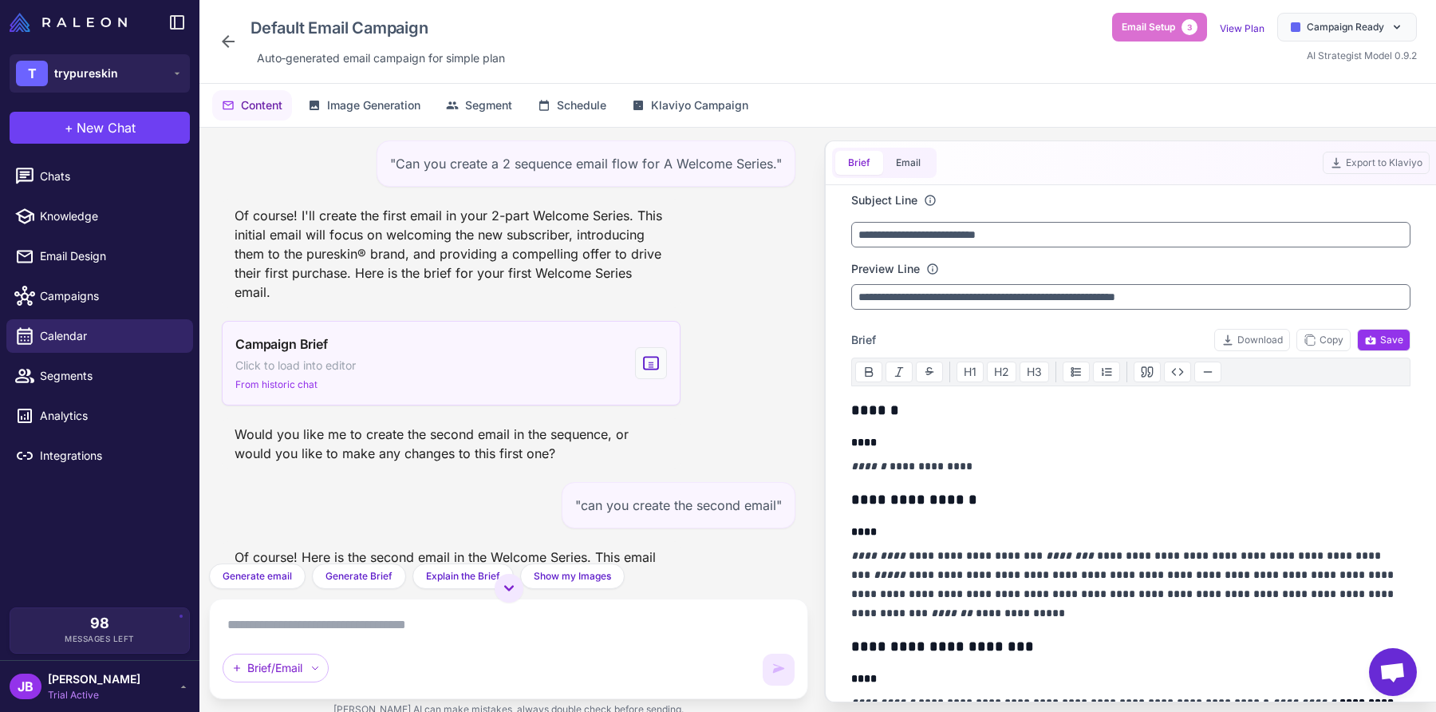
click at [555, 363] on div "Campaign Brief Click to load into editor From historic chat" at bounding box center [451, 363] width 459 height 85
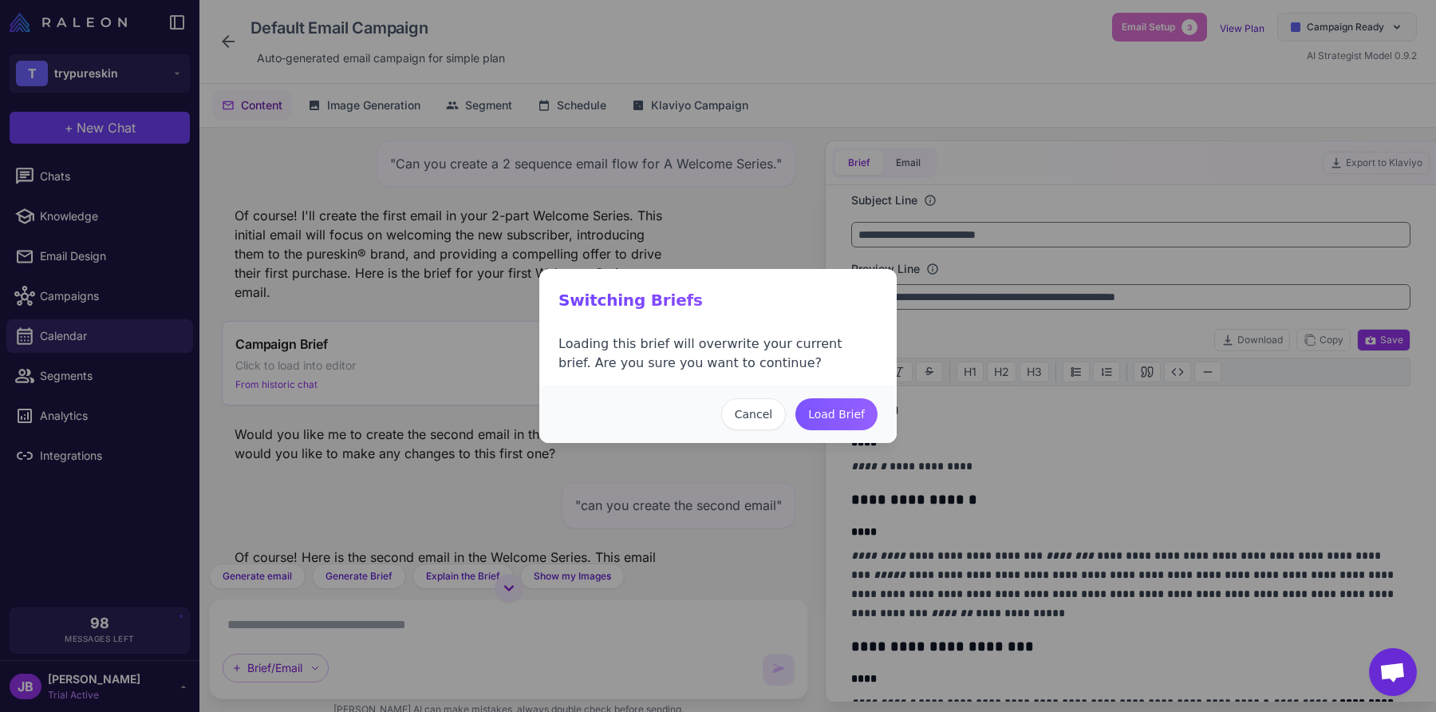
click at [847, 424] on button "Load Brief" at bounding box center [836, 414] width 82 height 32
type input "**********"
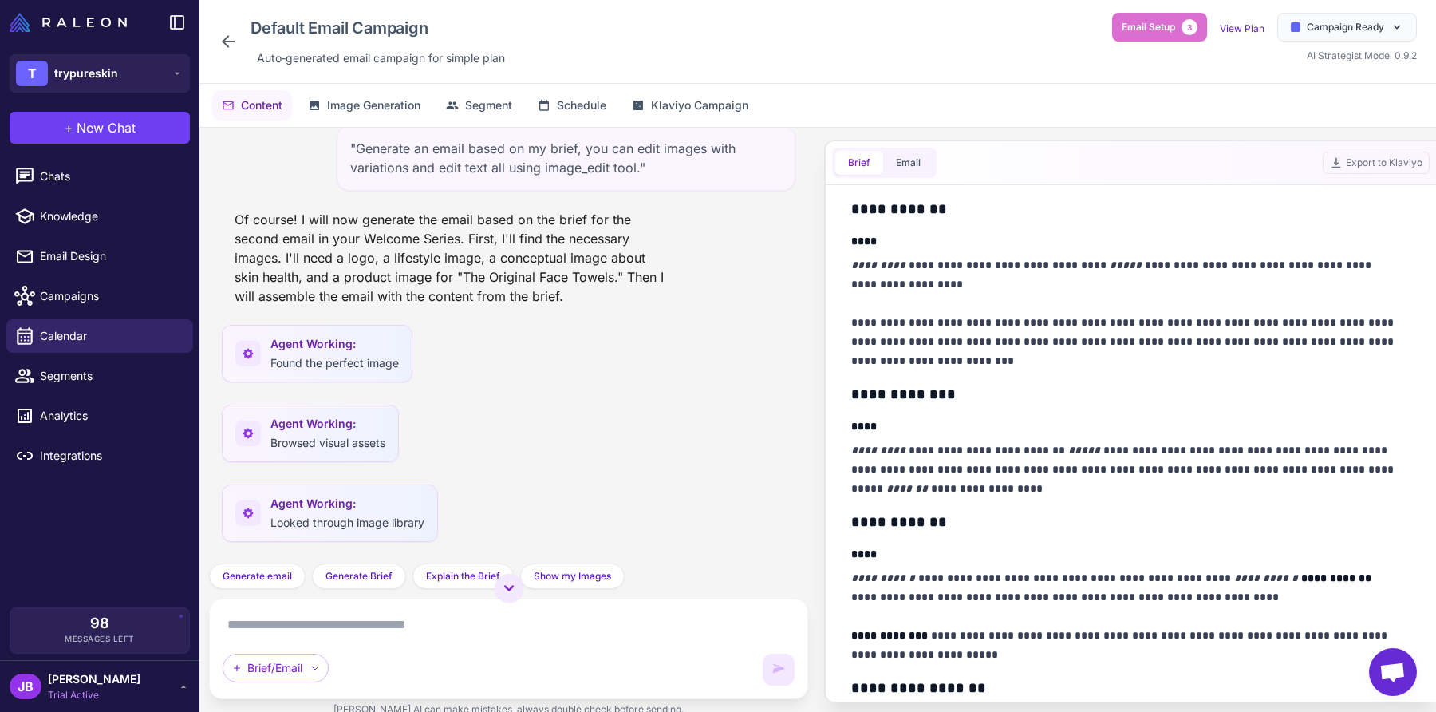
scroll to position [299, 0]
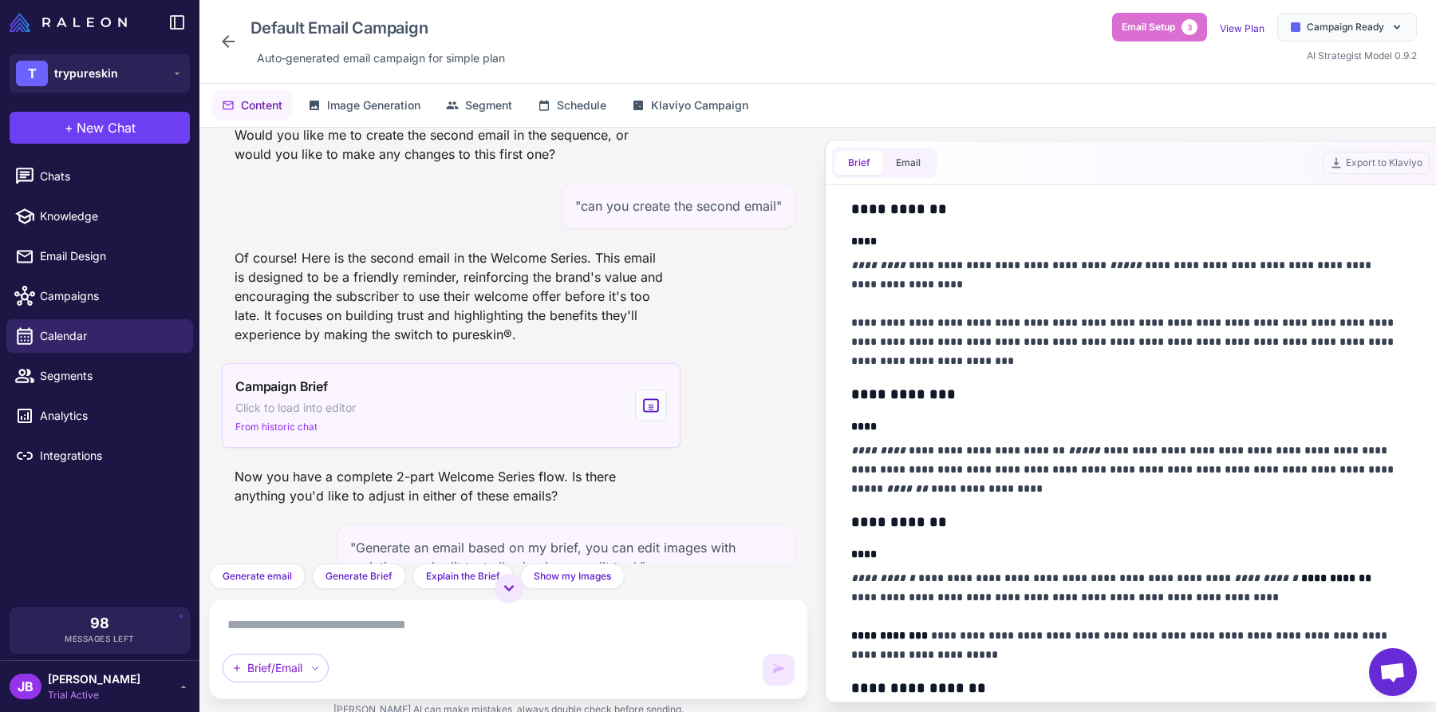
click at [606, 407] on div "Campaign Brief Click to load into editor From historic chat" at bounding box center [451, 405] width 459 height 85
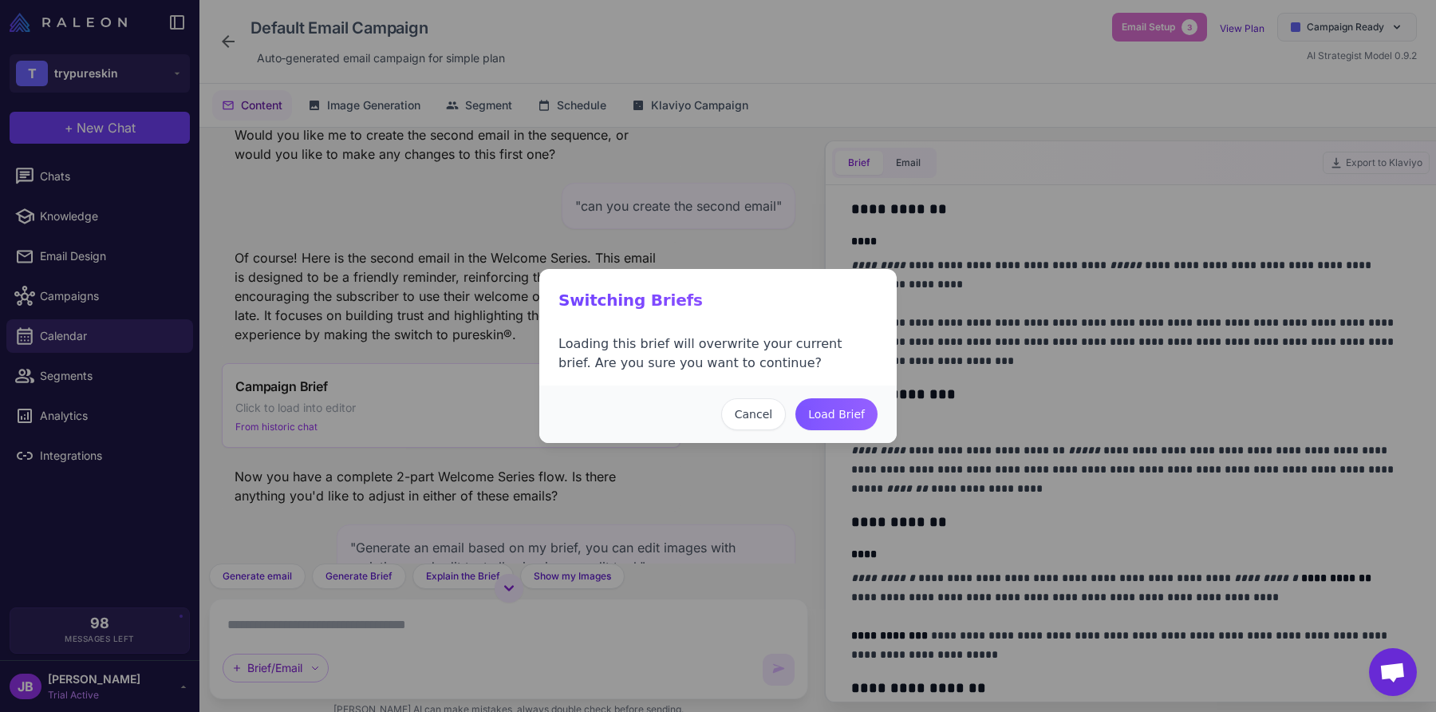
click at [870, 415] on button "Load Brief" at bounding box center [836, 414] width 82 height 32
type input "**********"
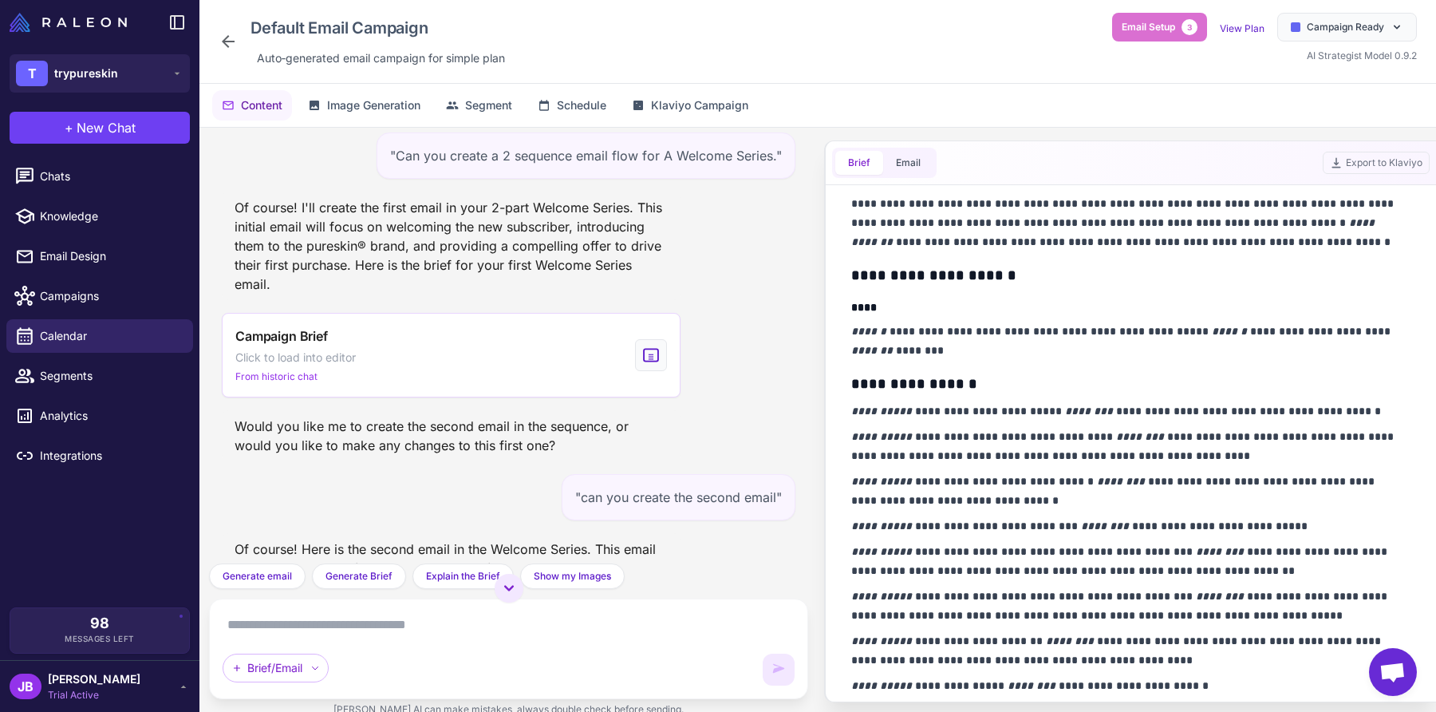
scroll to position [0, 0]
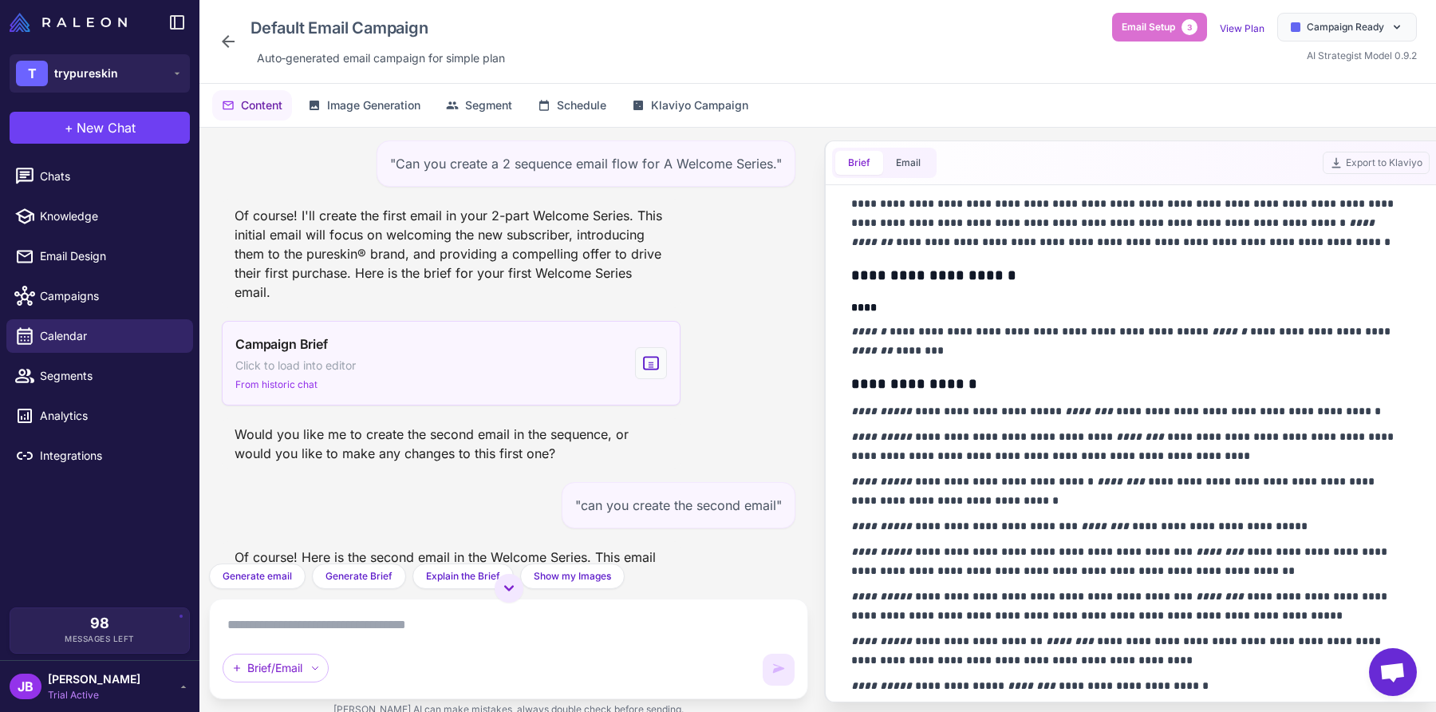
click at [549, 361] on div "Campaign Brief Click to load into editor From historic chat" at bounding box center [451, 363] width 459 height 85
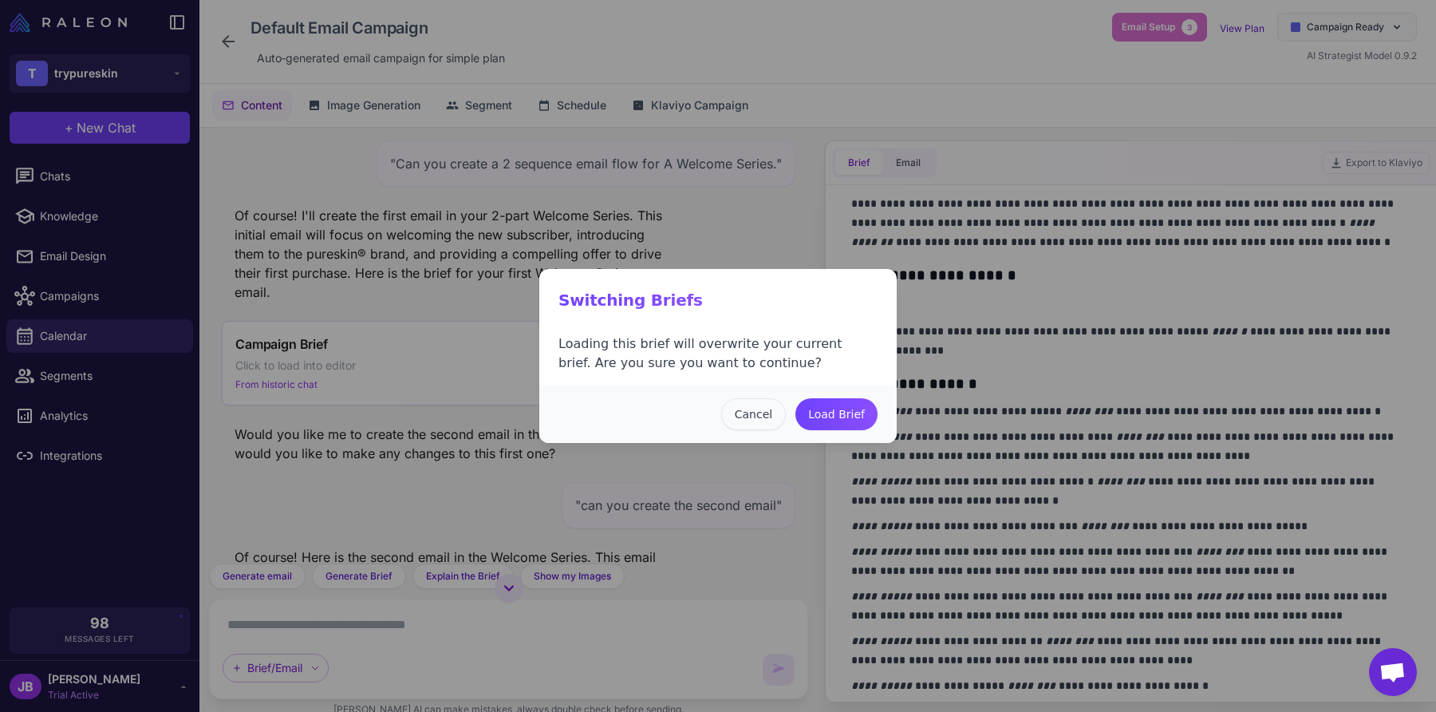
click at [766, 404] on button "Cancel" at bounding box center [753, 414] width 65 height 32
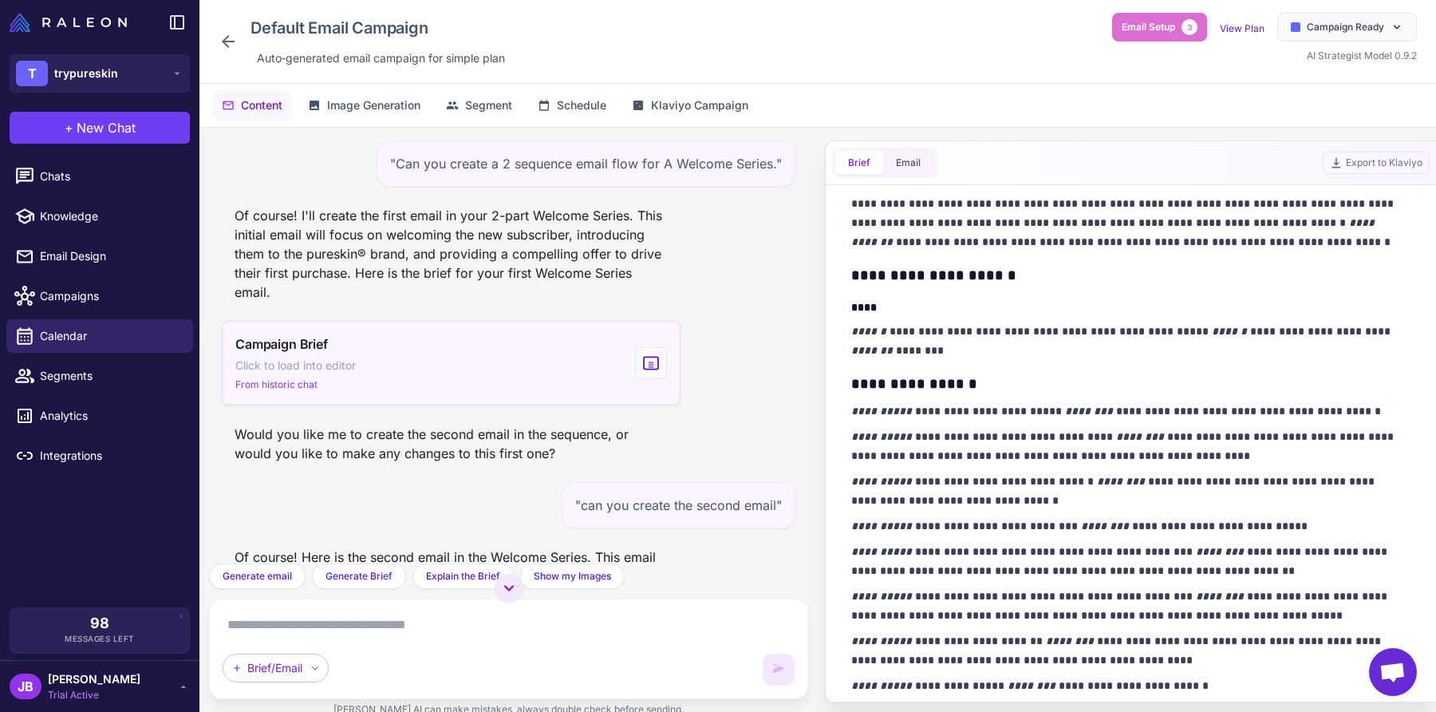
click at [555, 353] on div "Campaign Brief Click to load into editor From historic chat" at bounding box center [451, 363] width 459 height 85
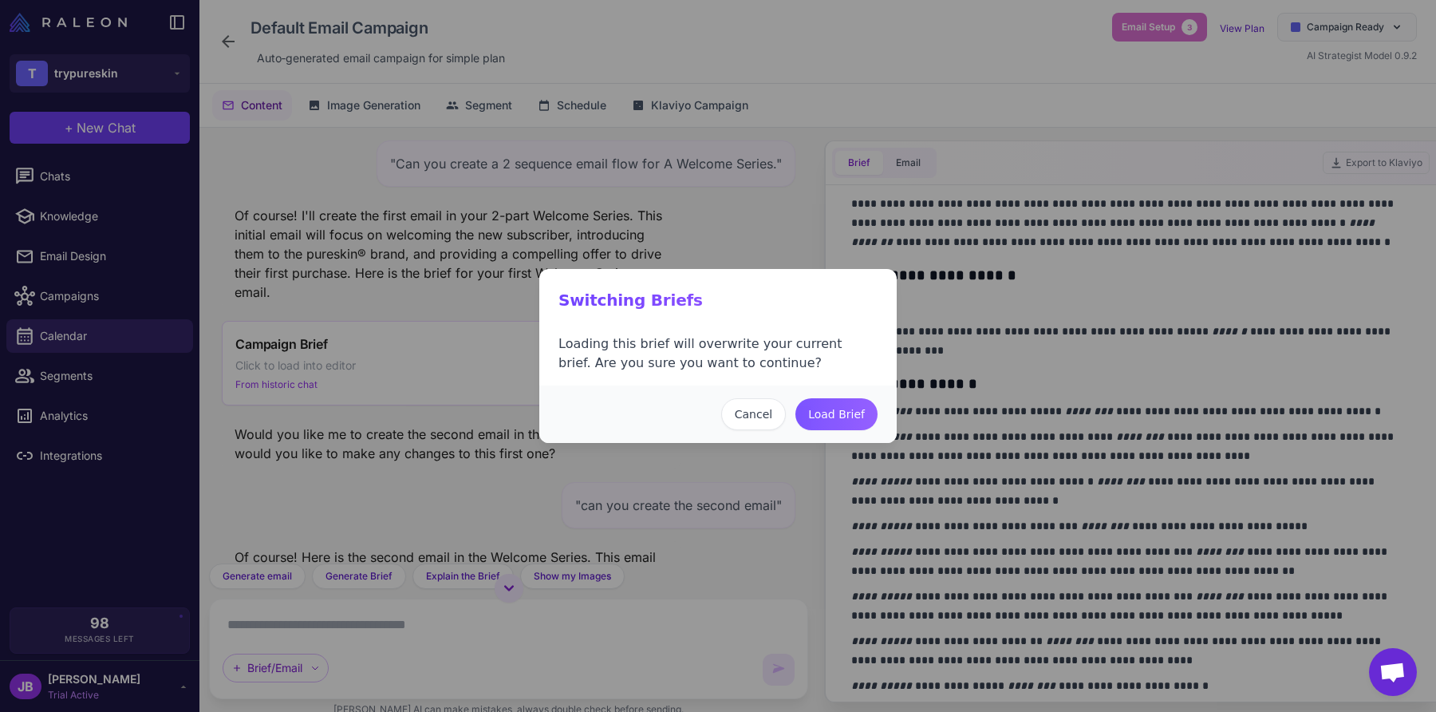
click at [836, 408] on button "Load Brief" at bounding box center [836, 414] width 82 height 32
type input "**********"
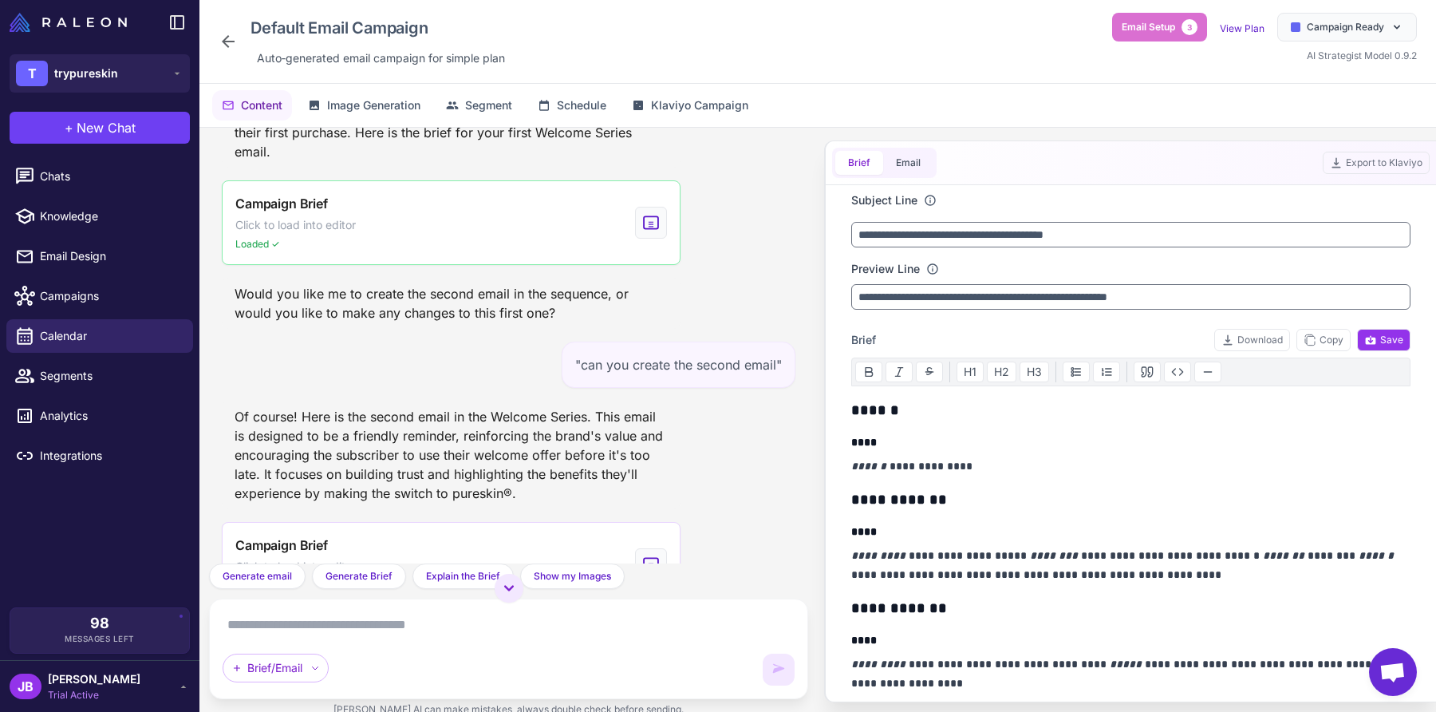
scroll to position [299, 0]
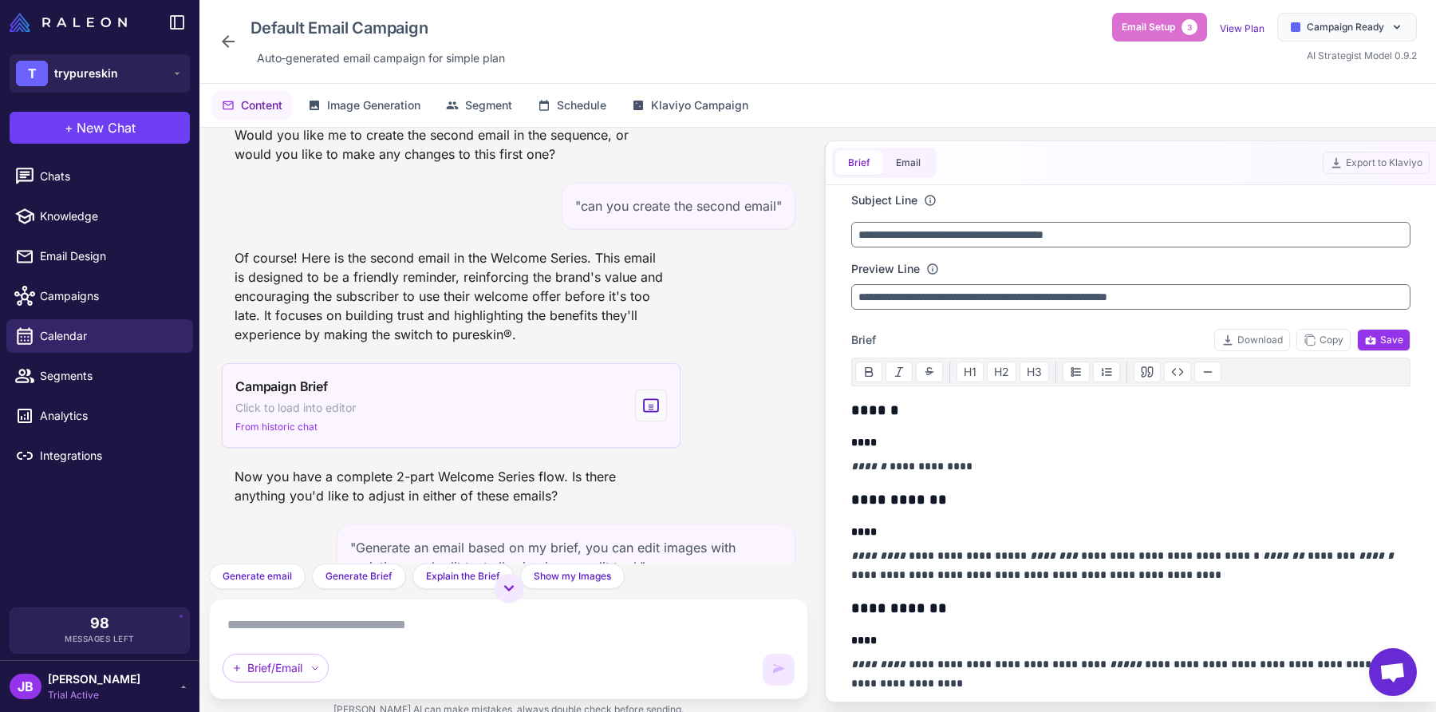
click at [424, 439] on div "Campaign Brief Click to load into editor From historic chat" at bounding box center [451, 405] width 459 height 85
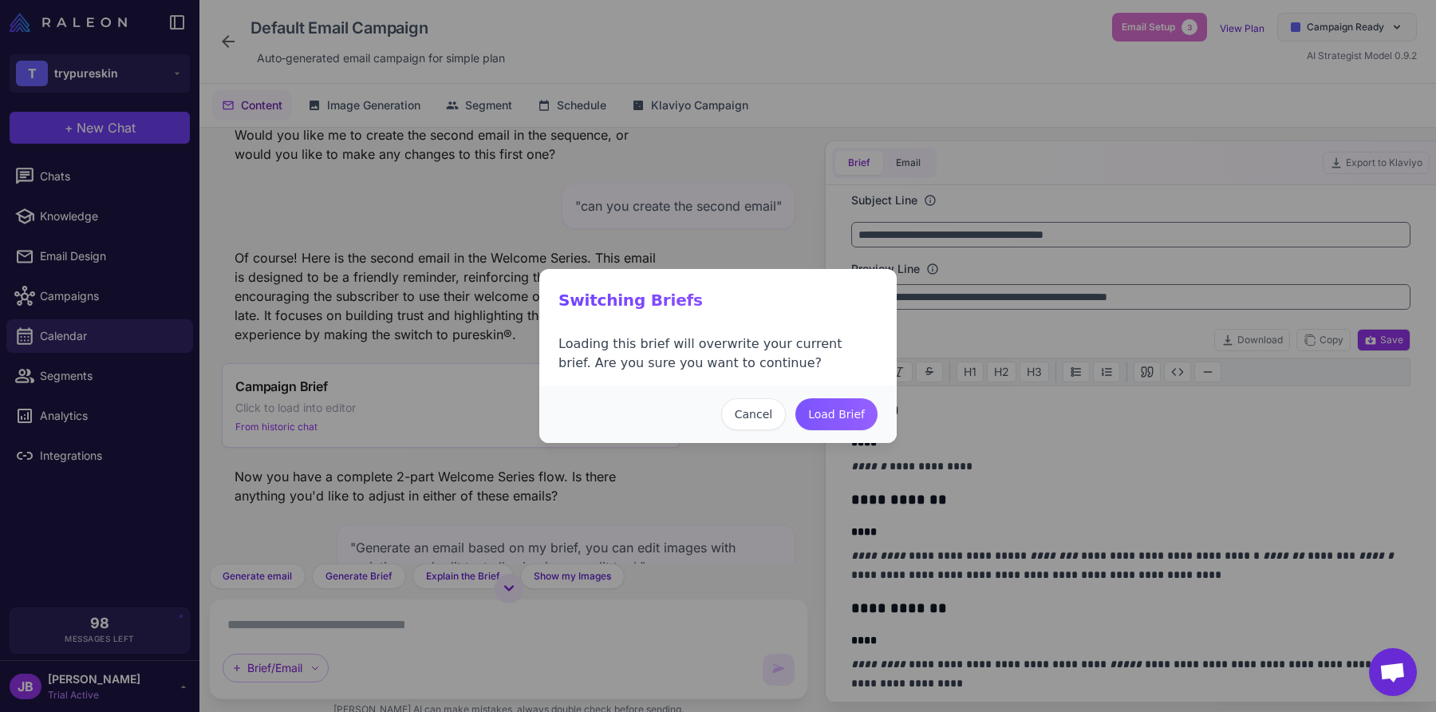
click at [858, 416] on button "Load Brief" at bounding box center [836, 414] width 82 height 32
type input "**********"
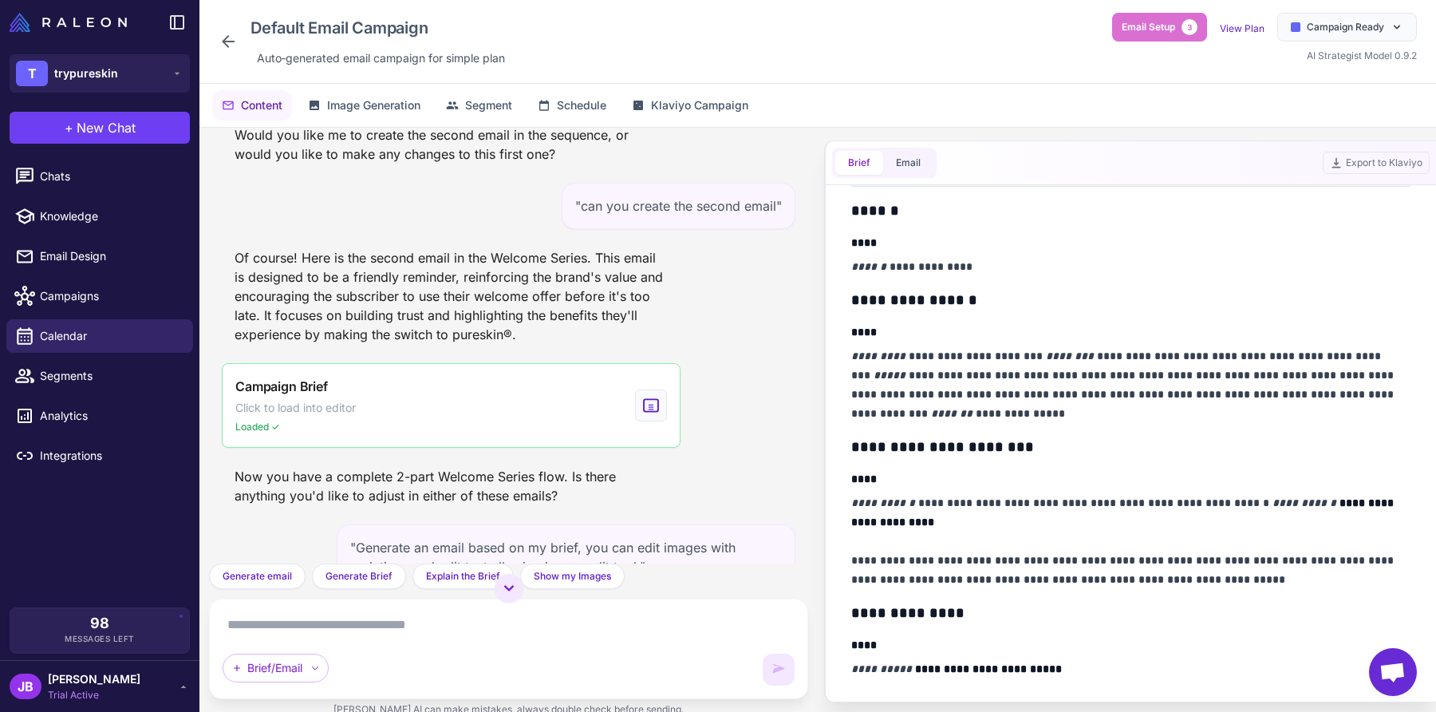
scroll to position [0, 0]
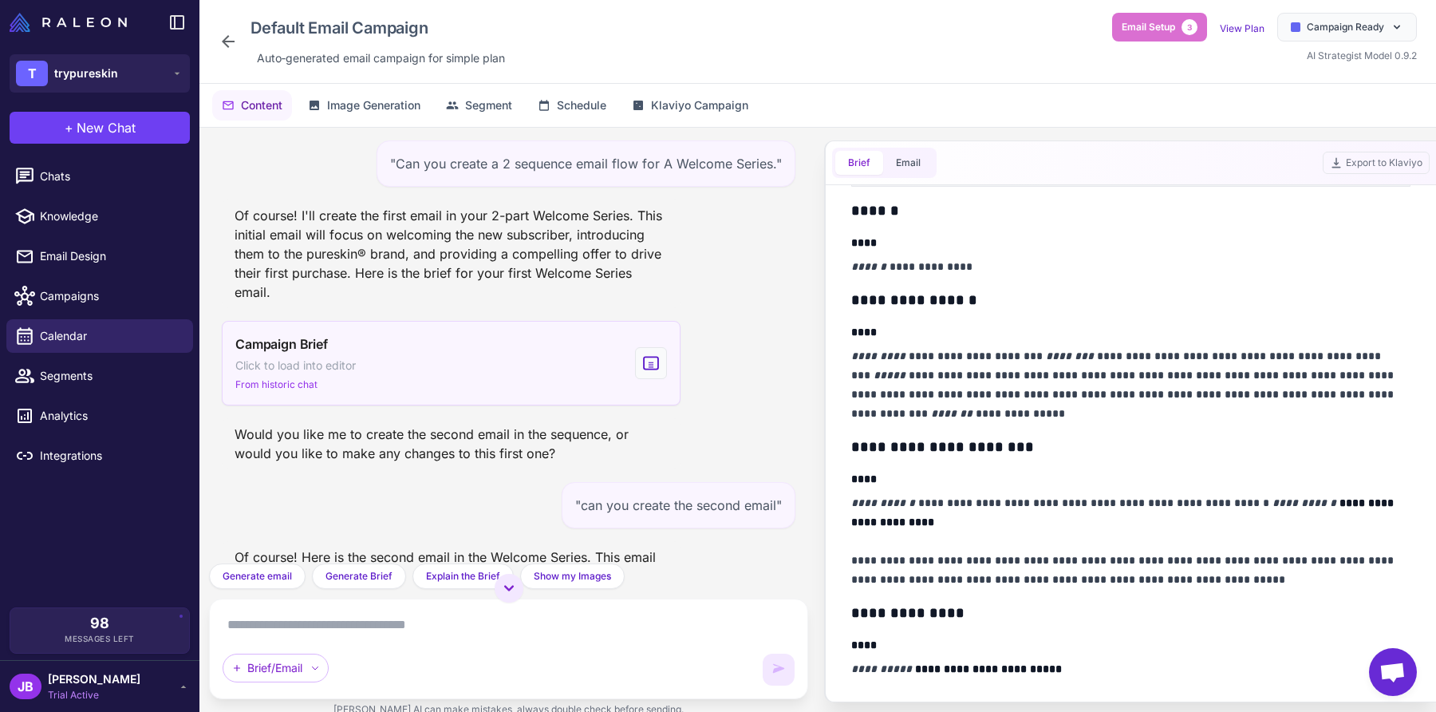
click at [475, 368] on div "Campaign Brief Click to load into editor From historic chat" at bounding box center [451, 363] width 459 height 85
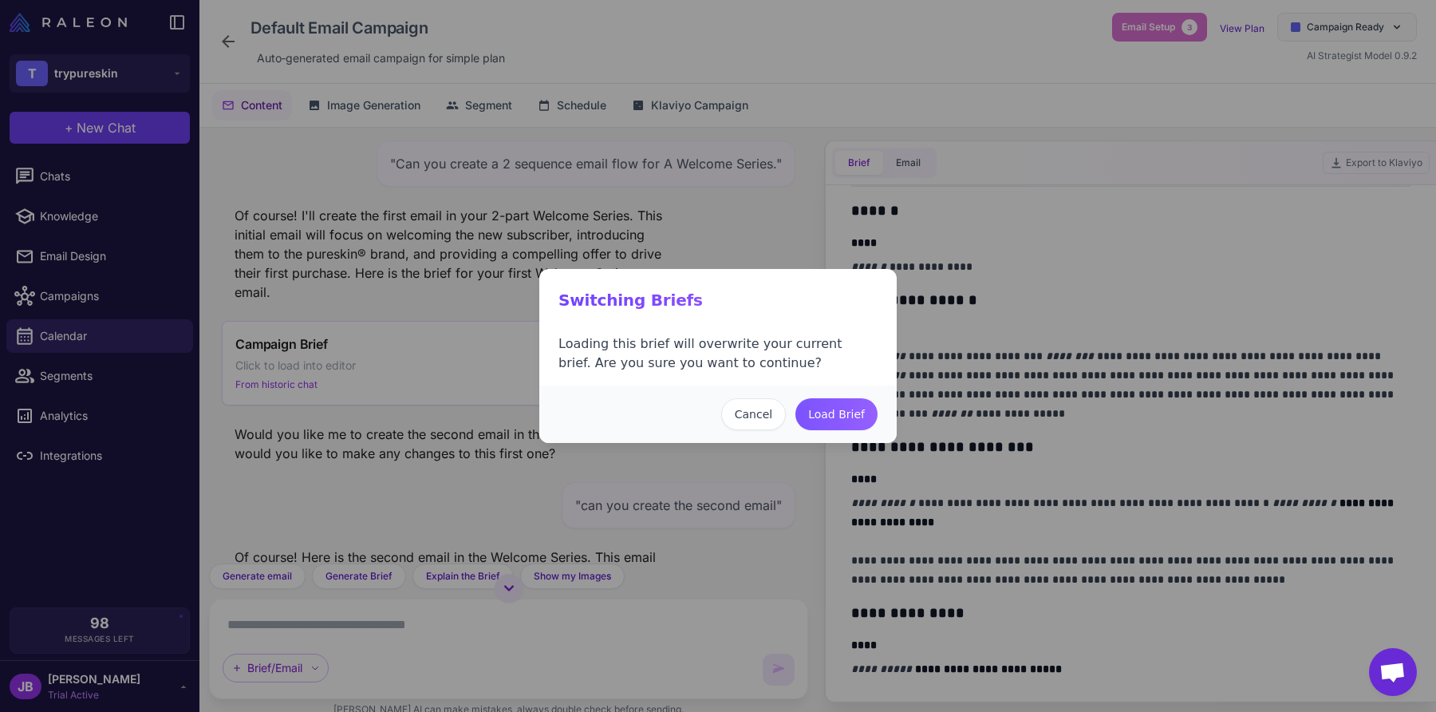
click at [858, 408] on button "Load Brief" at bounding box center [836, 414] width 82 height 32
type input "**********"
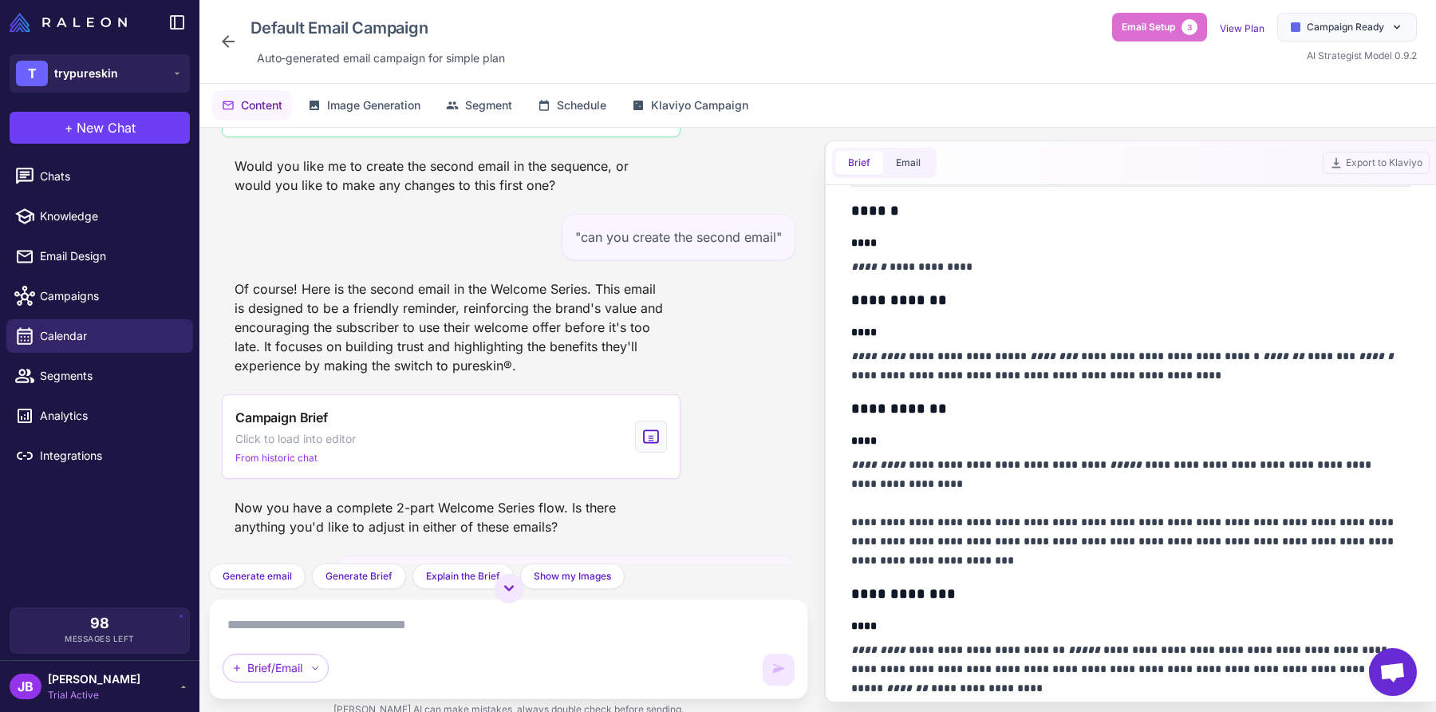
scroll to position [299, 0]
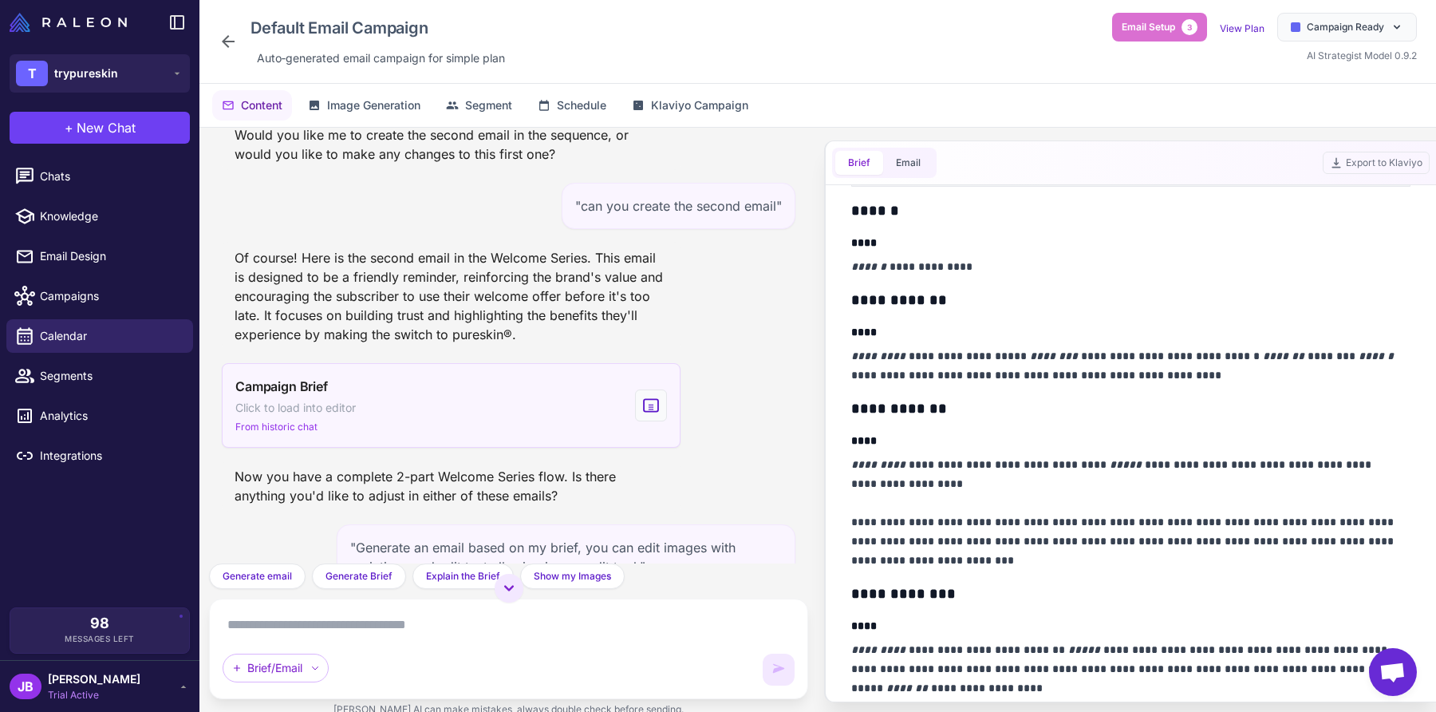
click at [384, 424] on div "Campaign Brief Click to load into editor From historic chat" at bounding box center [451, 405] width 459 height 85
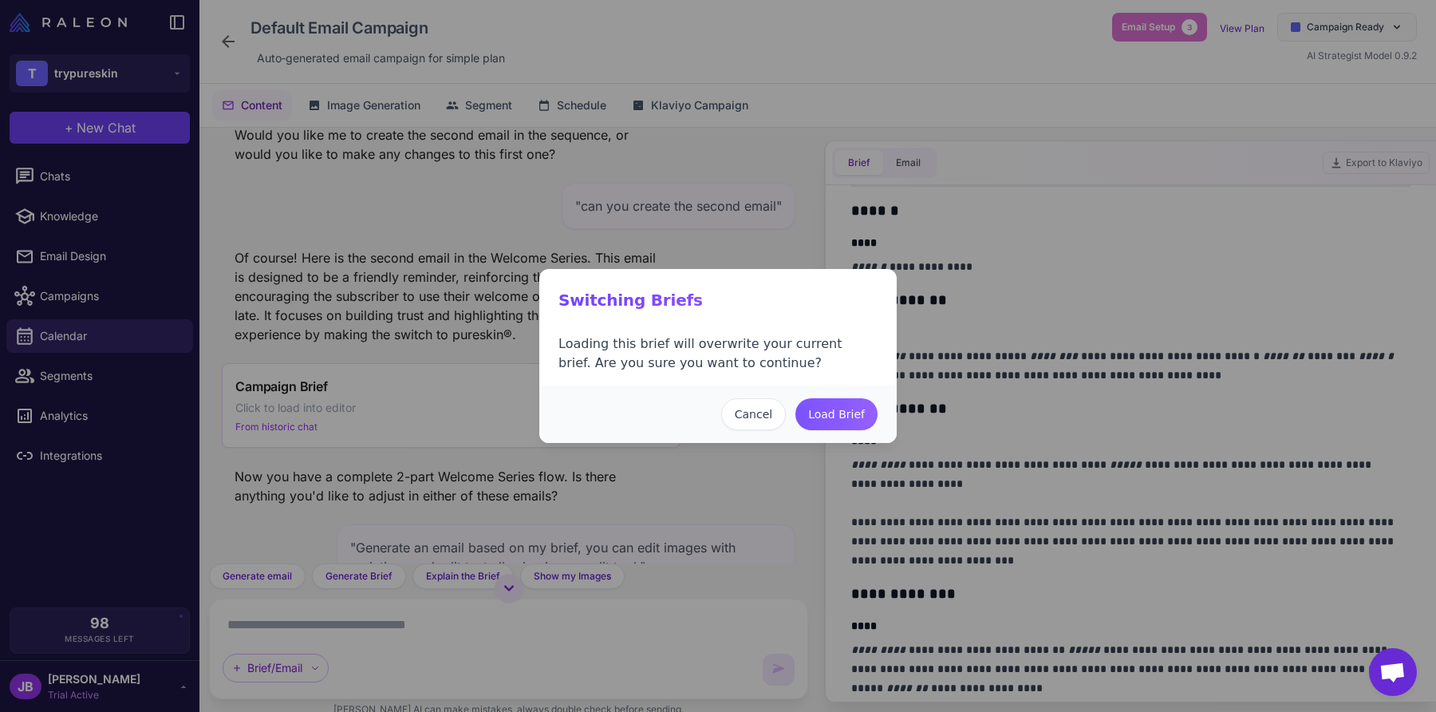
click at [842, 416] on button "Load Brief" at bounding box center [836, 414] width 82 height 32
type input "**********"
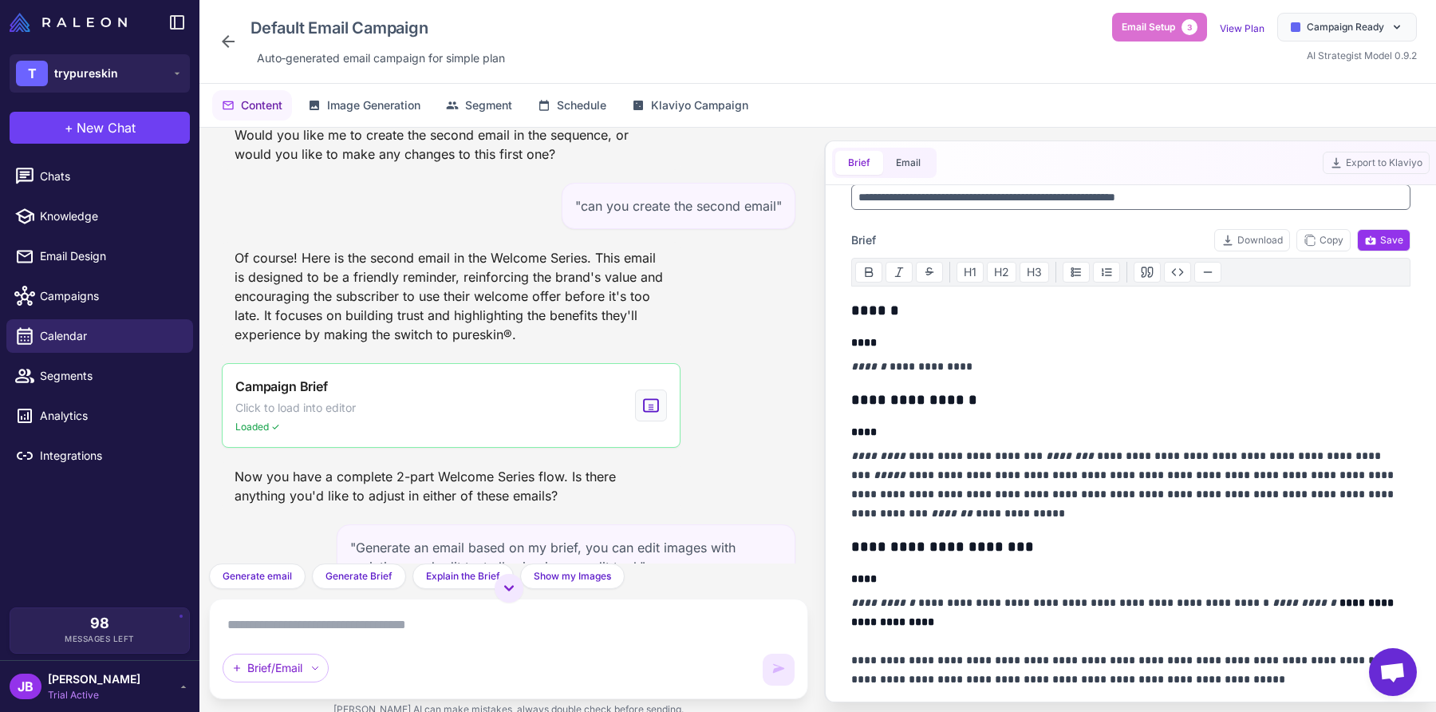
scroll to position [0, 0]
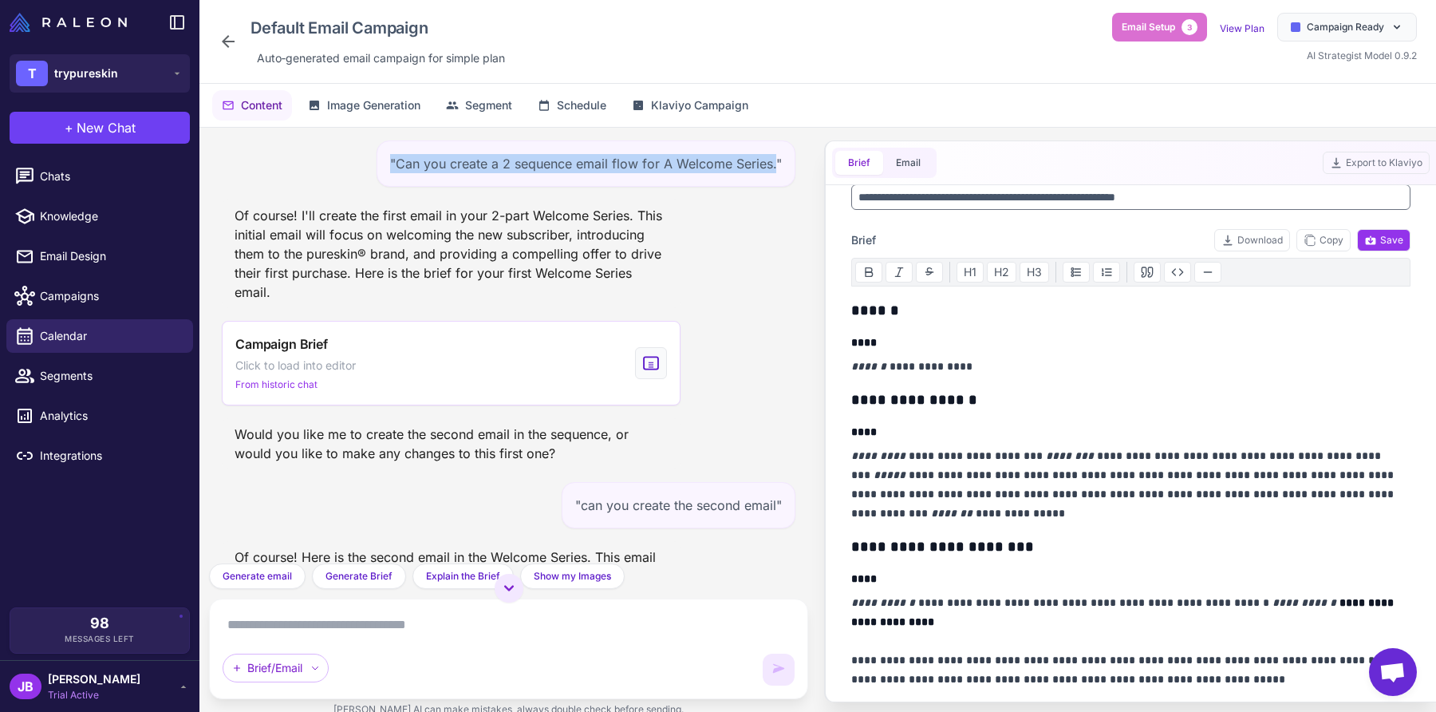
drag, startPoint x: 383, startPoint y: 157, endPoint x: 768, endPoint y: 176, distance: 385.0
click at [768, 176] on div ""Can you create a 2 sequence email flow for A Welcome Series."" at bounding box center [586, 163] width 419 height 46
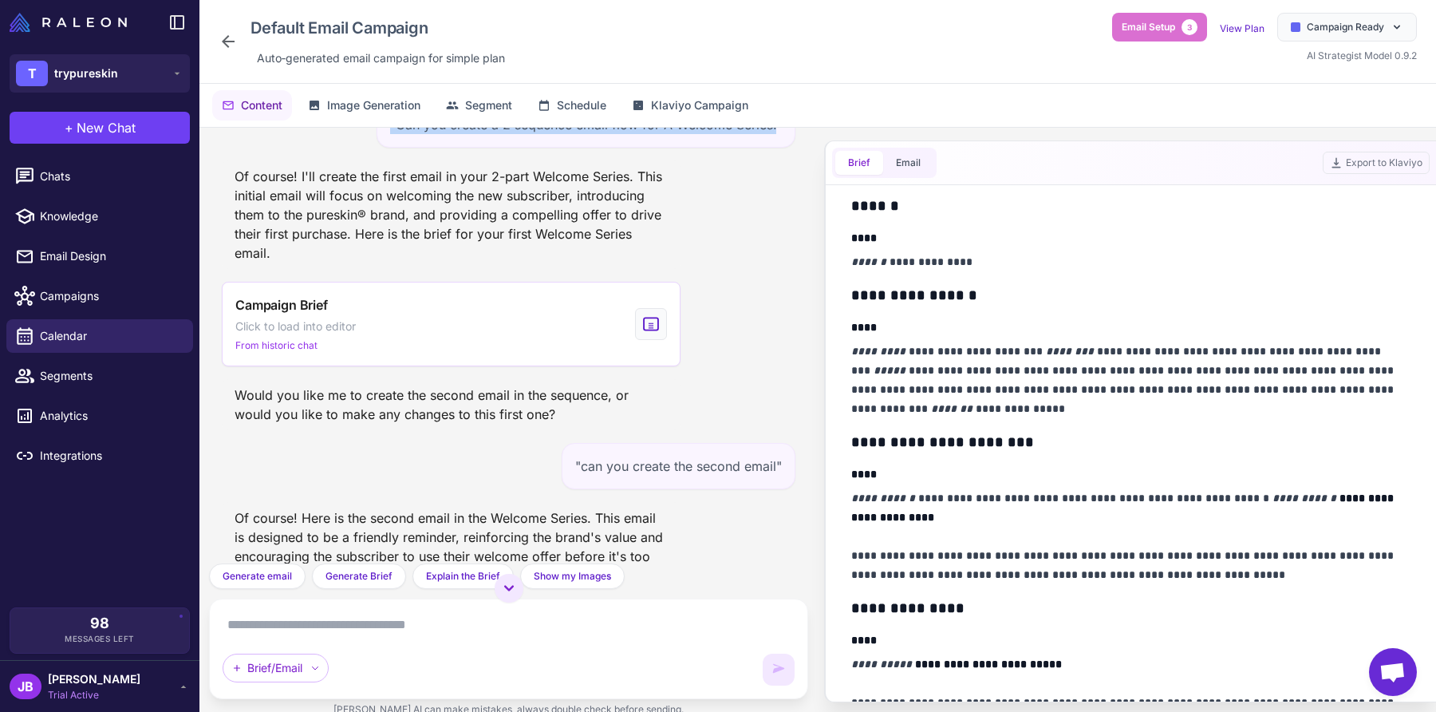
scroll to position [199, 0]
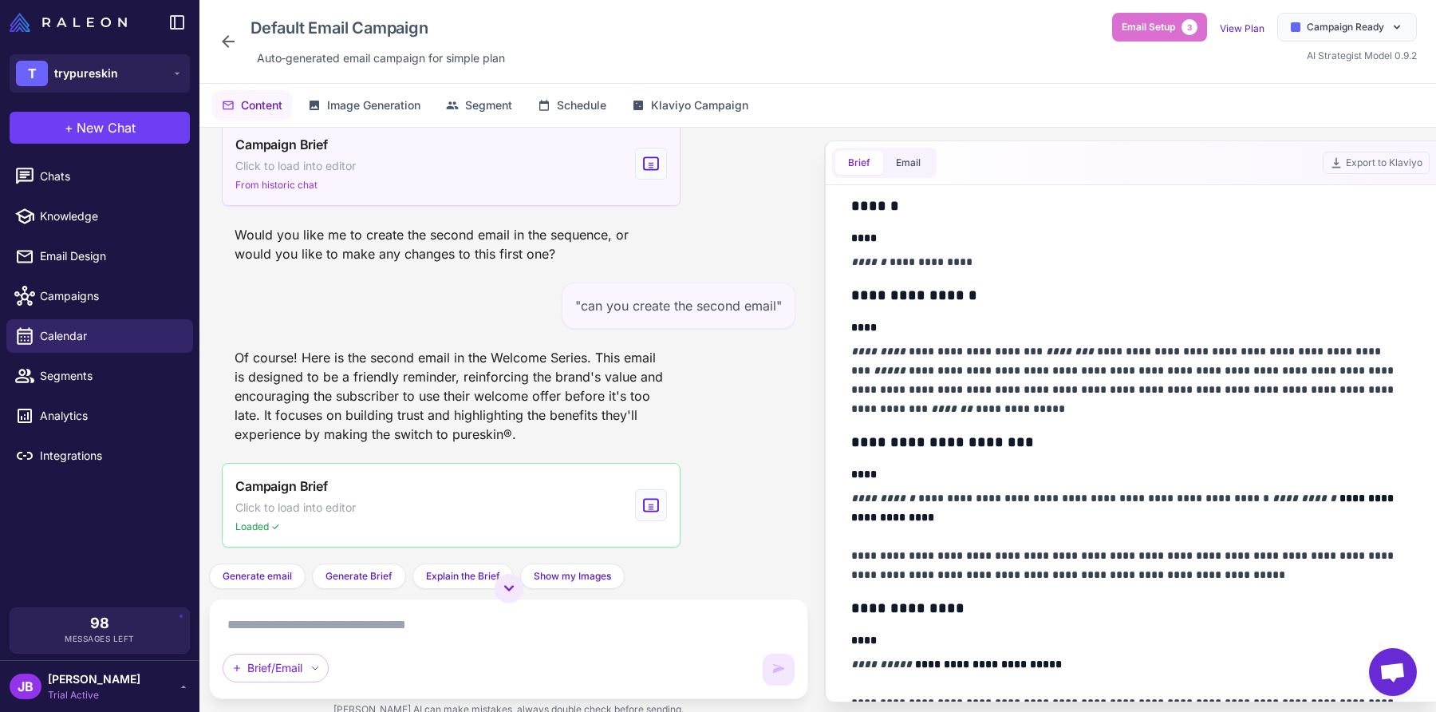
click at [519, 189] on div "Campaign Brief Click to load into editor From historic chat" at bounding box center [451, 163] width 459 height 85
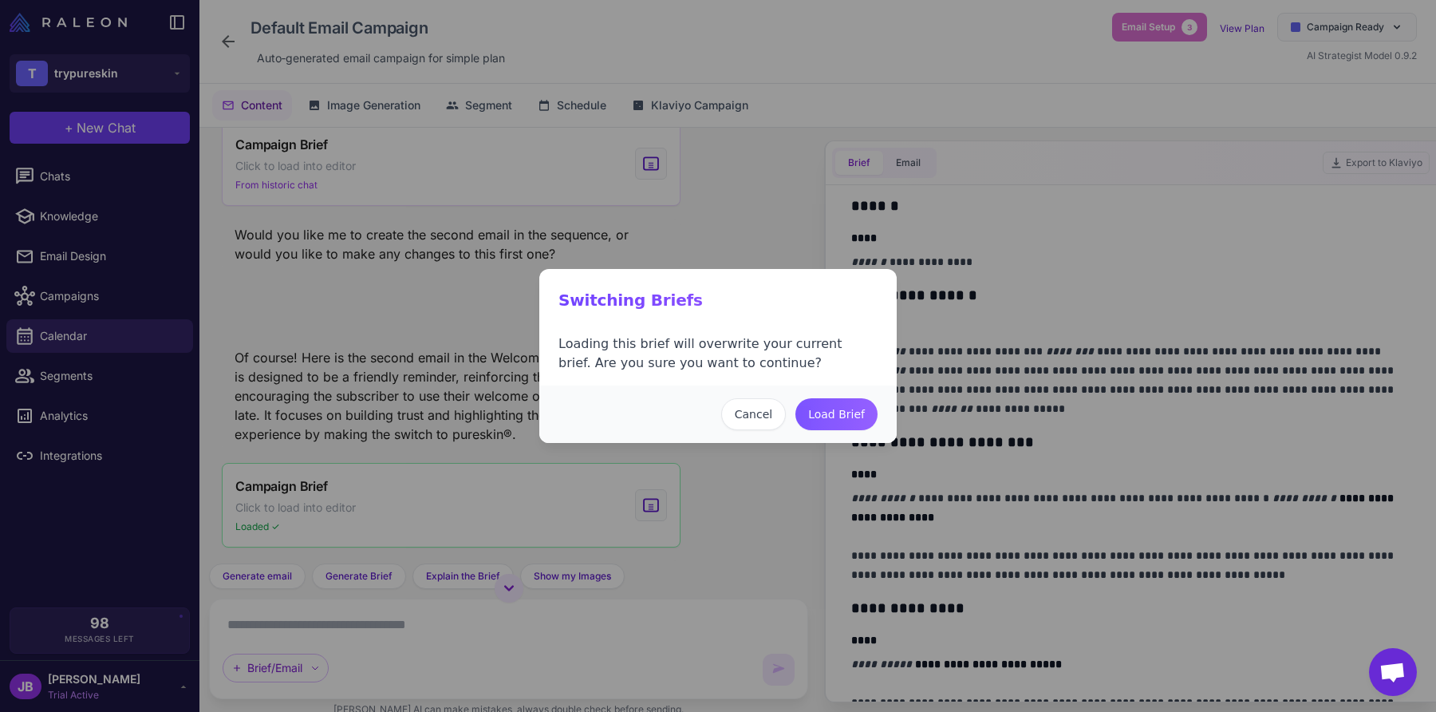
click at [835, 421] on button "Load Brief" at bounding box center [836, 414] width 82 height 32
type input "**********"
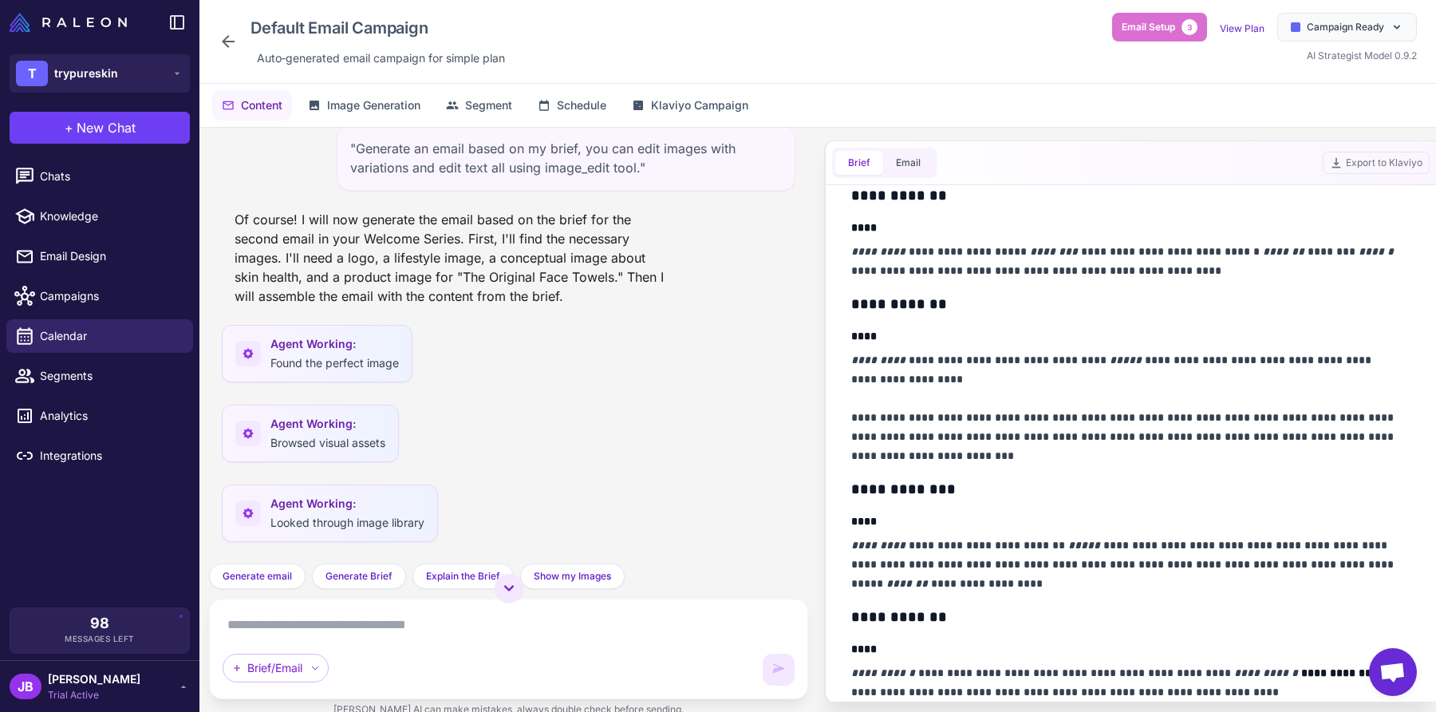
scroll to position [399, 0]
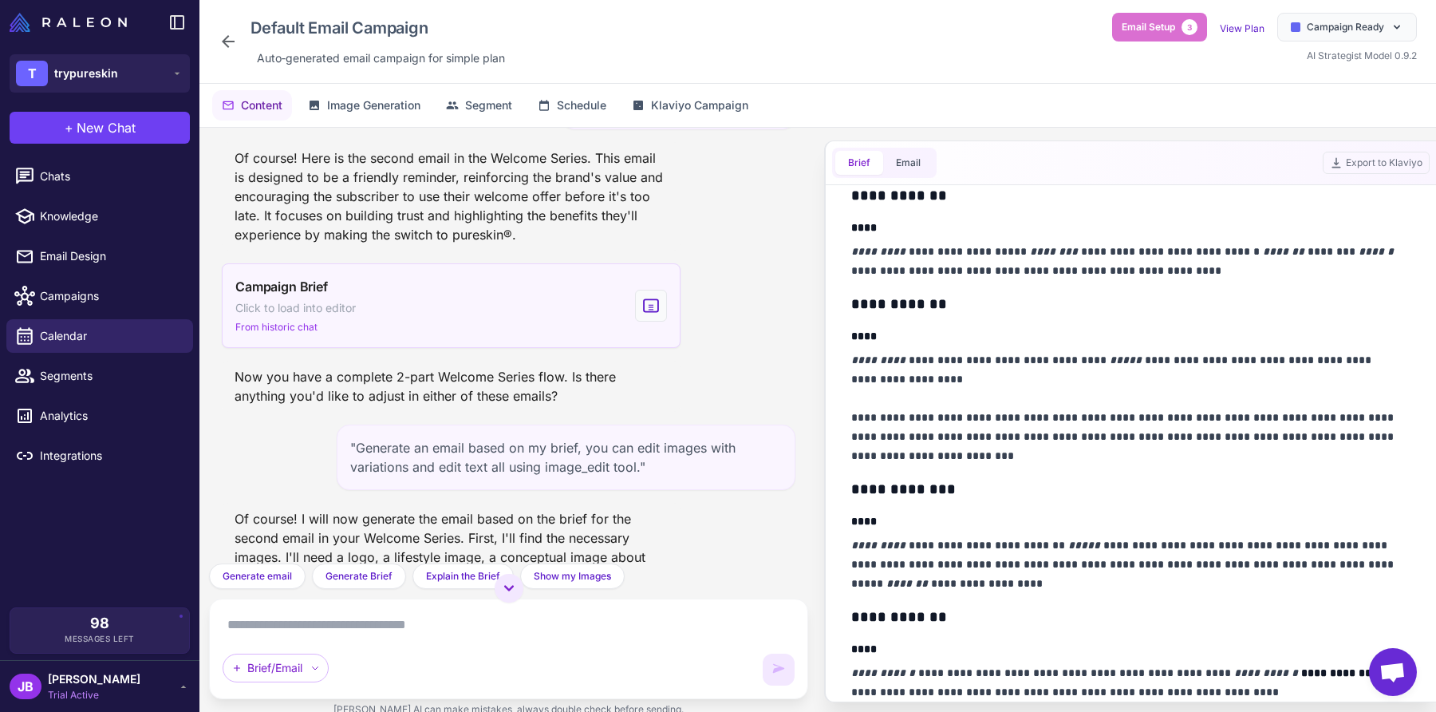
click at [517, 294] on div "Campaign Brief Click to load into editor From historic chat" at bounding box center [451, 305] width 459 height 85
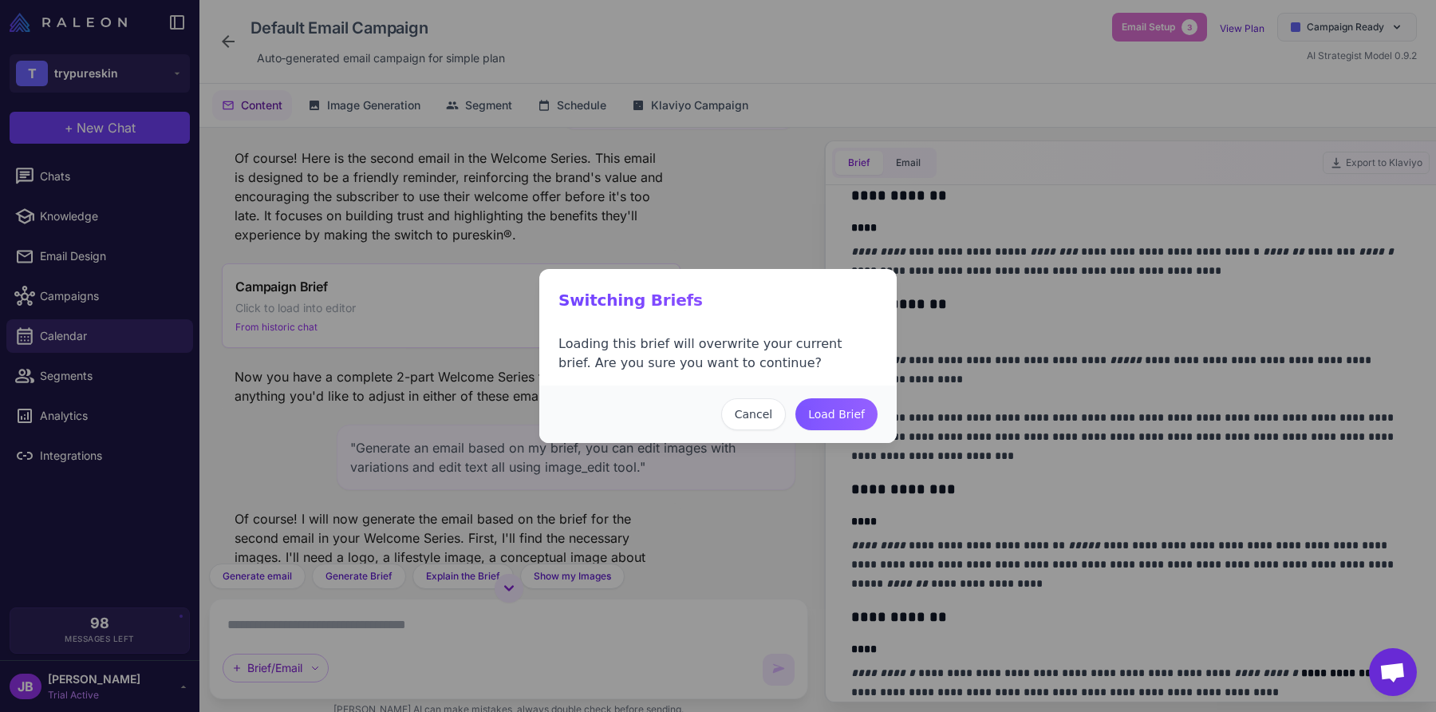
click at [862, 415] on button "Load Brief" at bounding box center [836, 414] width 82 height 32
type input "**********"
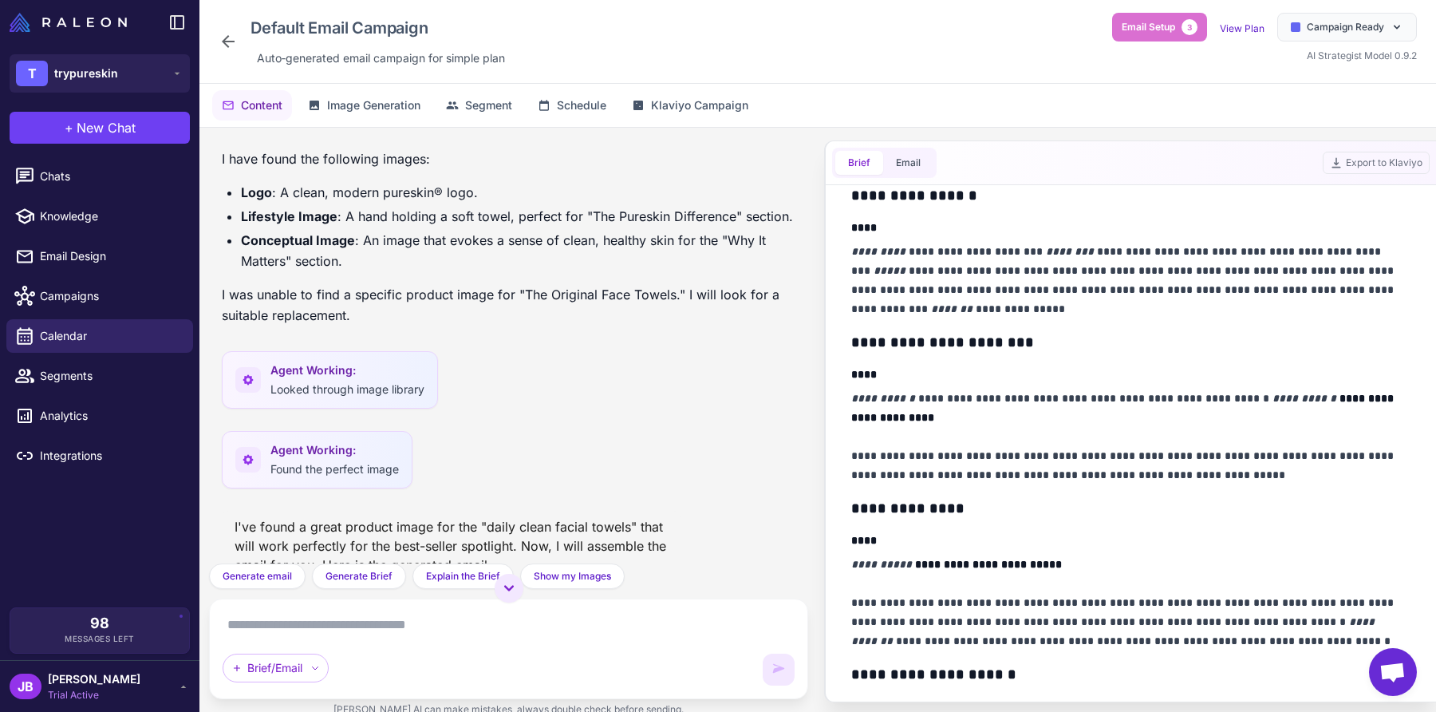
scroll to position [2226, 0]
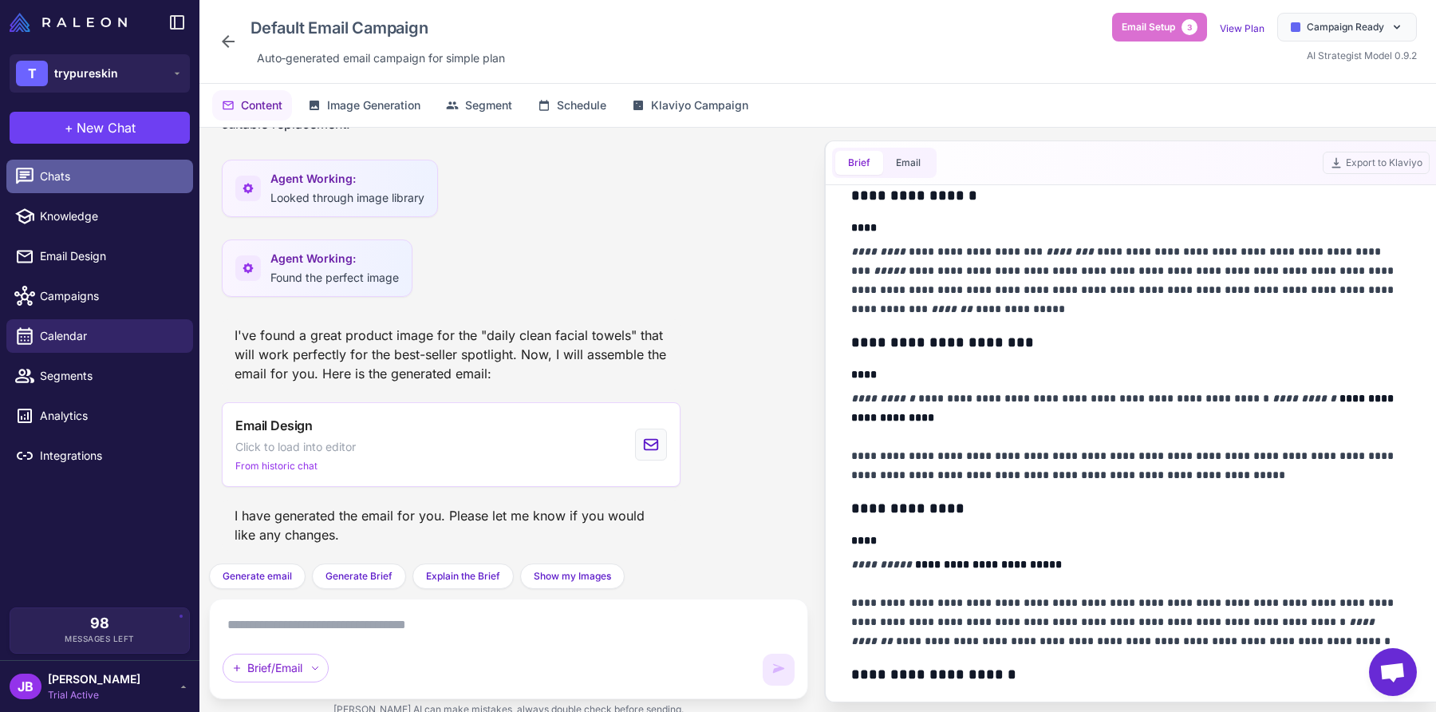
click at [109, 165] on link "Chats" at bounding box center [99, 177] width 187 height 34
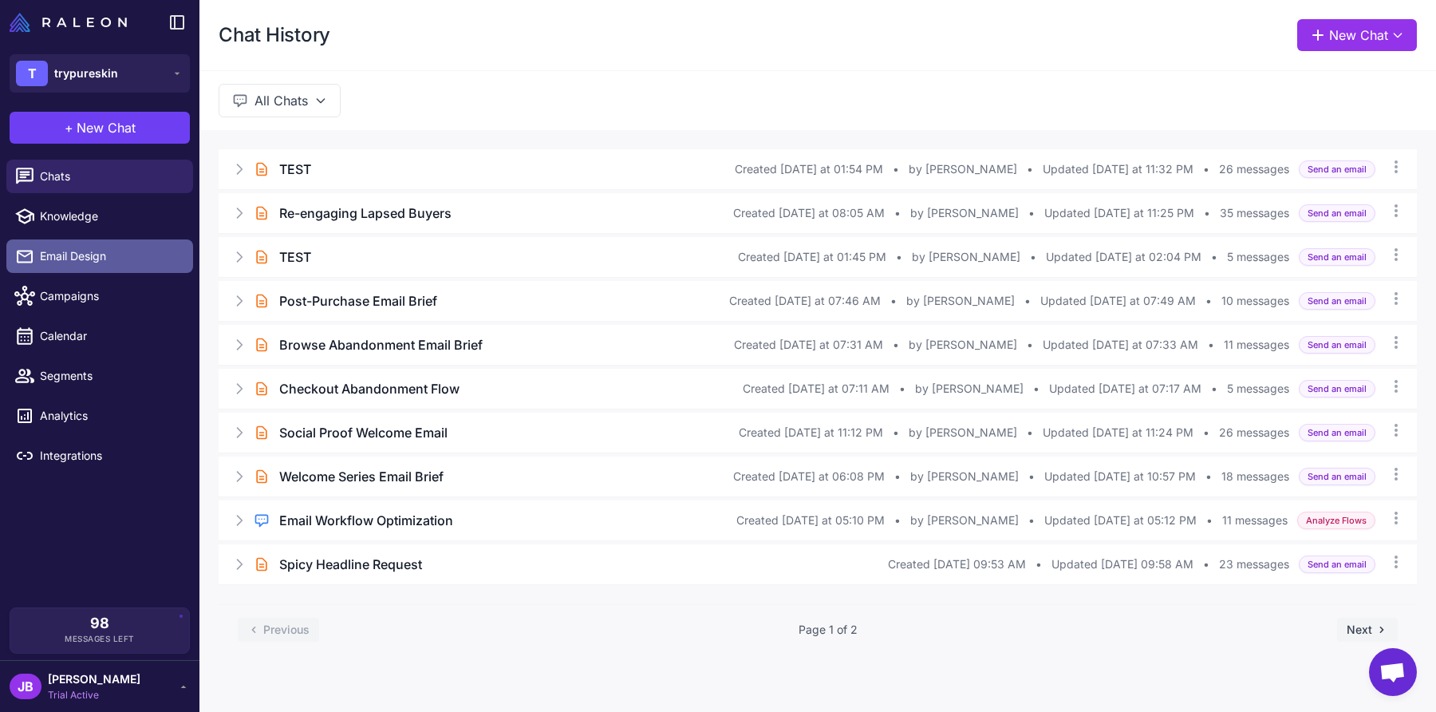
click at [124, 258] on span "Email Design" at bounding box center [110, 256] width 140 height 18
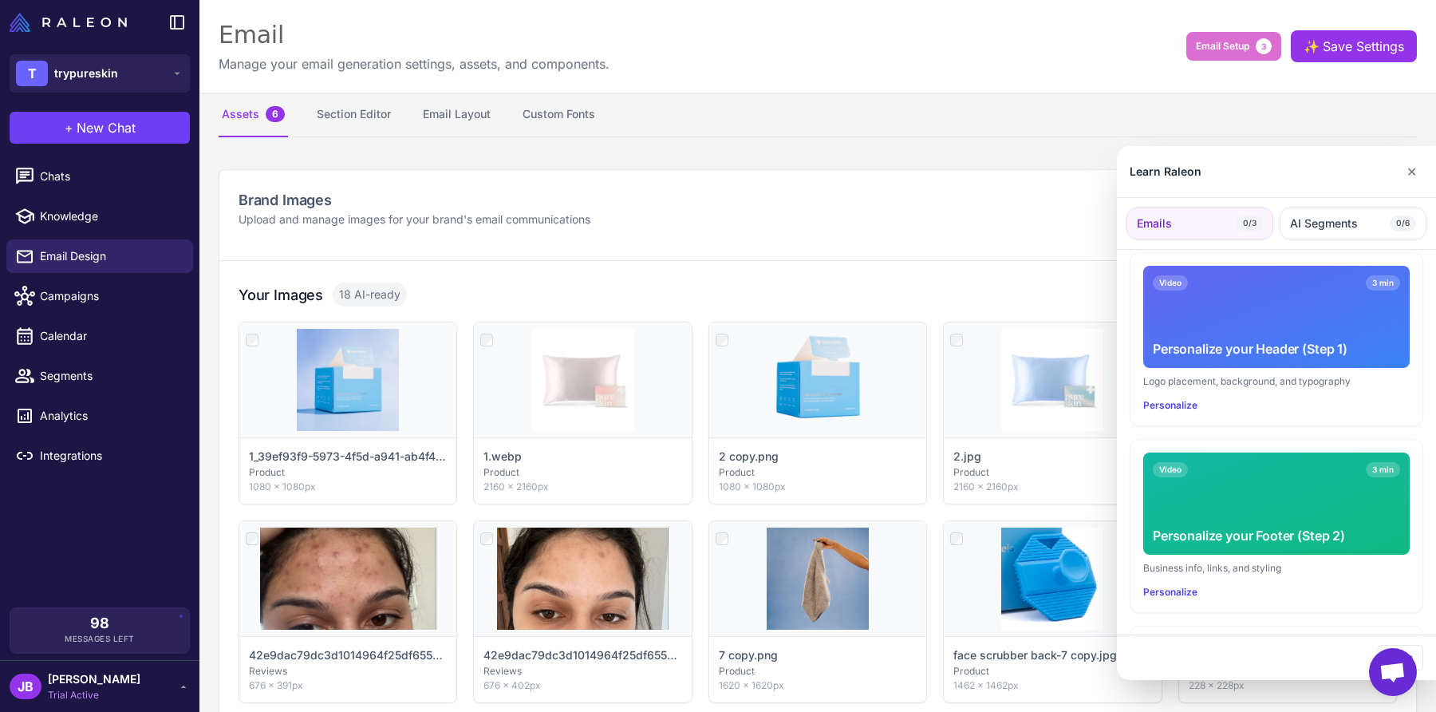
scroll to position [399, 0]
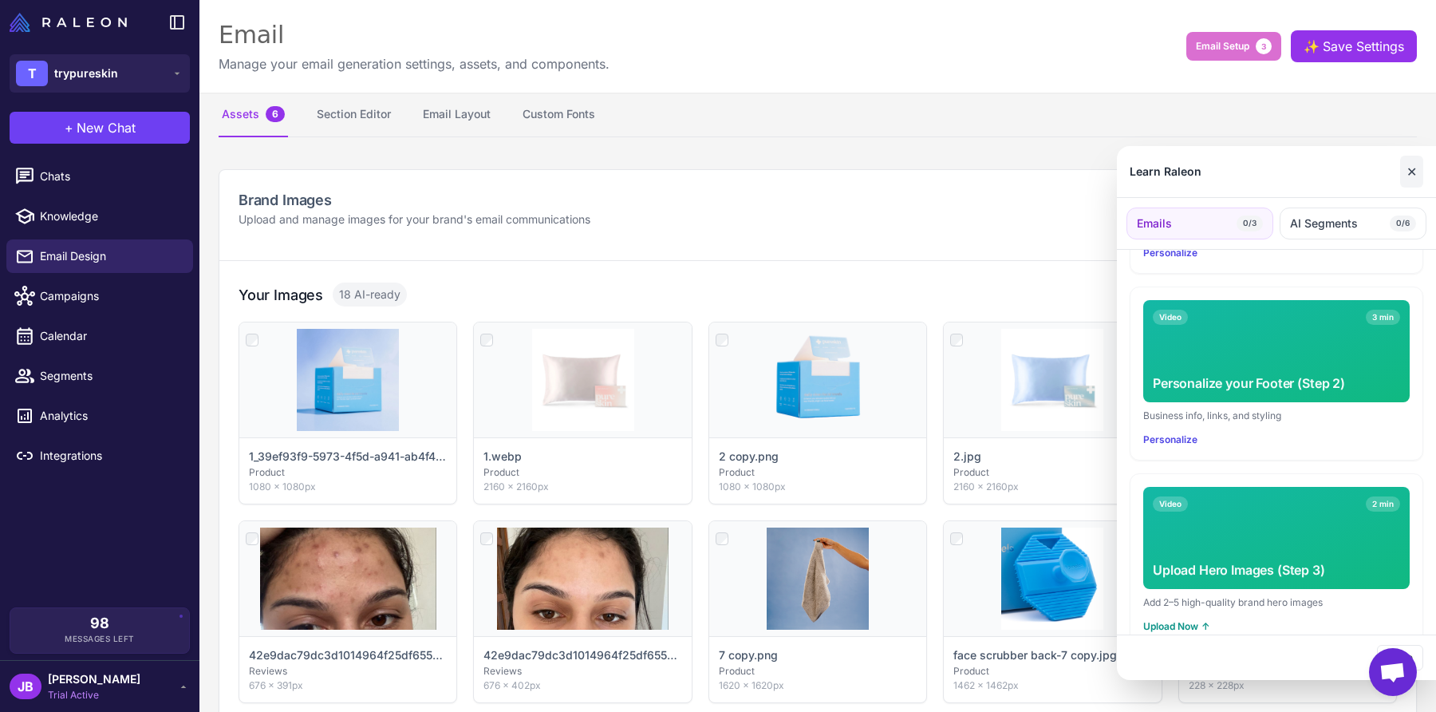
click at [1420, 170] on button "✕" at bounding box center [1411, 172] width 23 height 32
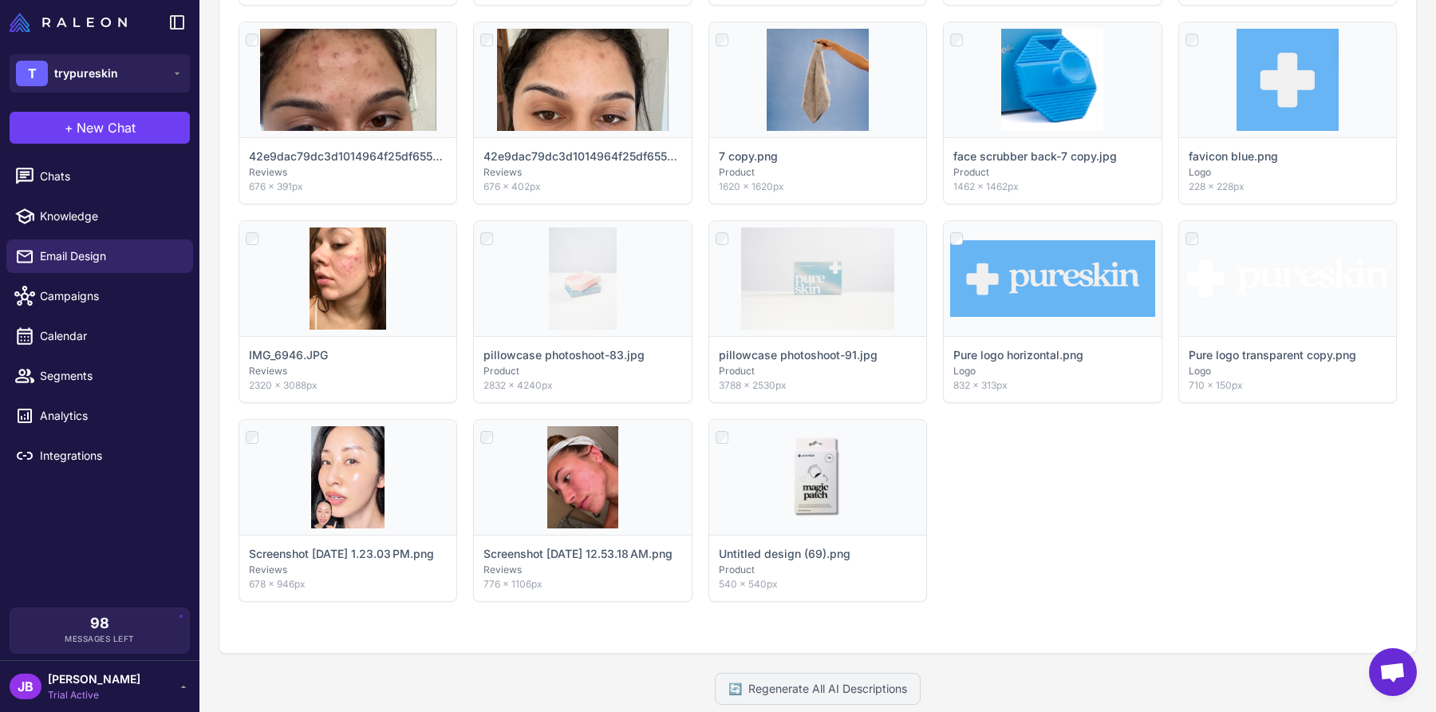
scroll to position [557, 0]
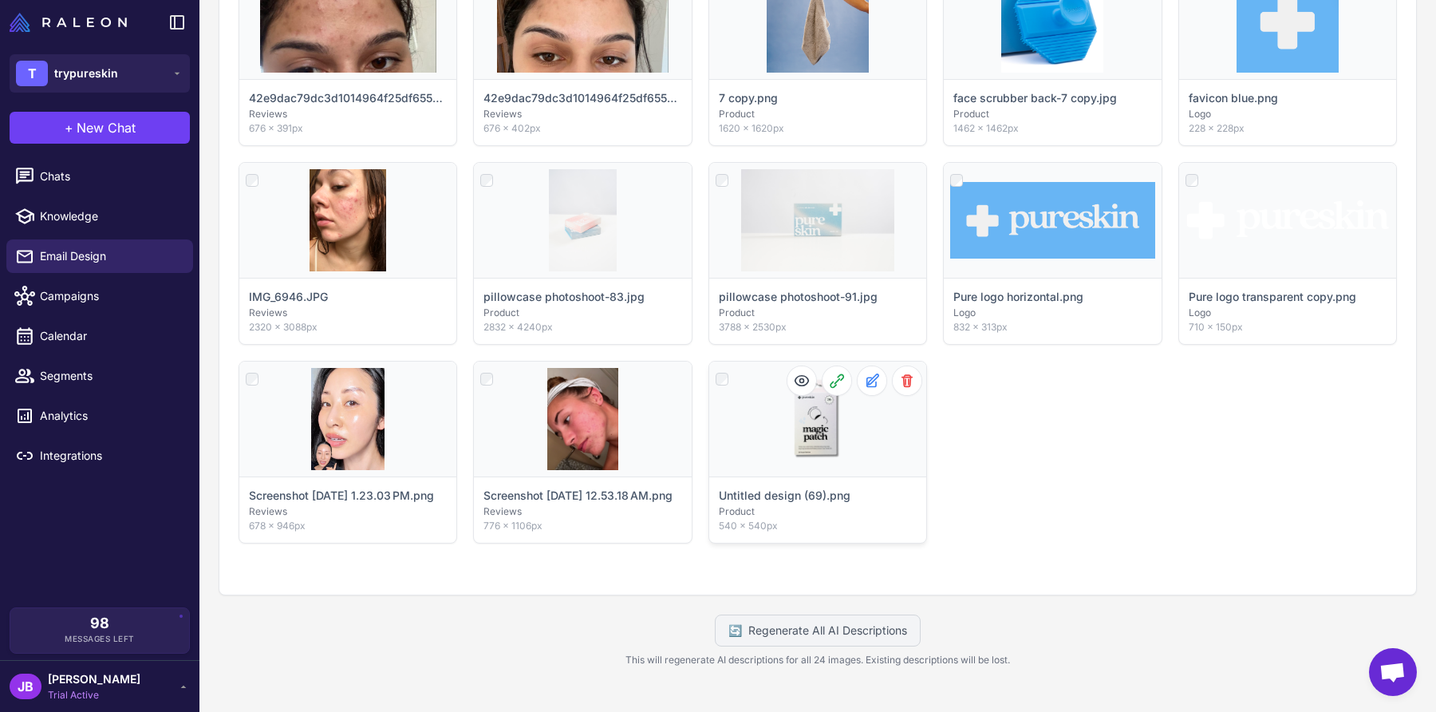
click at [858, 509] on p "Product" at bounding box center [818, 511] width 198 height 14
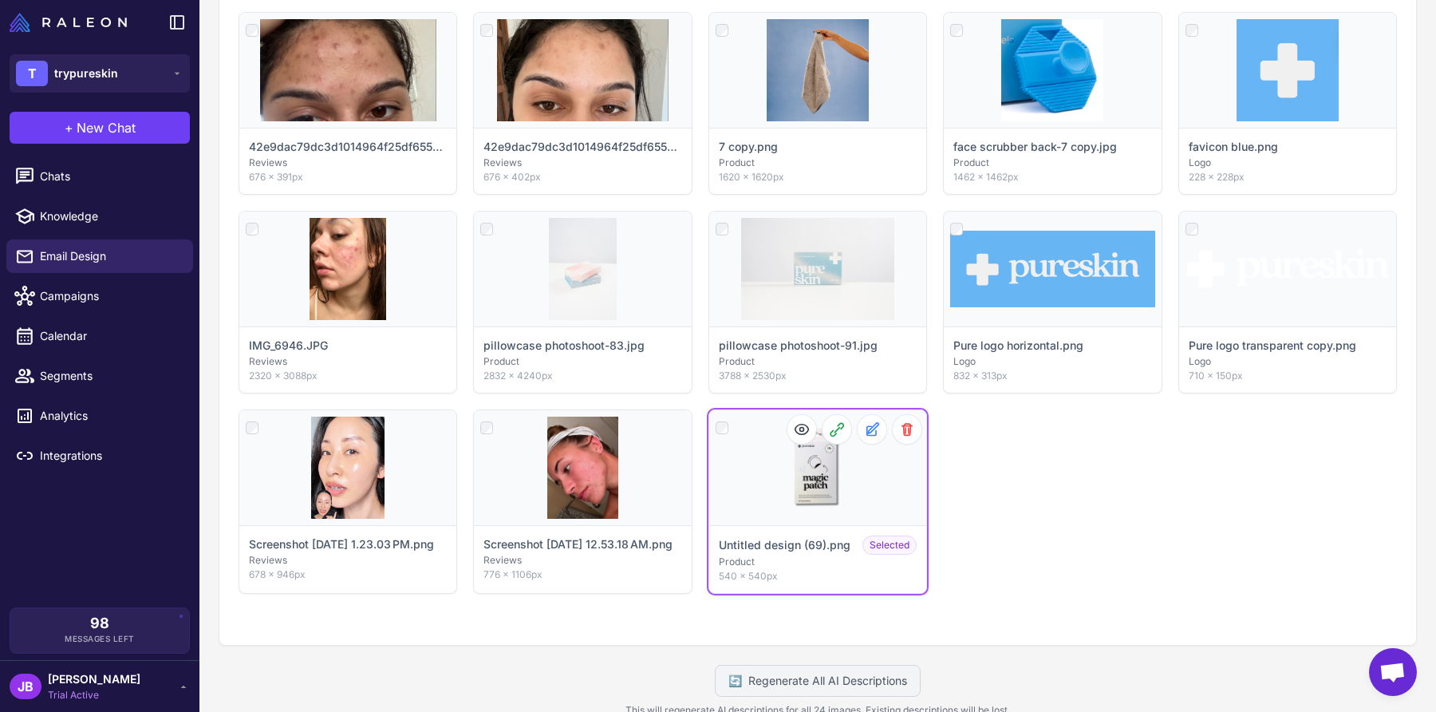
scroll to position [606, 0]
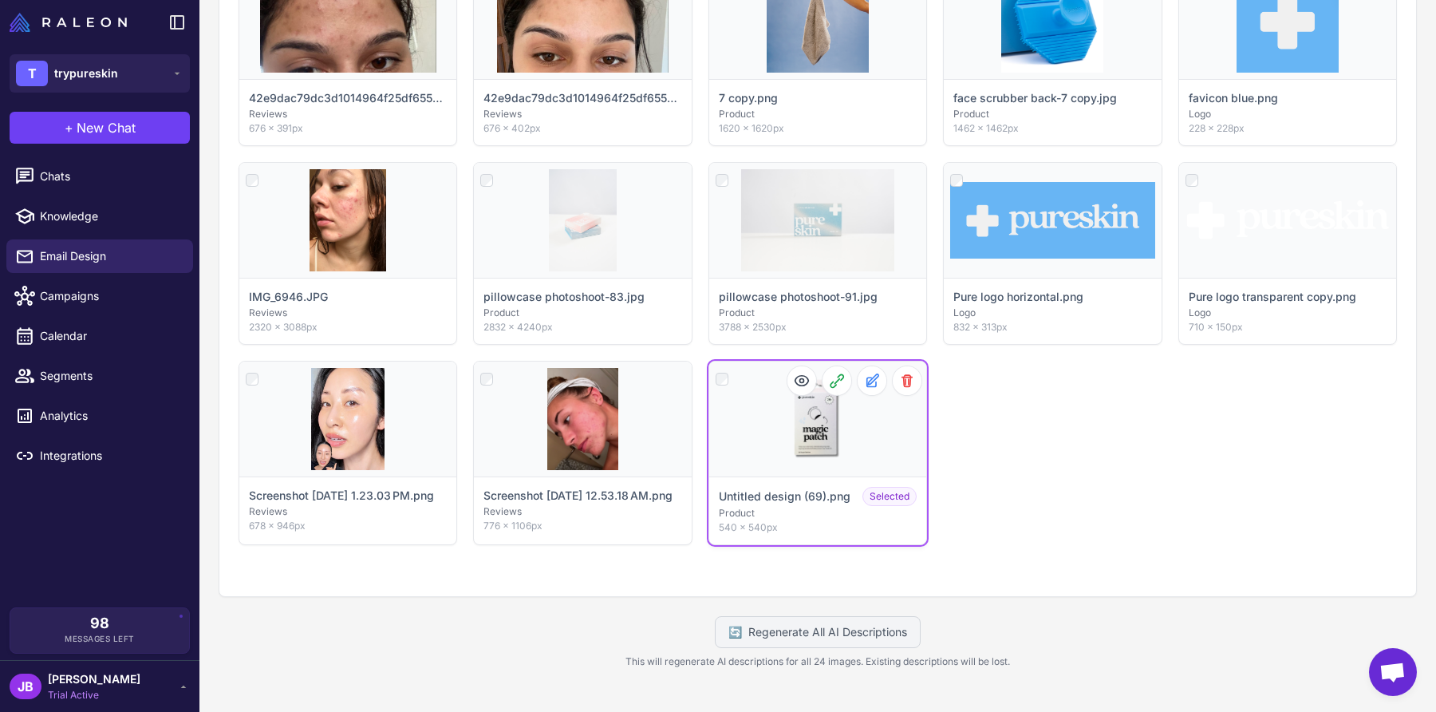
click at [796, 493] on p "Untitled design (69).png" at bounding box center [785, 496] width 132 height 18
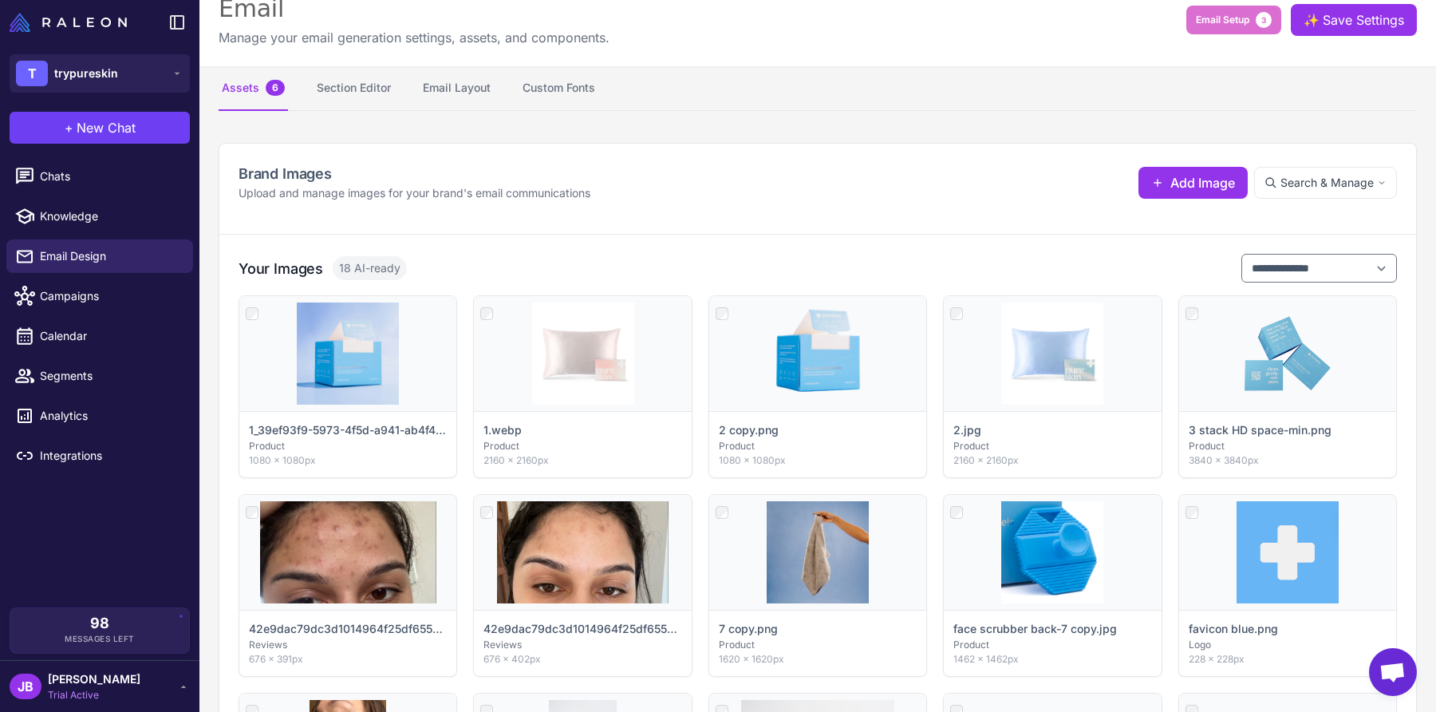
scroll to position [0, 0]
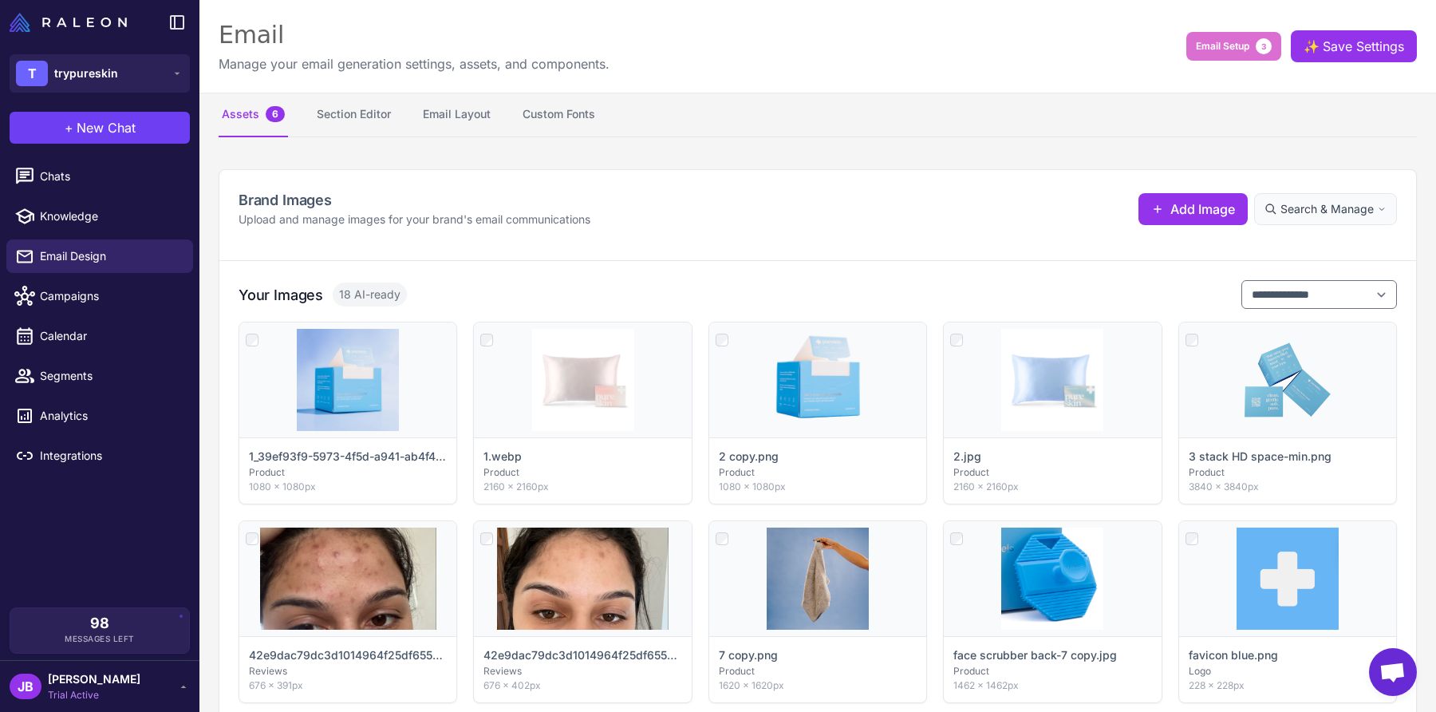
click at [1317, 212] on span "Search & Manage" at bounding box center [1327, 209] width 93 height 18
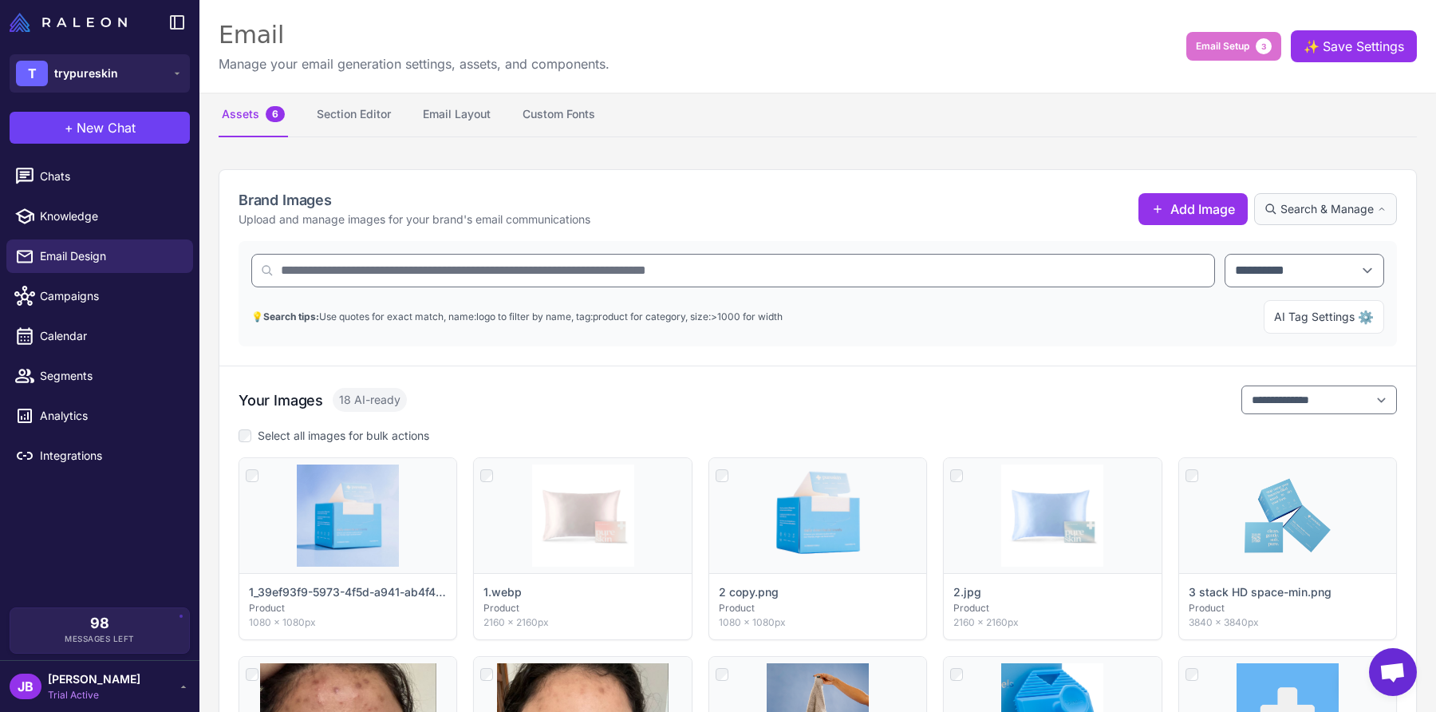
click at [1317, 212] on span "Search & Manage" at bounding box center [1327, 209] width 93 height 18
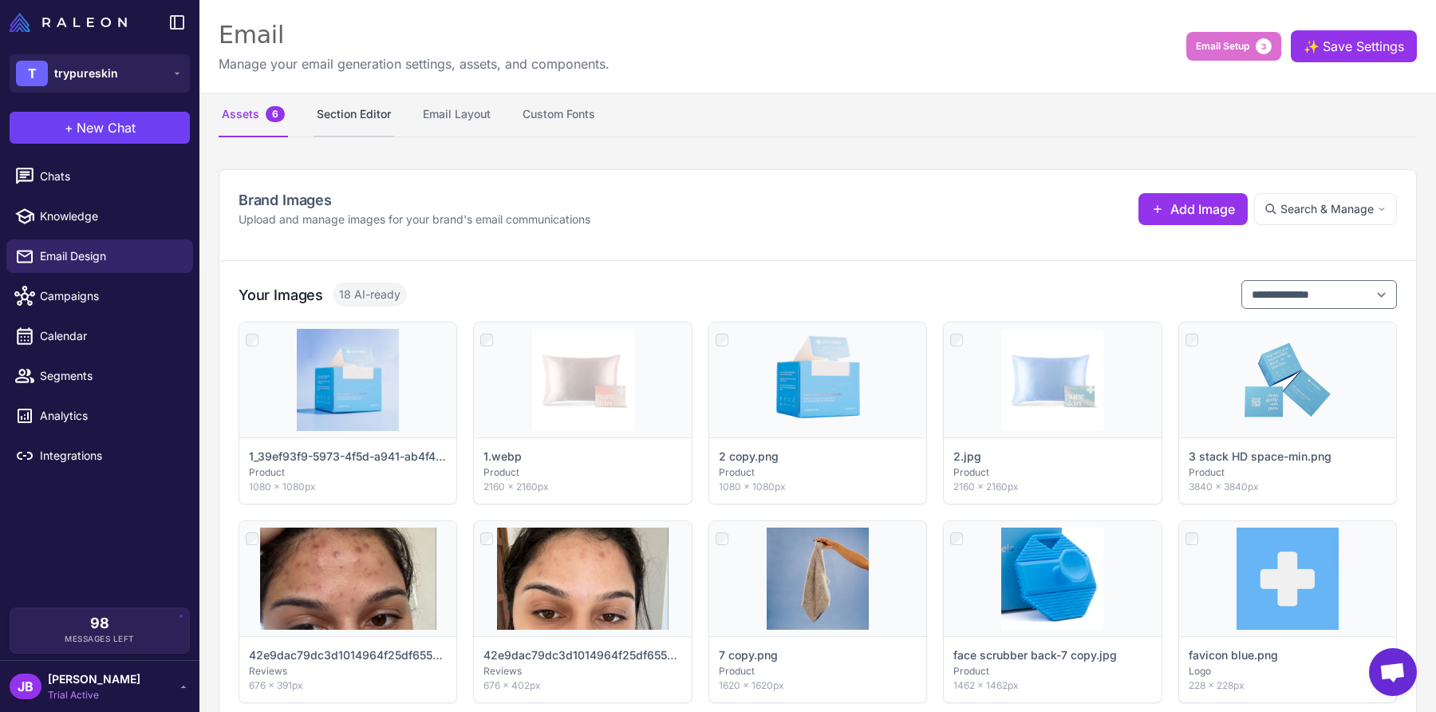
click at [337, 112] on button "Section Editor" at bounding box center [354, 115] width 81 height 45
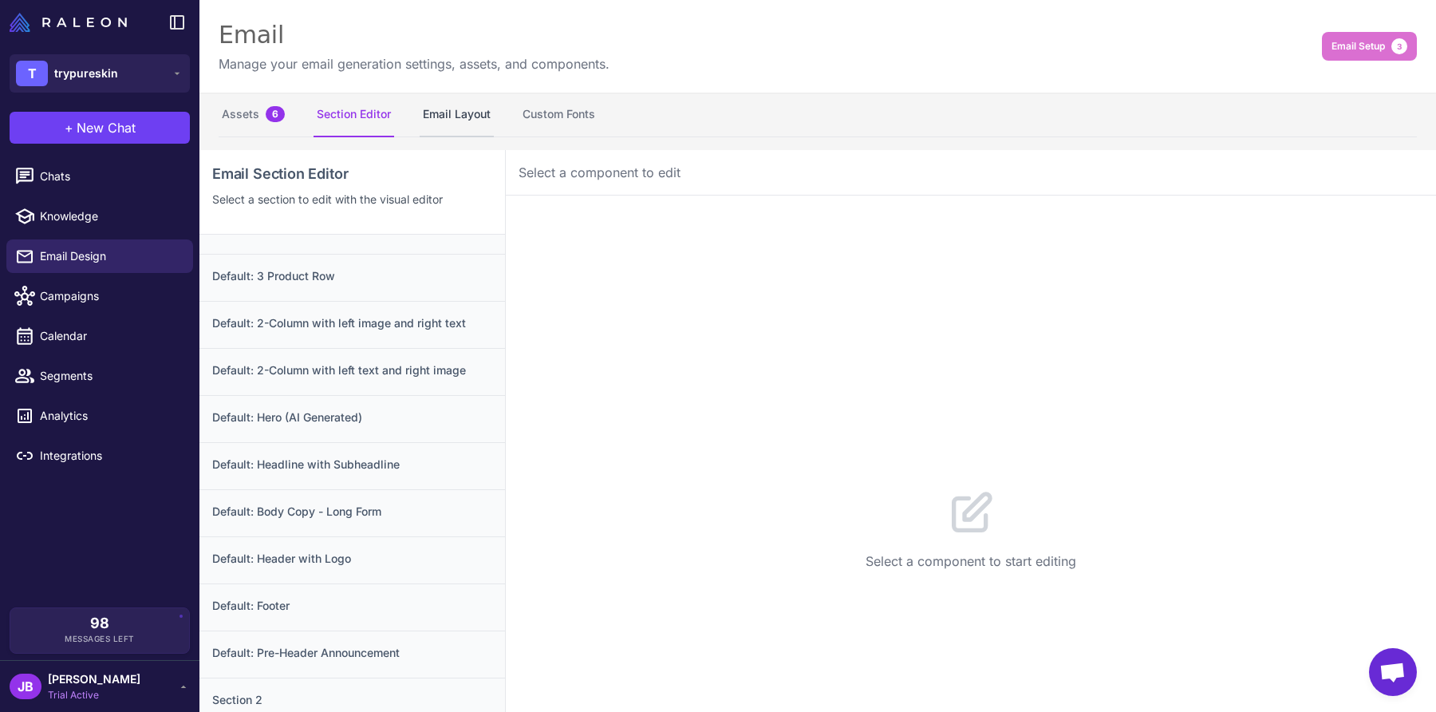
click at [476, 112] on button "Email Layout" at bounding box center [457, 115] width 74 height 45
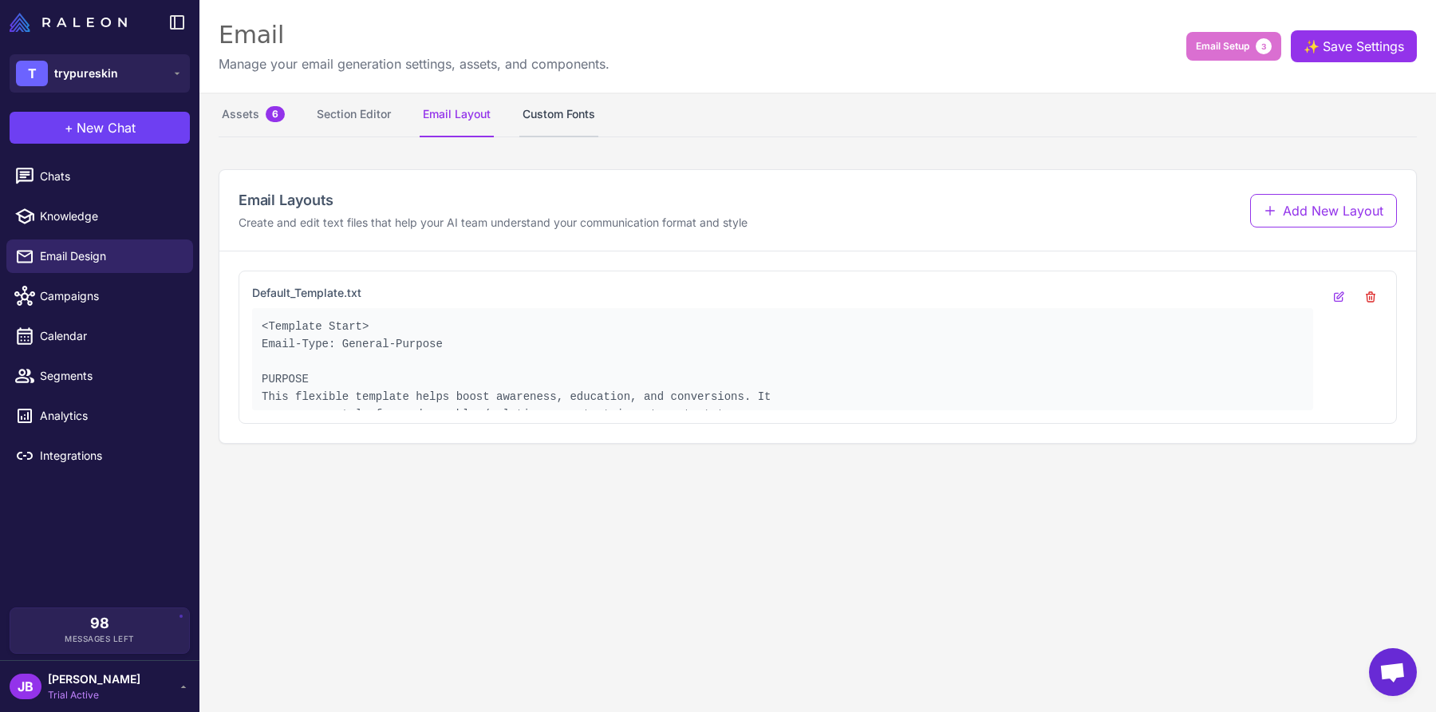
click at [585, 116] on button "Custom Fonts" at bounding box center [558, 115] width 79 height 45
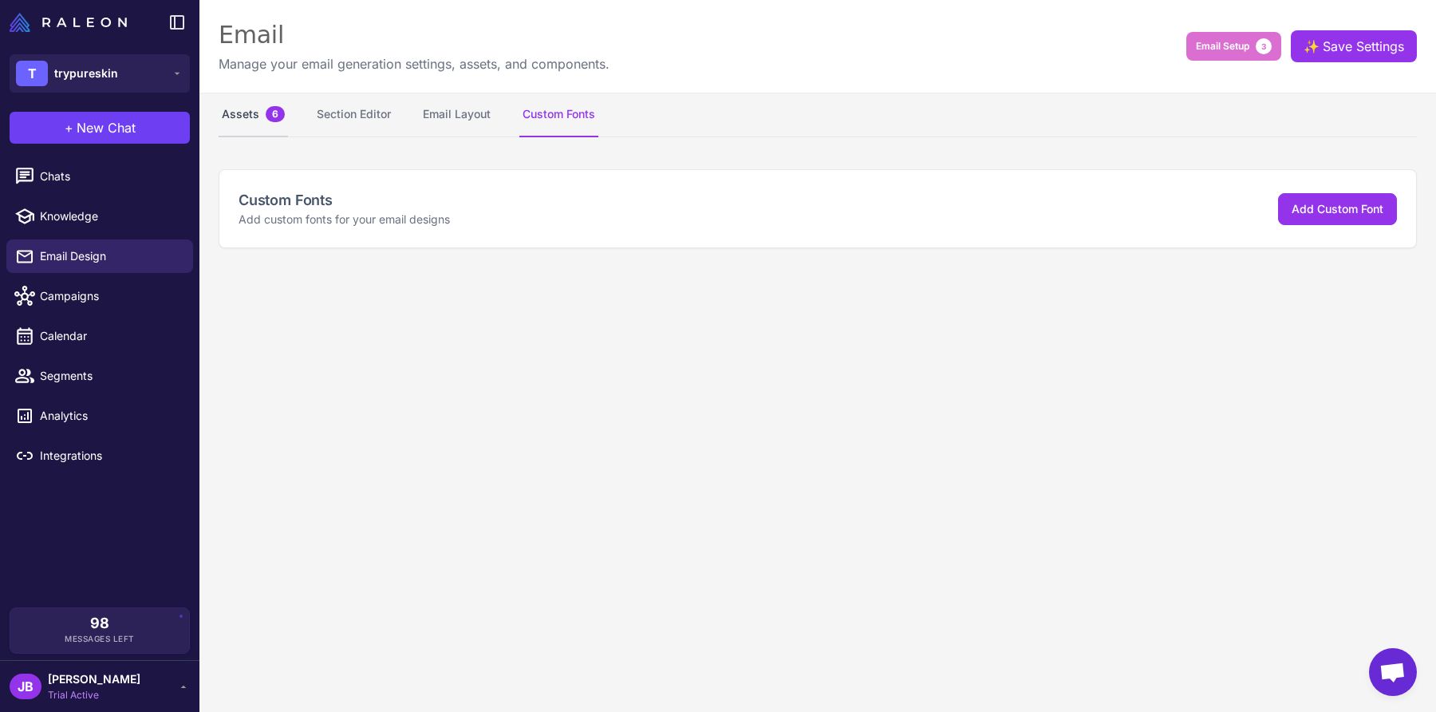
click at [245, 116] on button "Assets 6" at bounding box center [253, 115] width 69 height 45
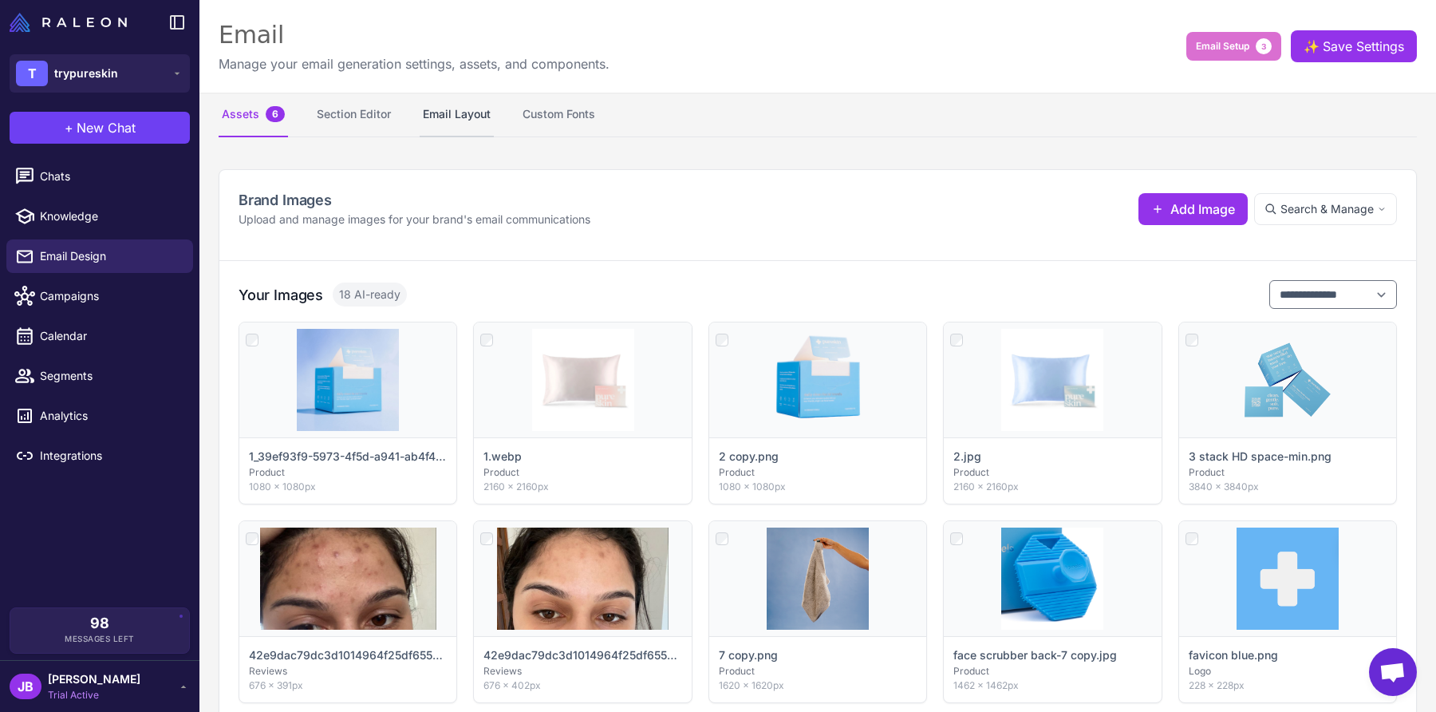
click at [469, 116] on button "Email Layout" at bounding box center [457, 115] width 74 height 45
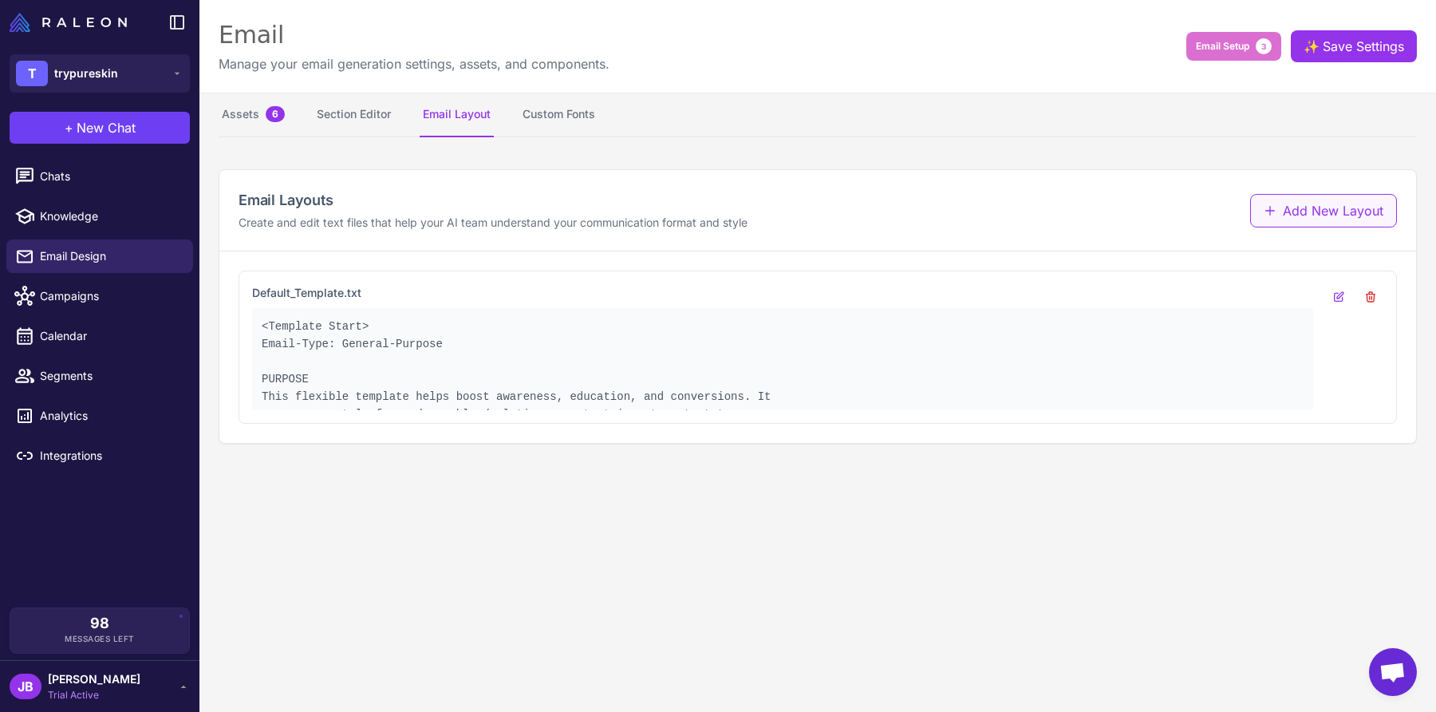
click at [1364, 202] on button "Add New Layout" at bounding box center [1323, 211] width 147 height 34
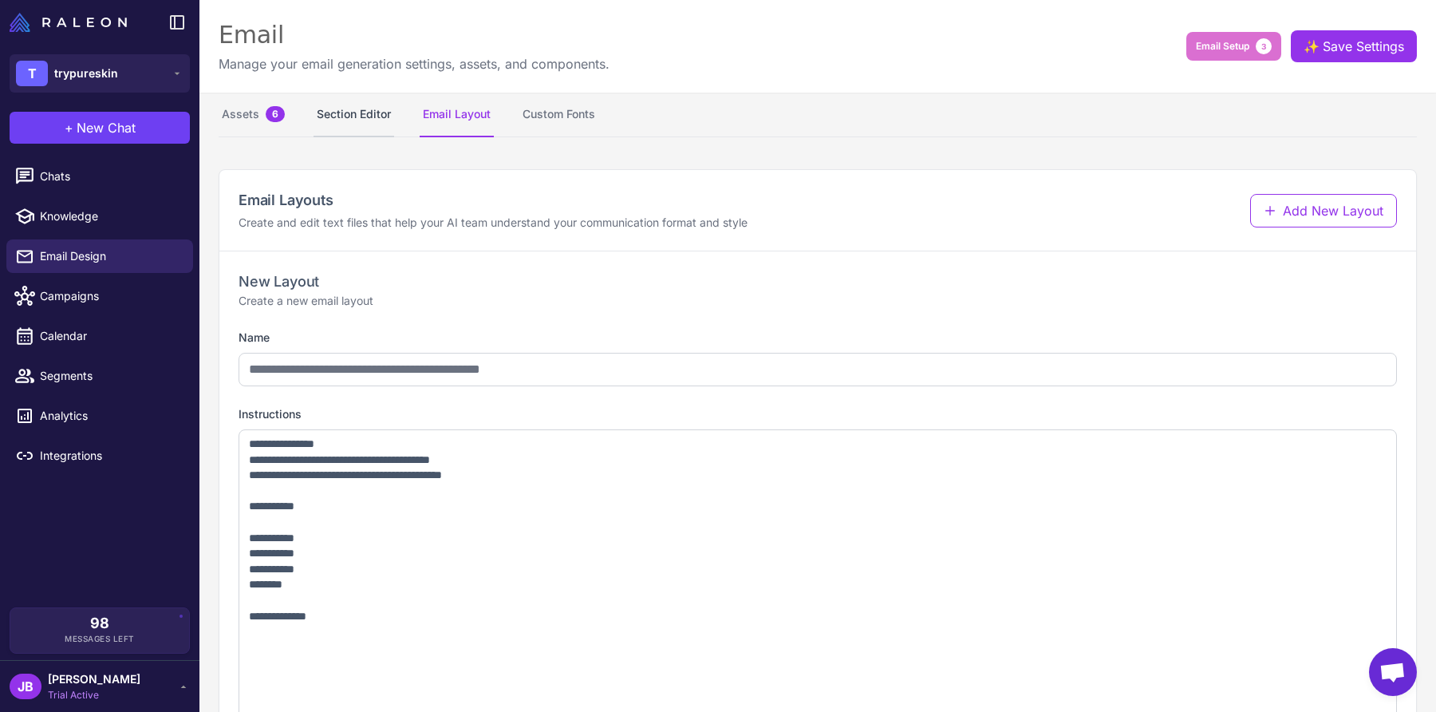
click at [340, 120] on button "Section Editor" at bounding box center [354, 115] width 81 height 45
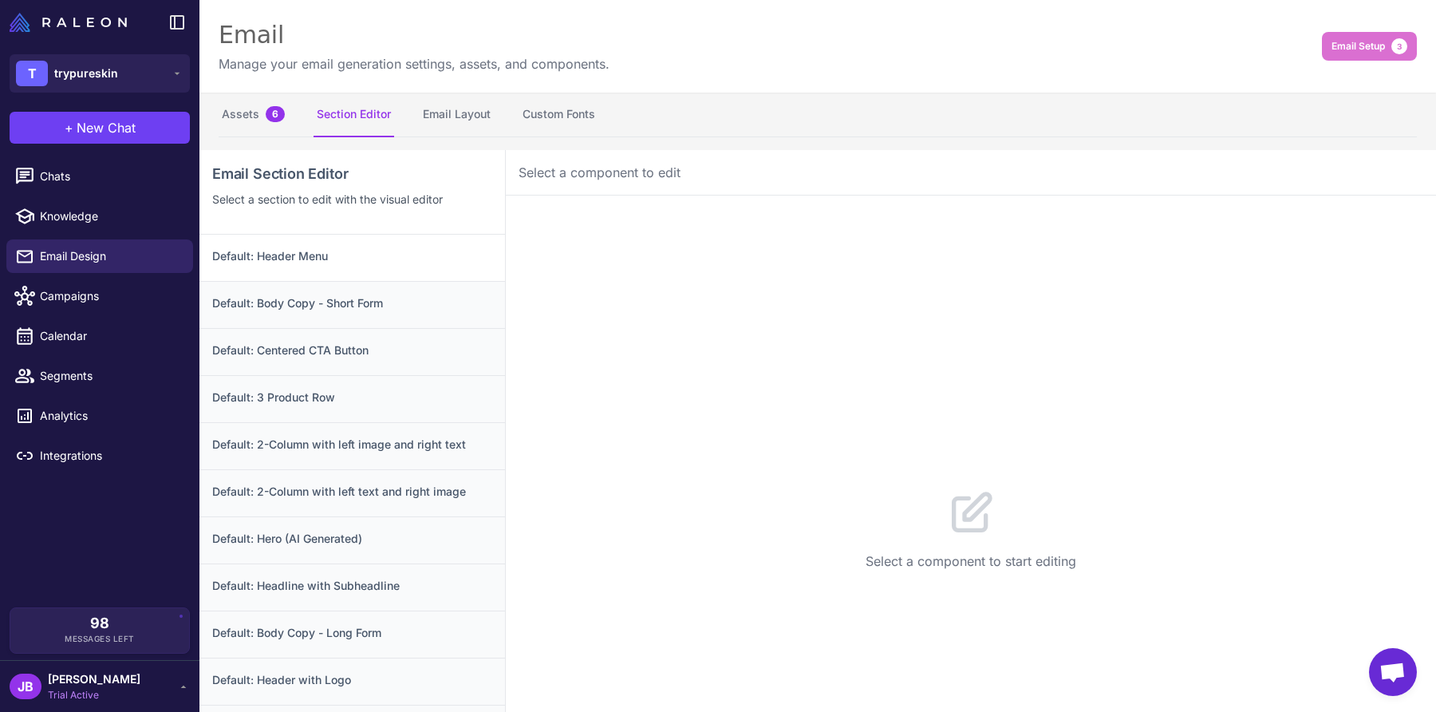
click at [331, 254] on h3 "Default: Header Menu" at bounding box center [352, 256] width 280 height 18
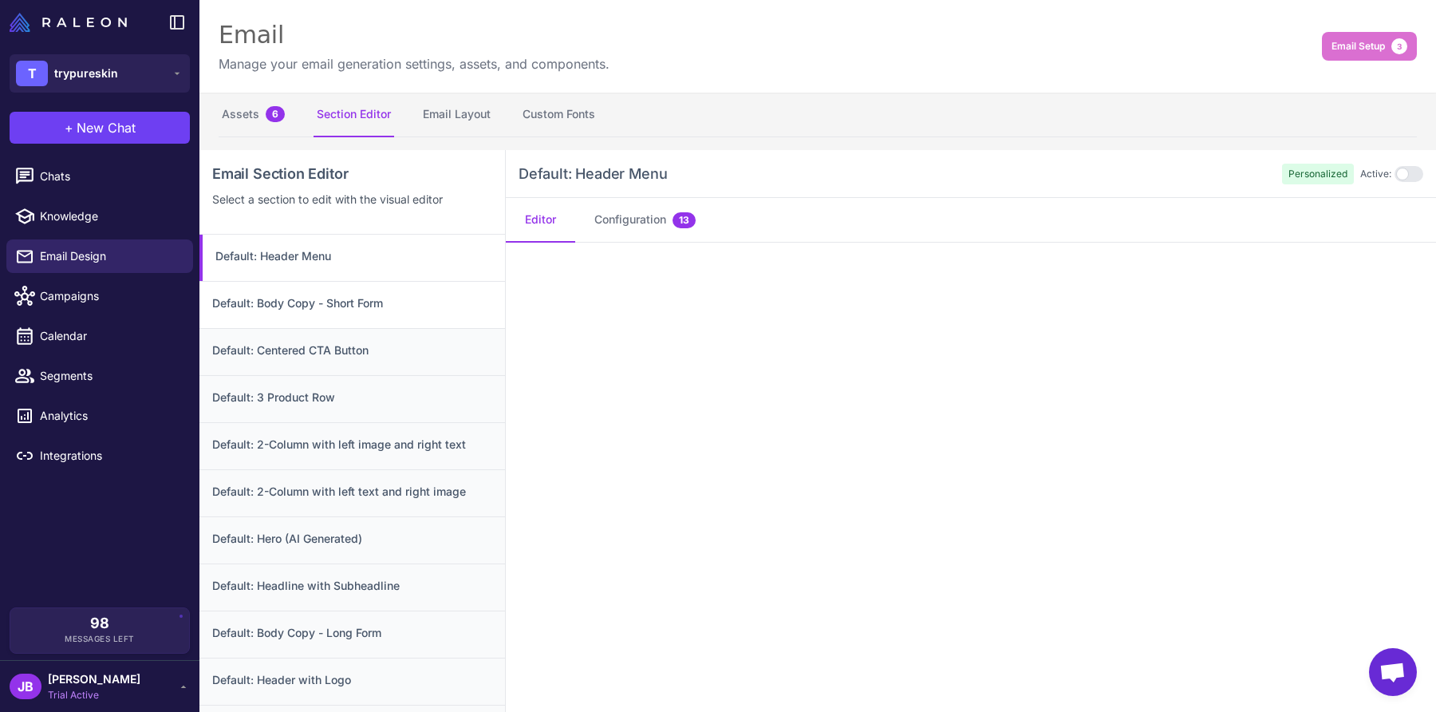
click at [361, 295] on h3 "Default: Body Copy - Short Form" at bounding box center [352, 303] width 280 height 18
click at [349, 249] on h3 "Default: Header Menu" at bounding box center [352, 256] width 280 height 18
click at [452, 110] on button "Email Layout" at bounding box center [457, 115] width 74 height 45
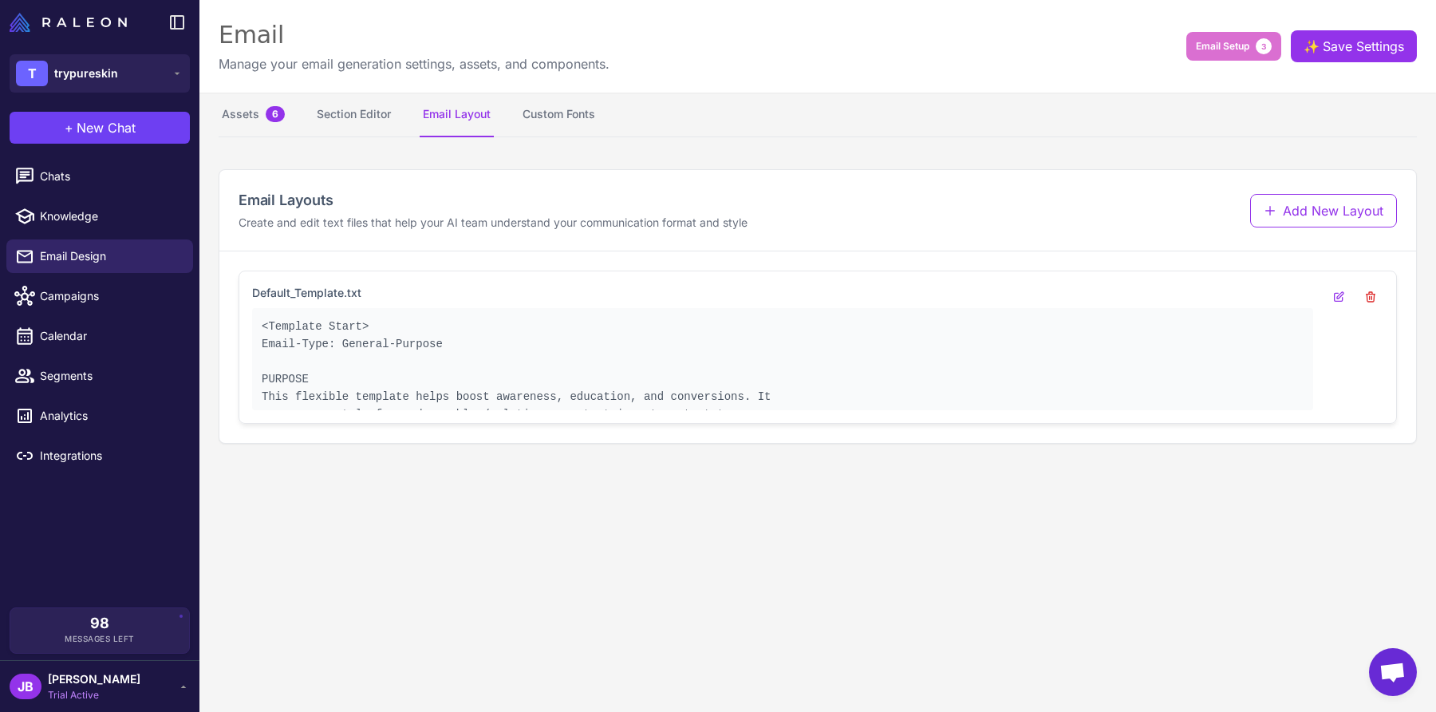
scroll to position [22, 0]
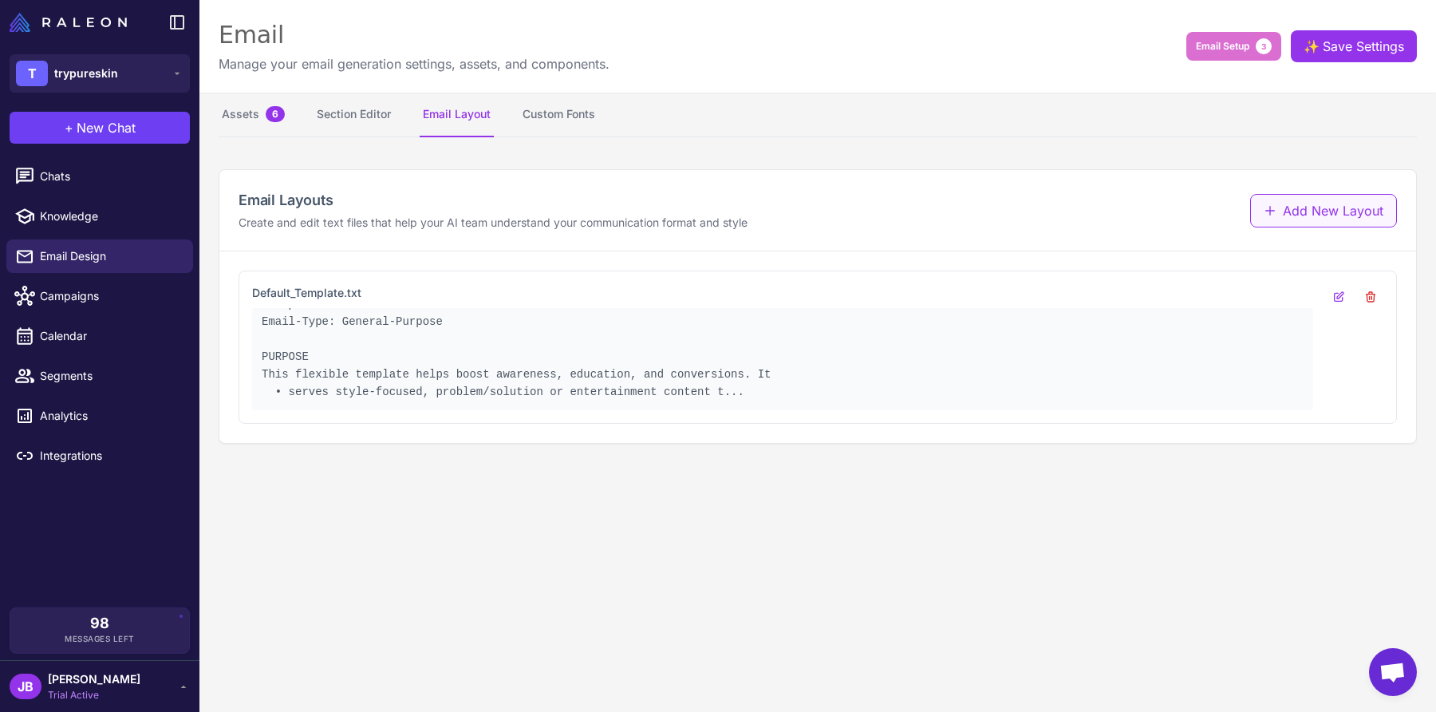
click at [1313, 216] on button "Add New Layout" at bounding box center [1323, 211] width 147 height 34
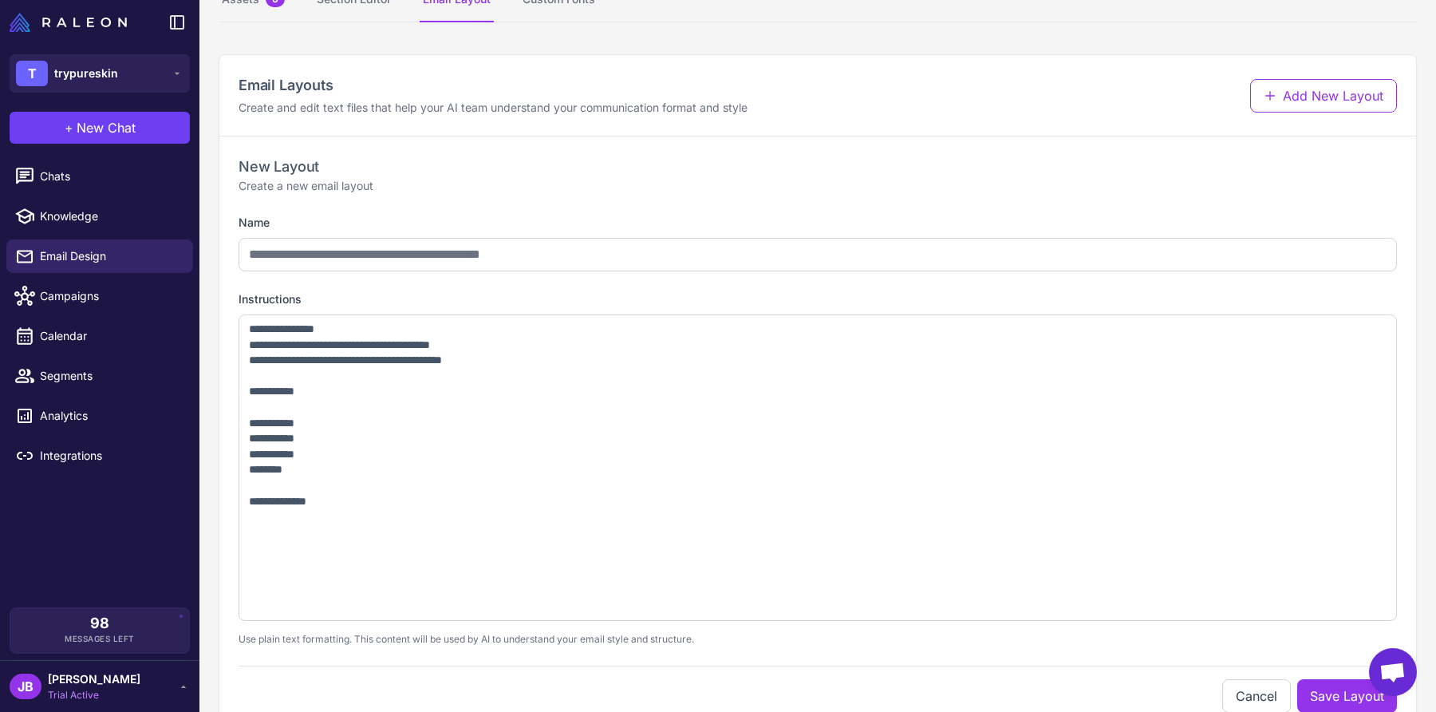
scroll to position [155, 0]
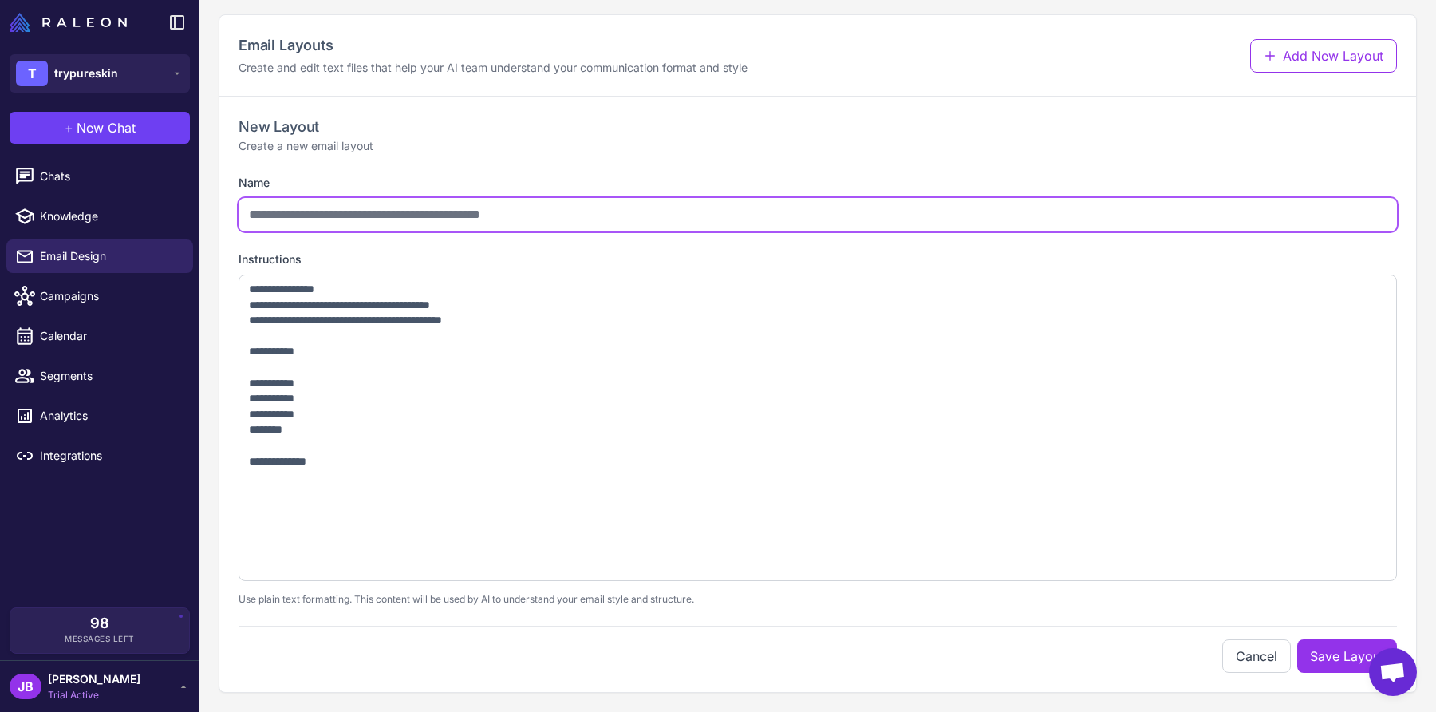
click at [403, 209] on input "Name" at bounding box center [818, 215] width 1158 height 34
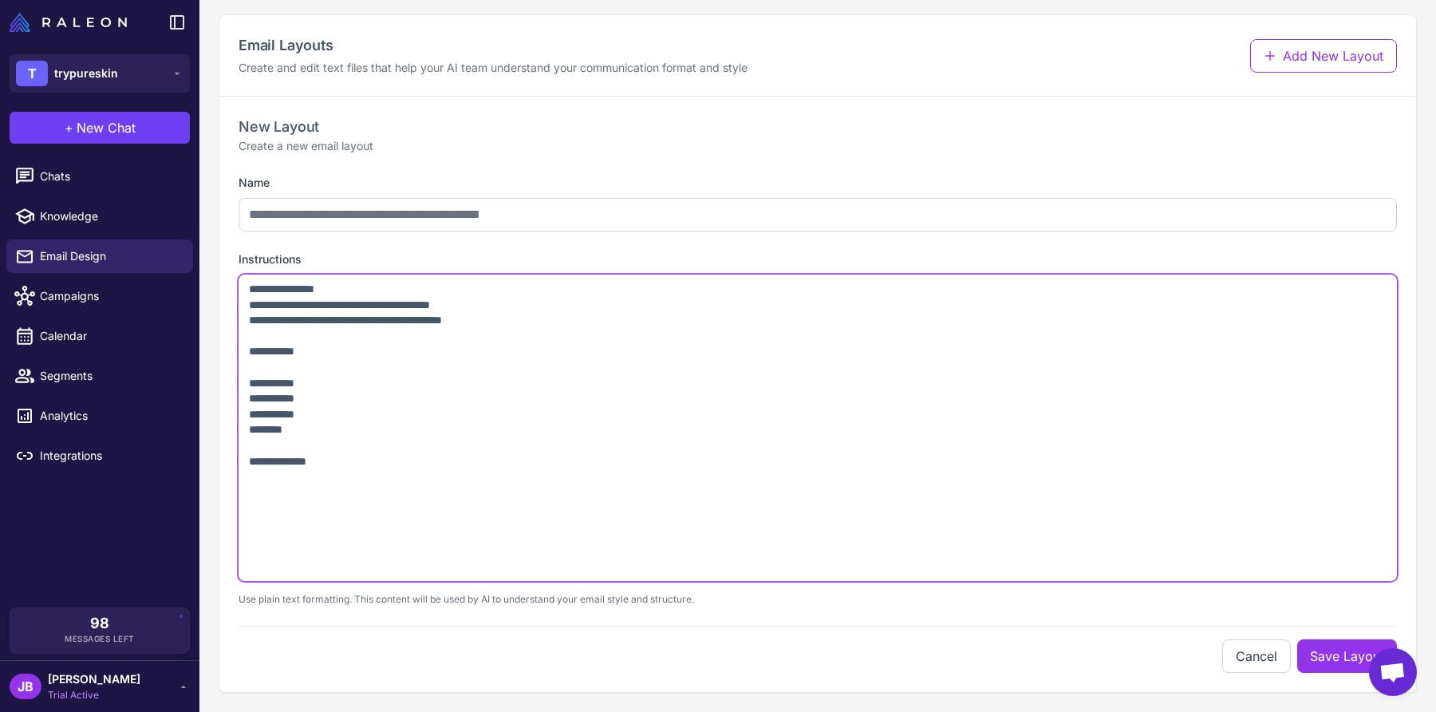
drag, startPoint x: 301, startPoint y: 432, endPoint x: 247, endPoint y: 384, distance: 72.3
click at [247, 384] on textarea "**********" at bounding box center [818, 427] width 1158 height 306
drag, startPoint x: 328, startPoint y: 359, endPoint x: 238, endPoint y: 355, distance: 90.2
click at [239, 355] on textarea "**********" at bounding box center [818, 427] width 1158 height 306
drag, startPoint x: 305, startPoint y: 432, endPoint x: 251, endPoint y: 391, distance: 67.2
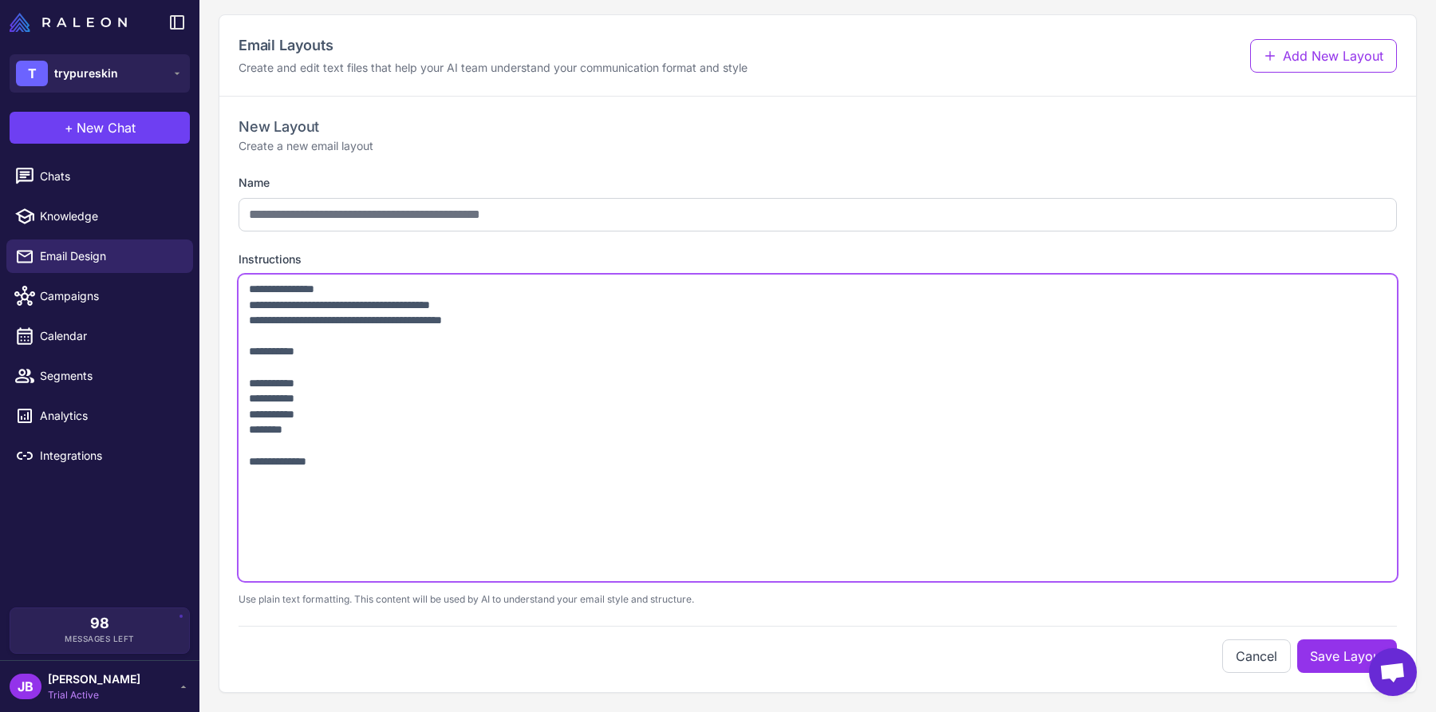
click at [251, 391] on textarea "**********" at bounding box center [818, 427] width 1158 height 306
click at [306, 428] on textarea "**********" at bounding box center [818, 427] width 1158 height 306
drag, startPoint x: 307, startPoint y: 436, endPoint x: 252, endPoint y: 373, distance: 83.7
click at [252, 373] on textarea "**********" at bounding box center [818, 427] width 1158 height 306
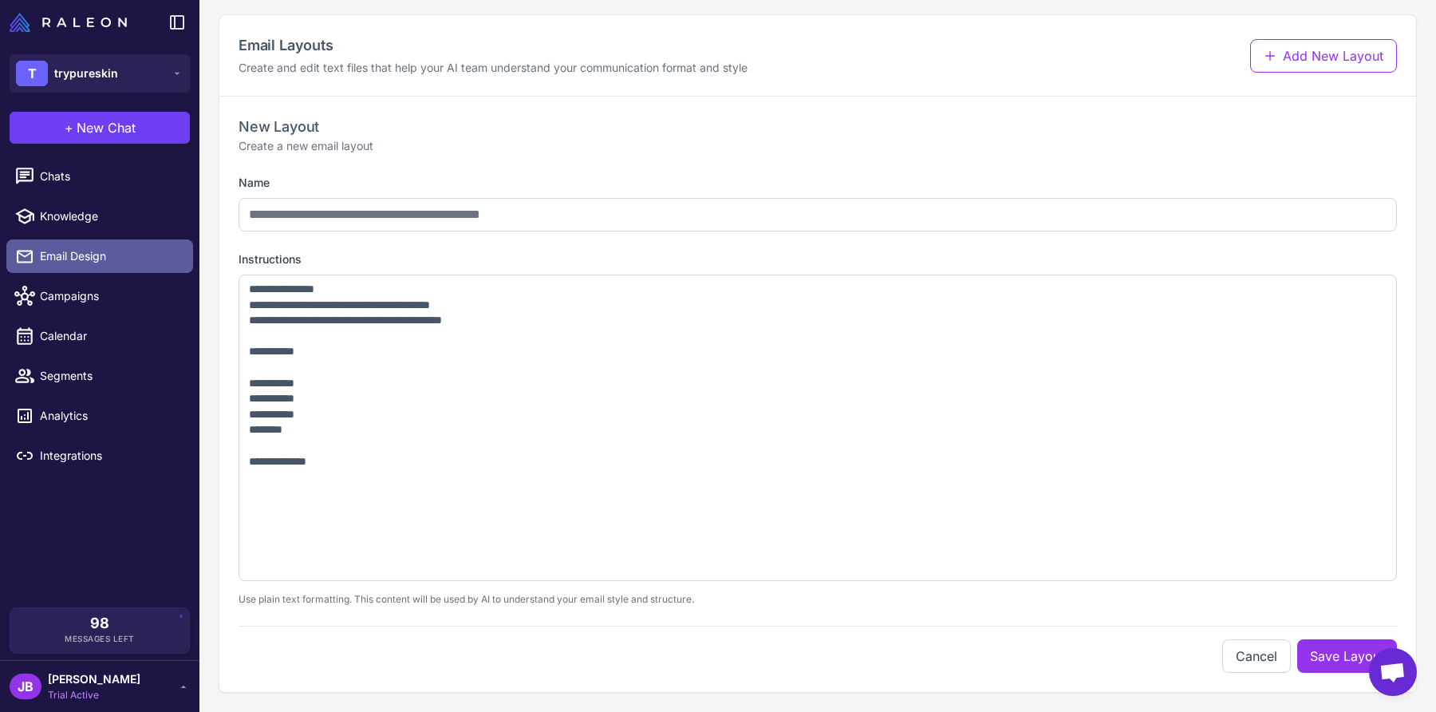
click at [85, 258] on span "Email Design" at bounding box center [110, 256] width 140 height 18
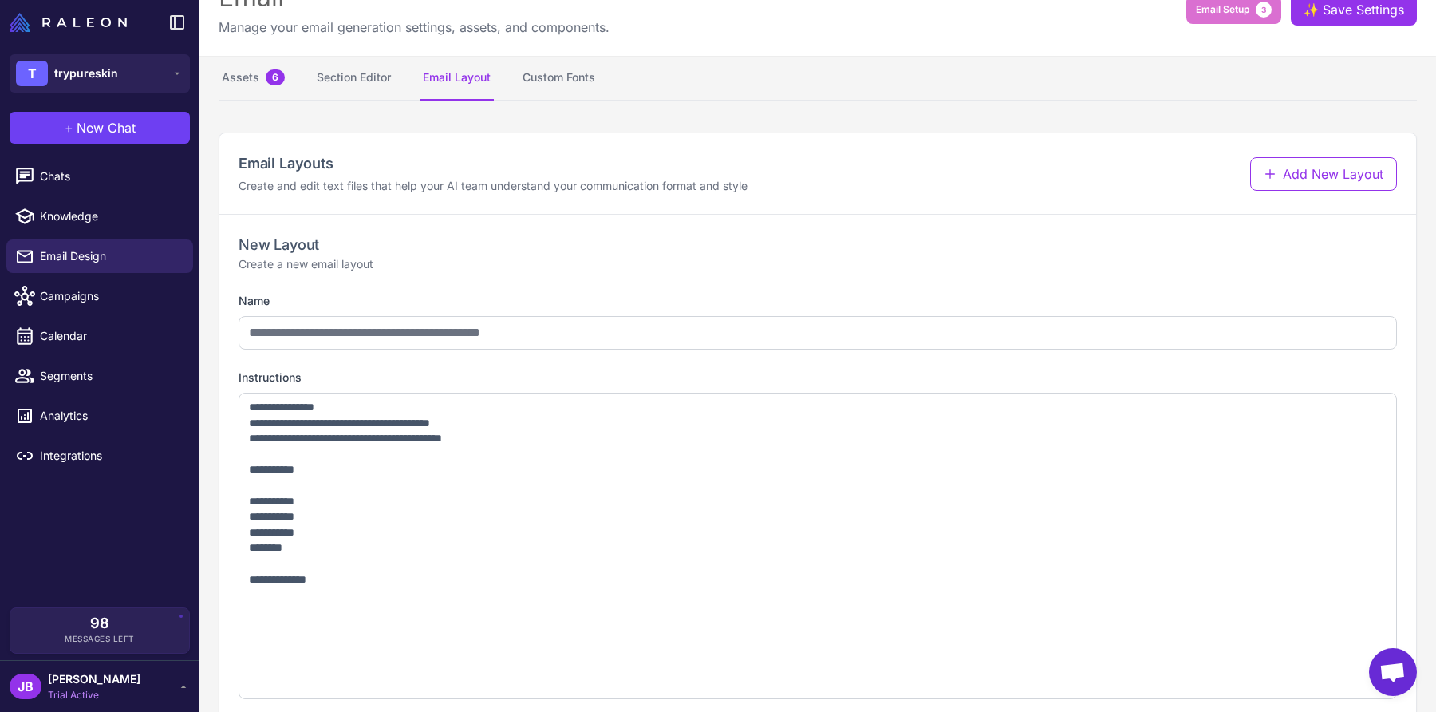
scroll to position [0, 0]
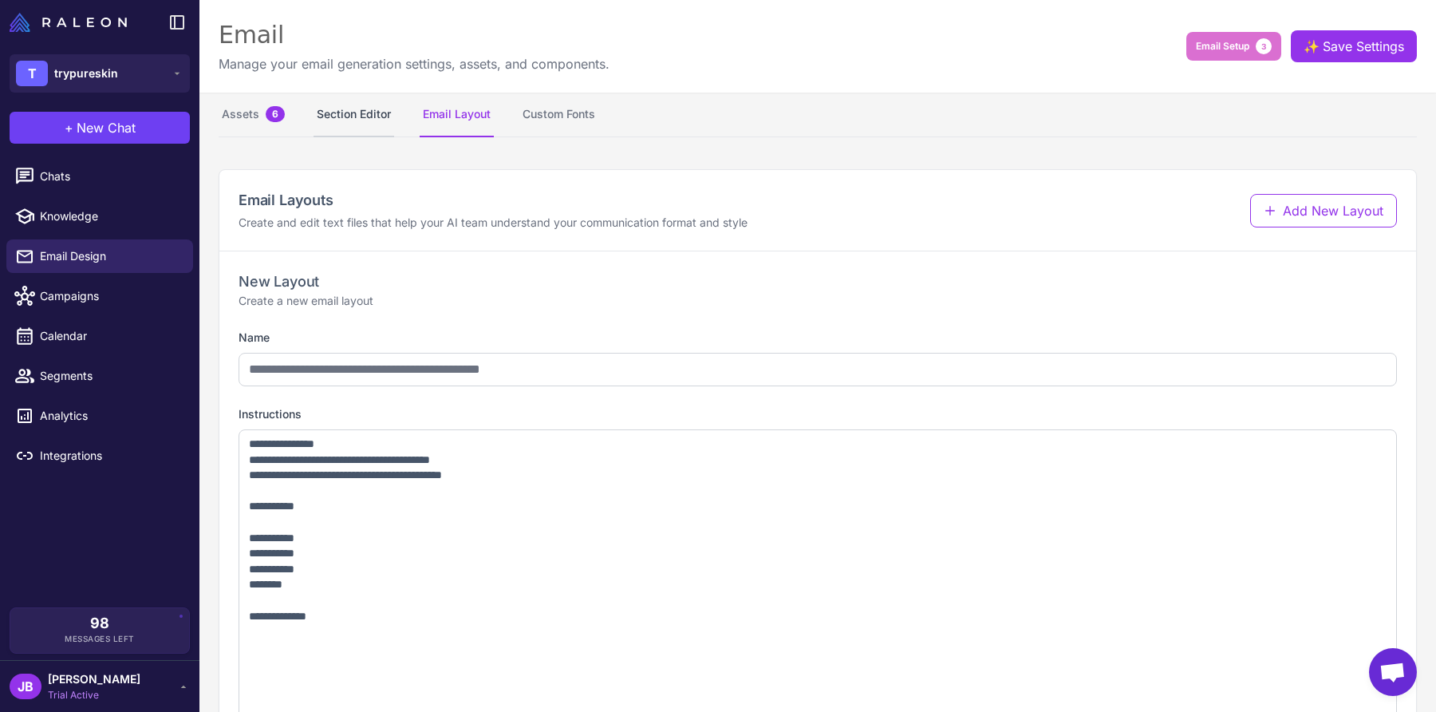
click at [372, 128] on button "Section Editor" at bounding box center [354, 115] width 81 height 45
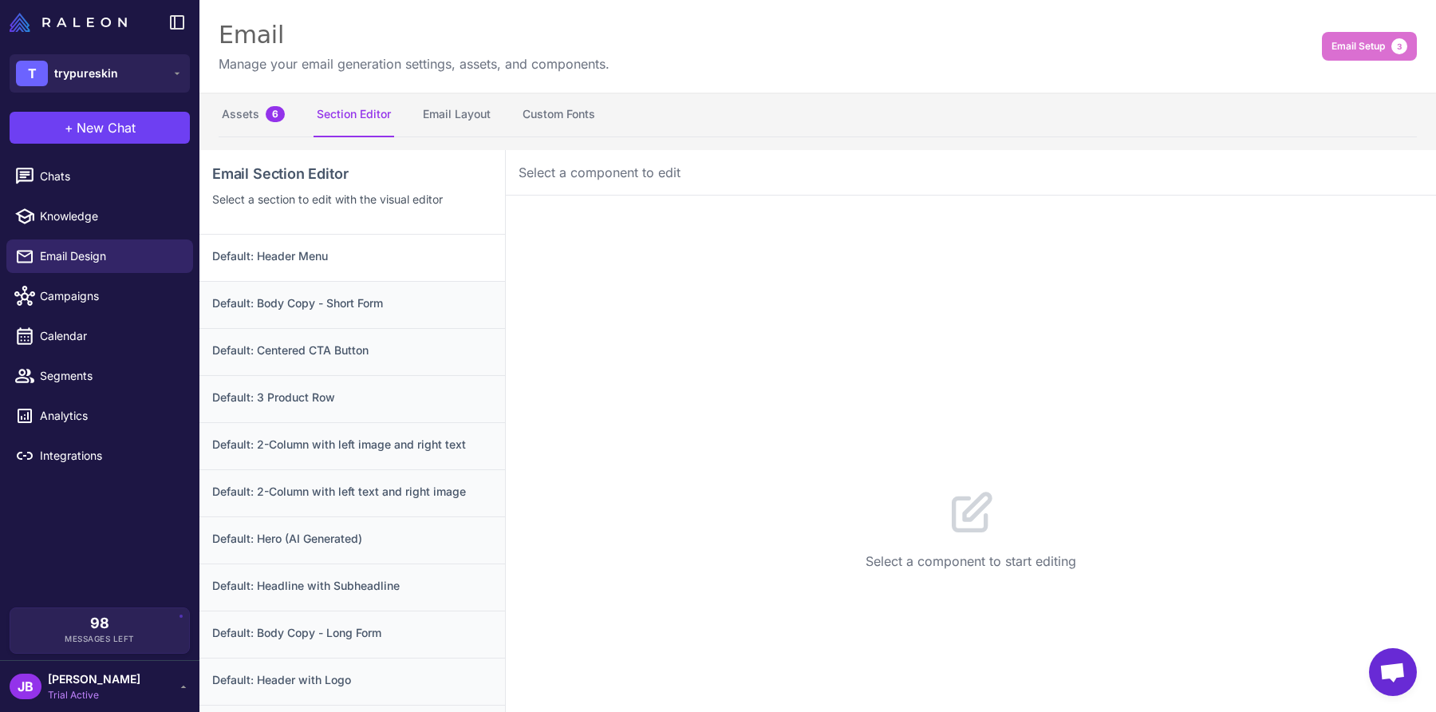
click at [373, 258] on h3 "Default: Header Menu" at bounding box center [352, 256] width 280 height 18
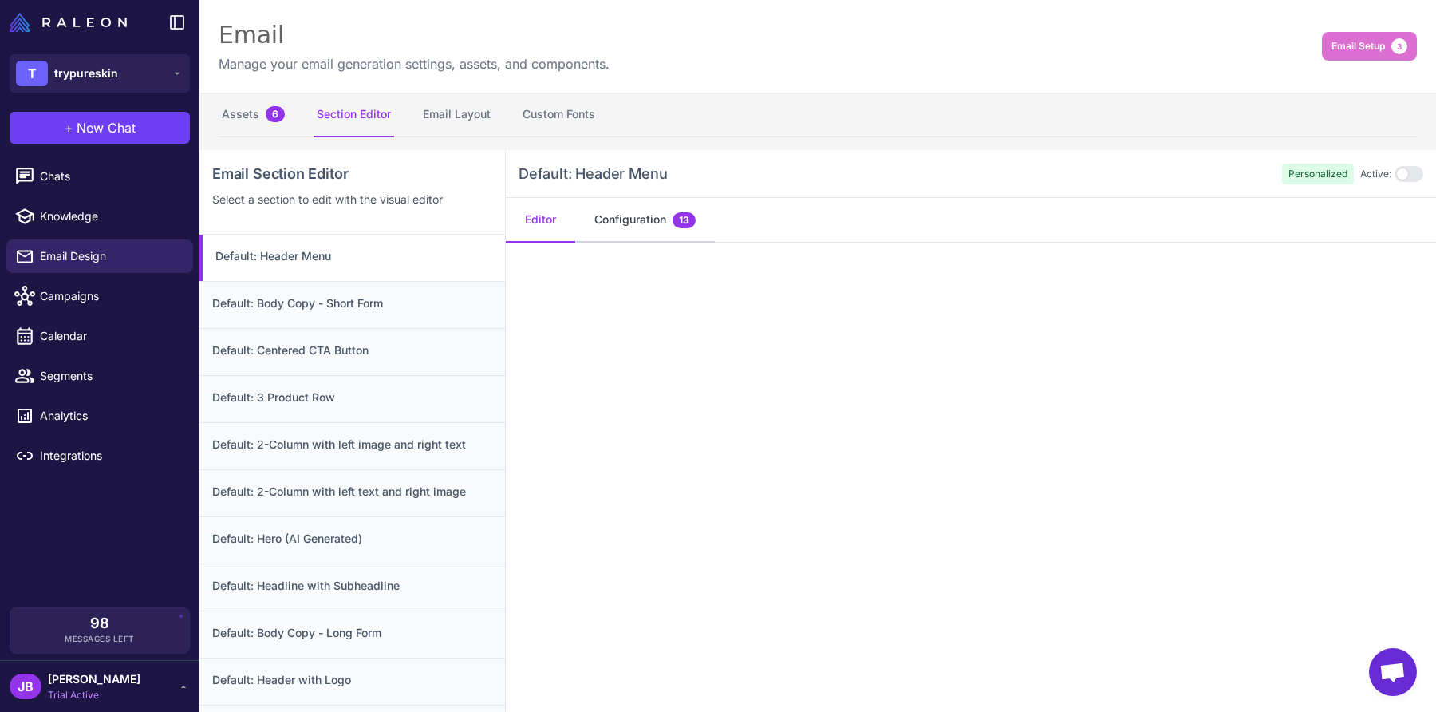
click at [649, 231] on button "Configuration 13" at bounding box center [645, 220] width 140 height 45
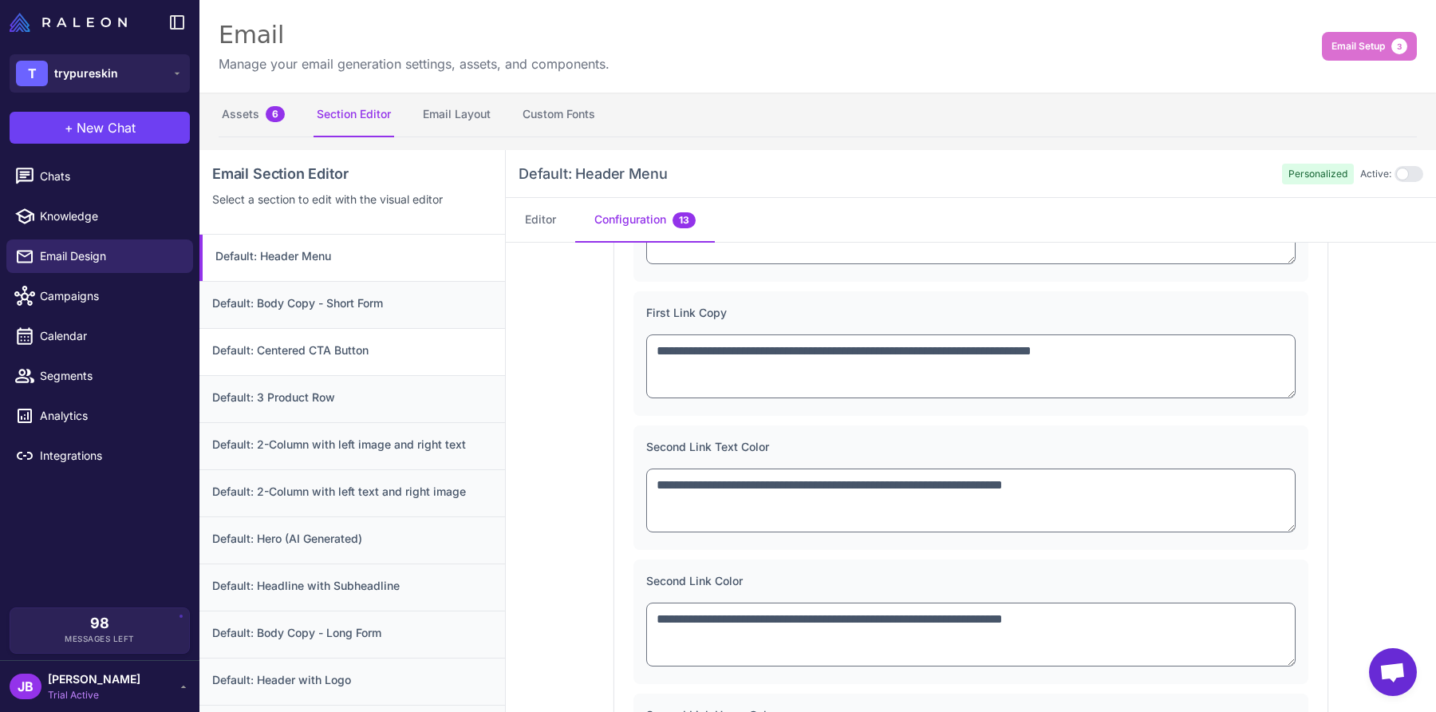
scroll to position [898, 0]
click at [375, 309] on h3 "Default: Body Copy - Short Form" at bounding box center [352, 303] width 280 height 18
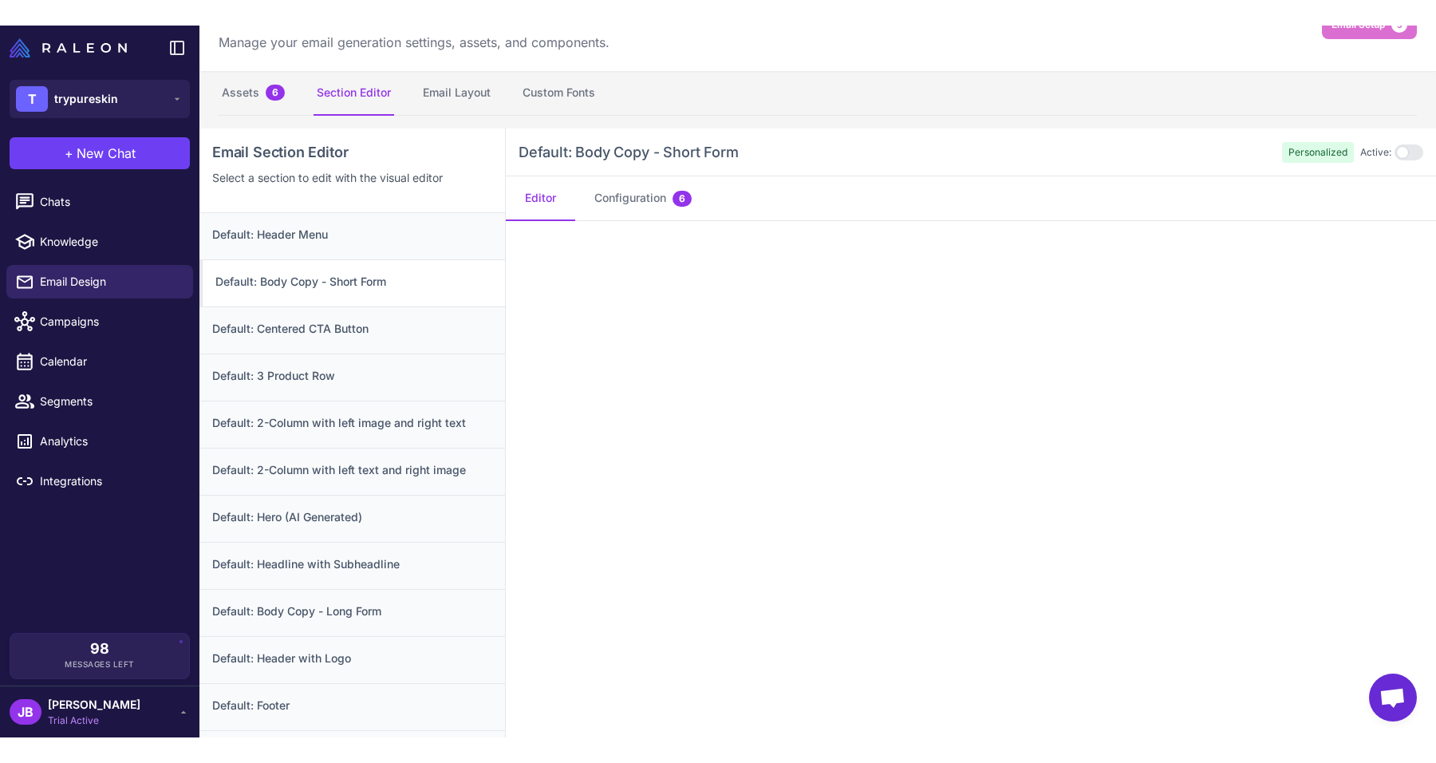
scroll to position [0, 0]
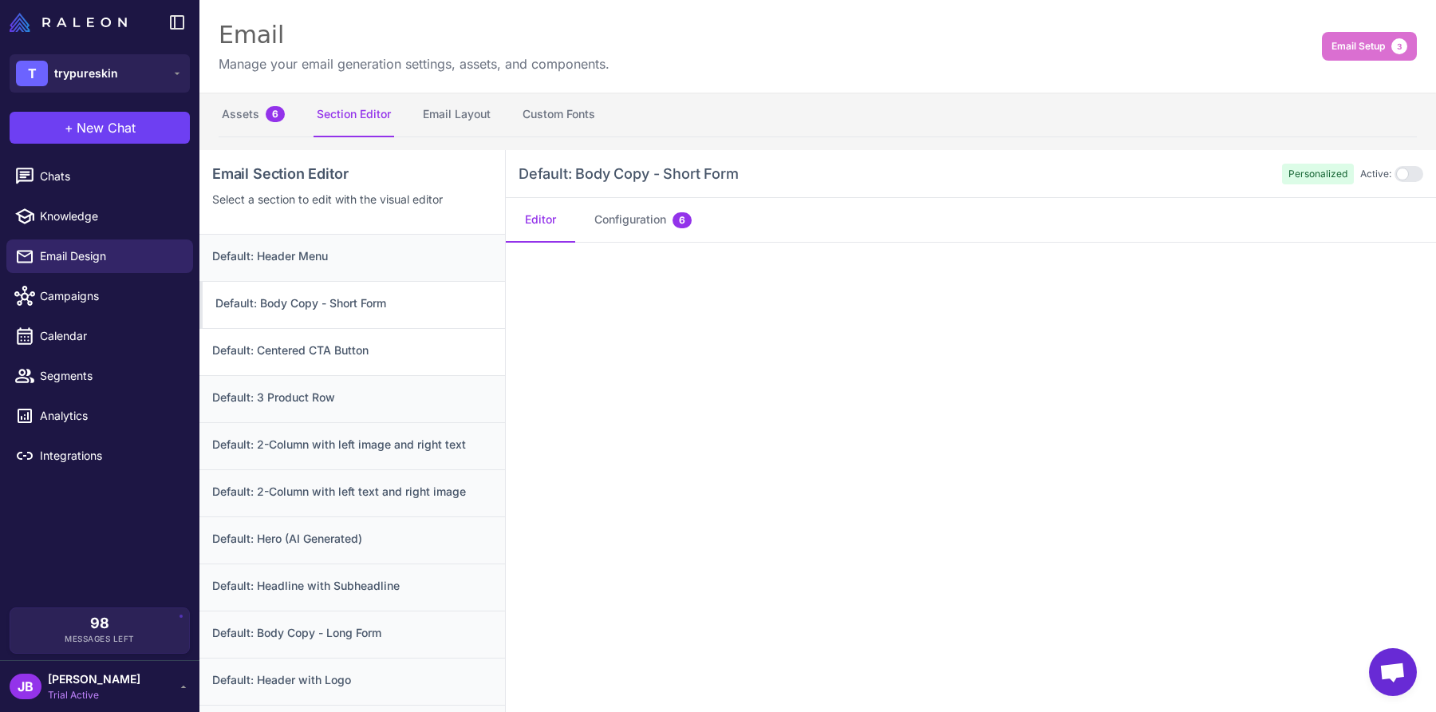
click at [360, 347] on h3 "Default: Centered CTA Button" at bounding box center [352, 350] width 280 height 18
click at [126, 259] on span "Email Design" at bounding box center [110, 256] width 140 height 18
click at [126, 187] on link "Chats" at bounding box center [99, 177] width 187 height 34
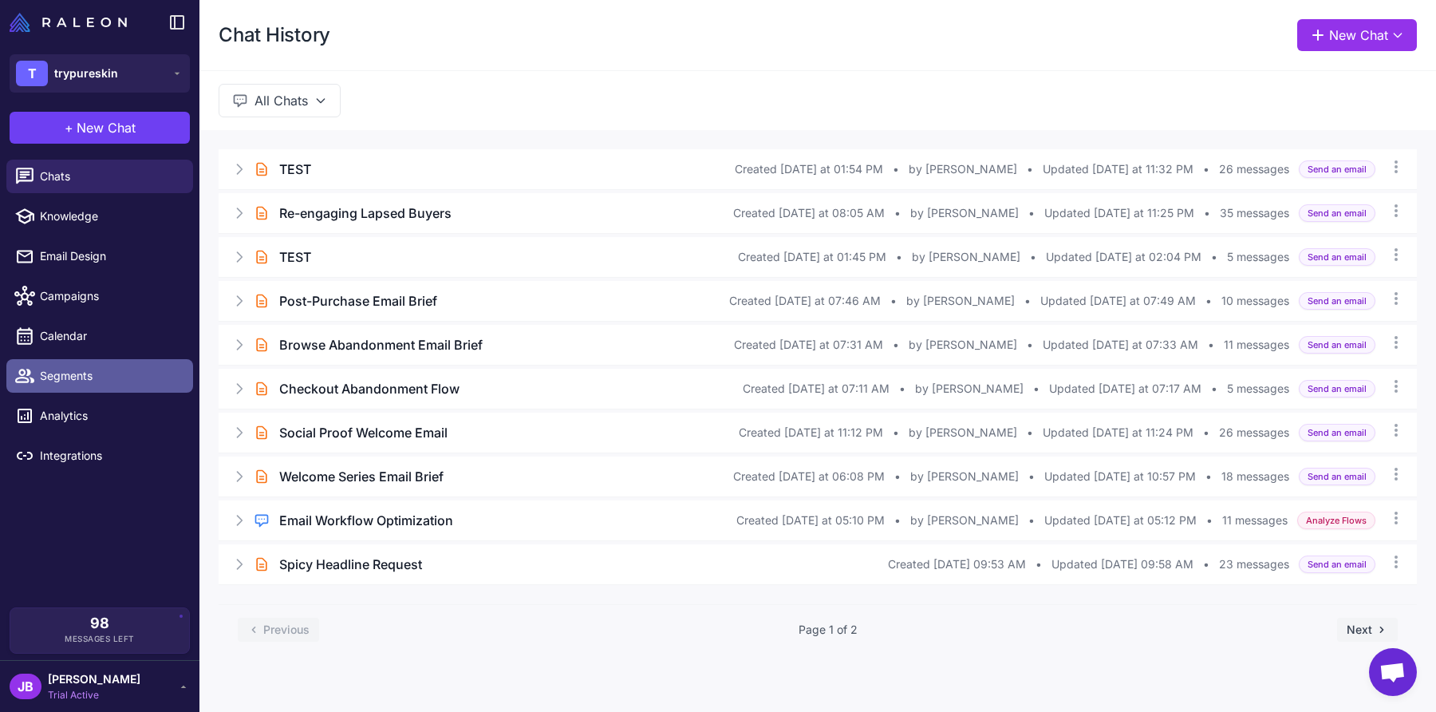
click at [116, 376] on span "Segments" at bounding box center [110, 376] width 140 height 18
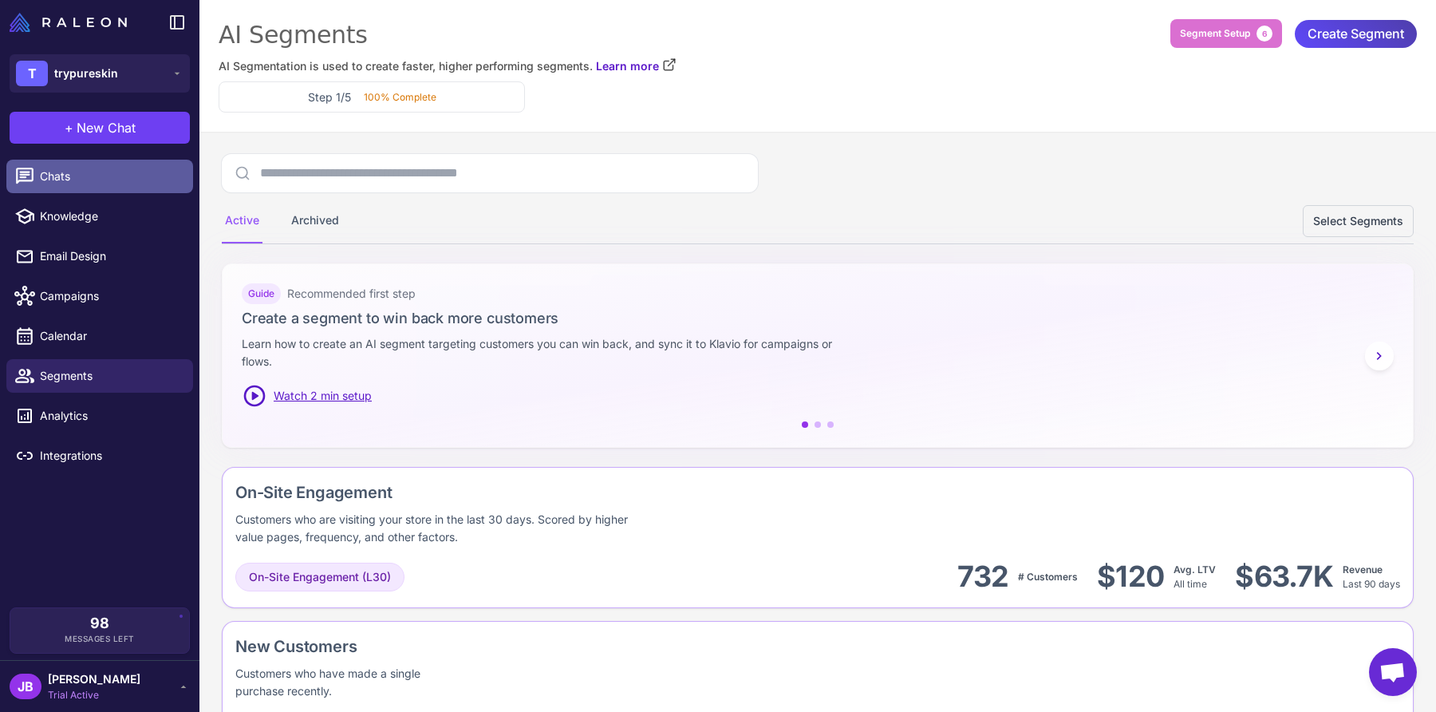
click at [77, 186] on link "Chats" at bounding box center [99, 177] width 187 height 34
